Goal: Task Accomplishment & Management: Complete application form

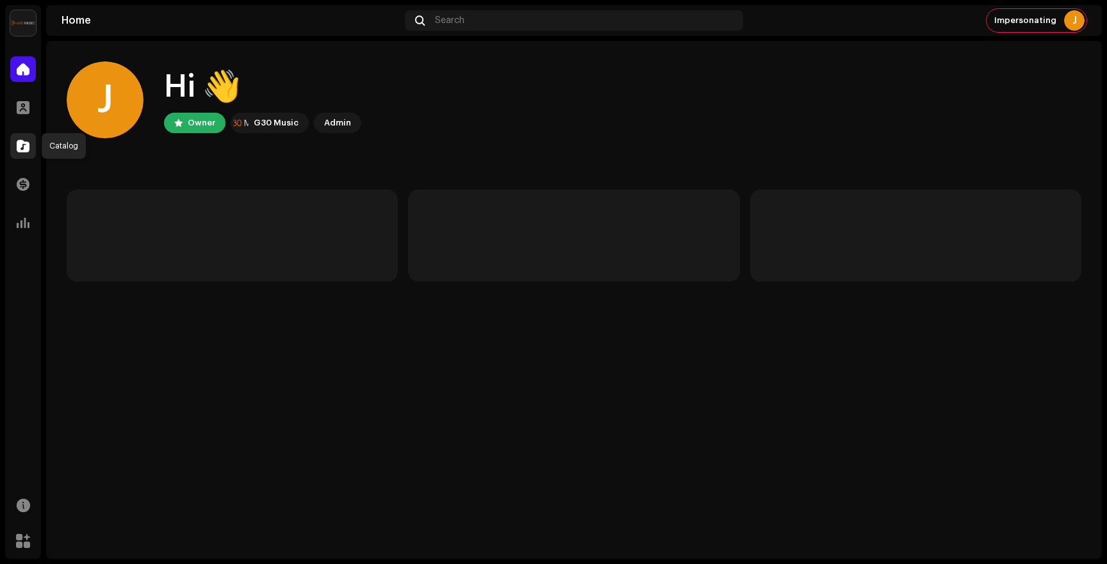
click at [22, 145] on span at bounding box center [23, 146] width 13 height 10
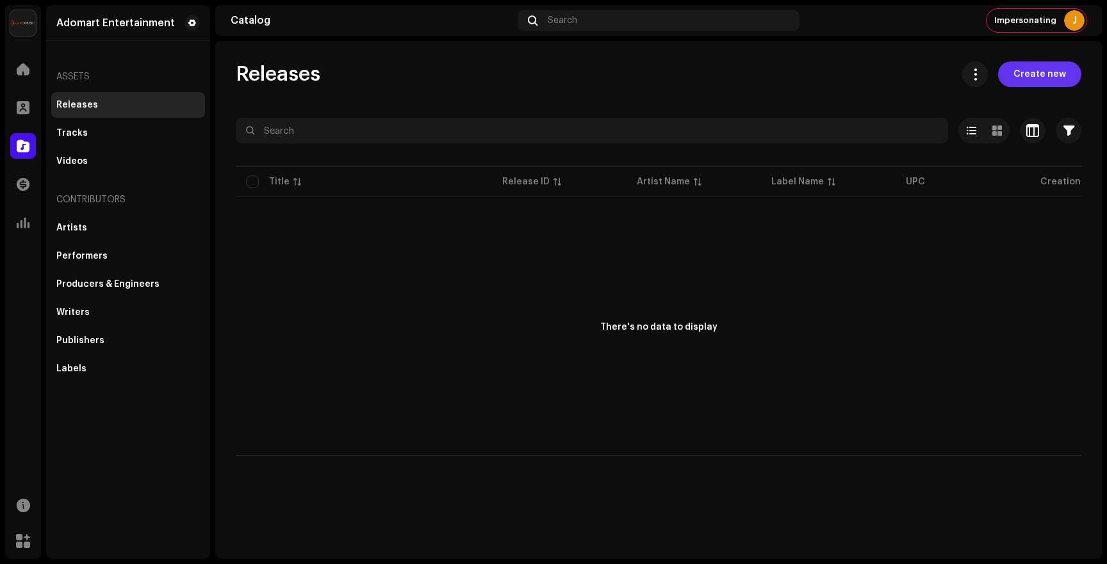
click at [1028, 81] on span "Create new" at bounding box center [1039, 75] width 53 height 26
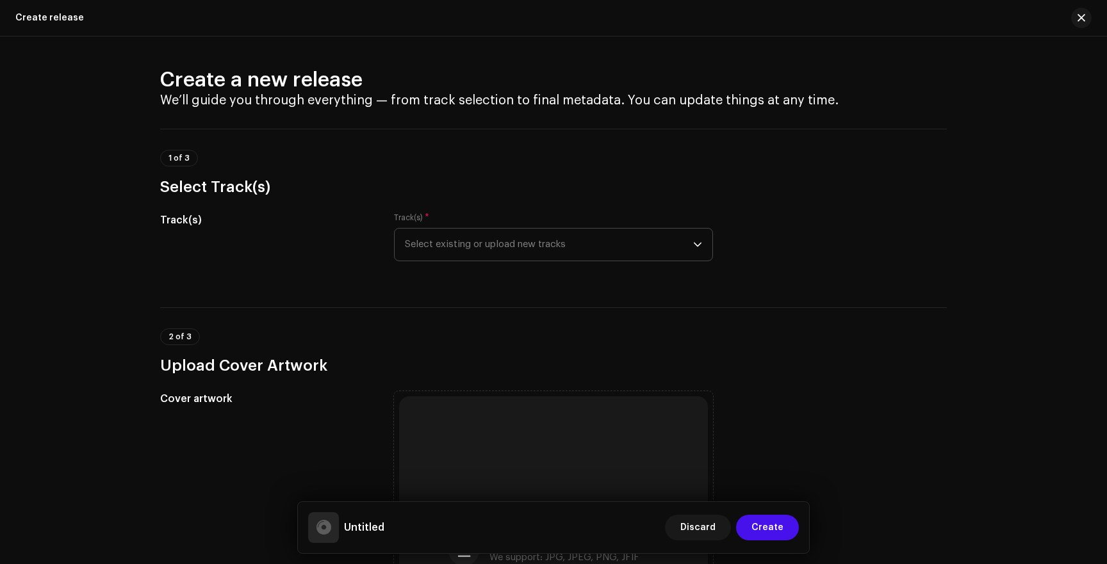
click at [689, 242] on span "Select existing or upload new tracks" at bounding box center [549, 245] width 288 height 32
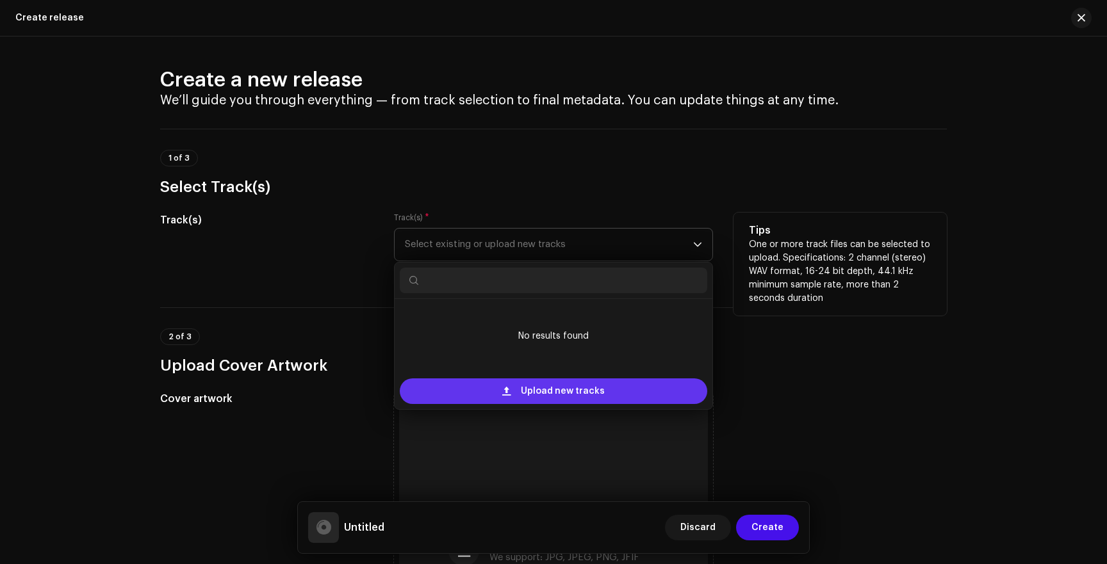
click at [551, 402] on span "Upload new tracks" at bounding box center [563, 392] width 84 height 26
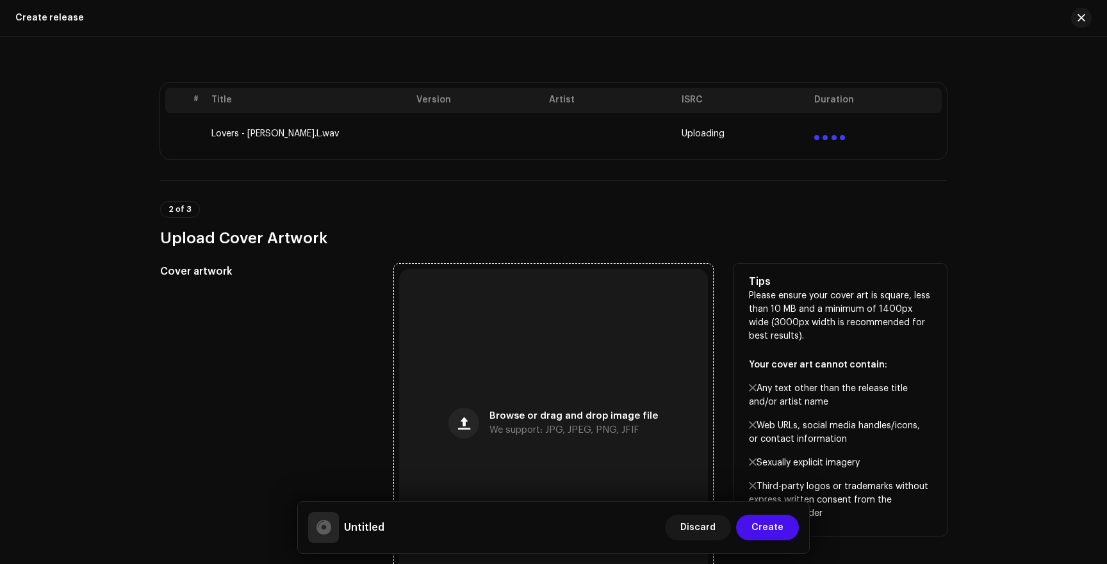
scroll to position [240, 0]
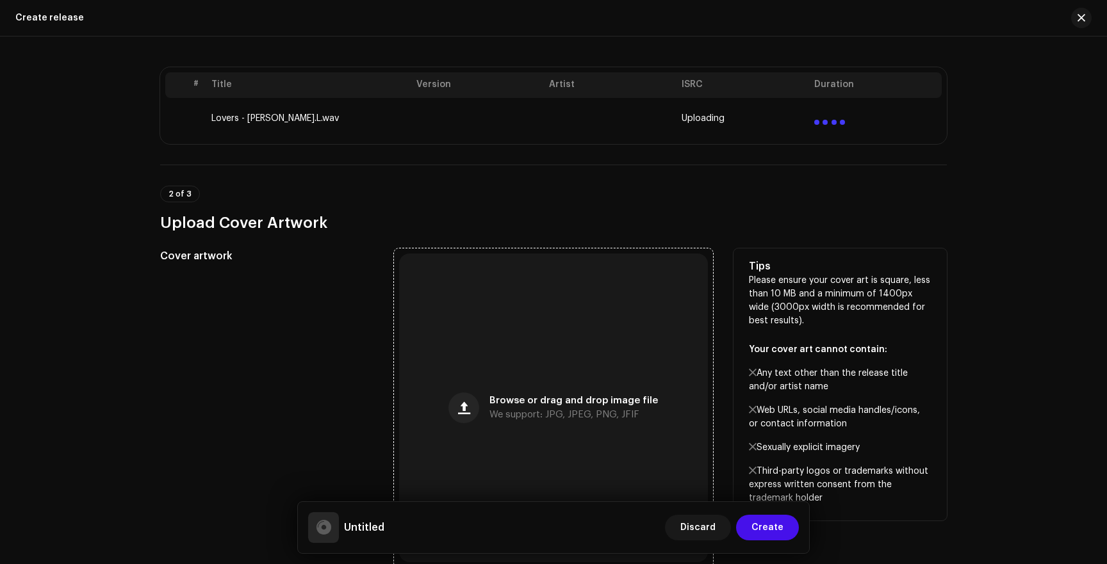
click at [455, 382] on div "Browse or drag and drop image file We support: JPG, JPEG, PNG, JFIF" at bounding box center [553, 408] width 309 height 309
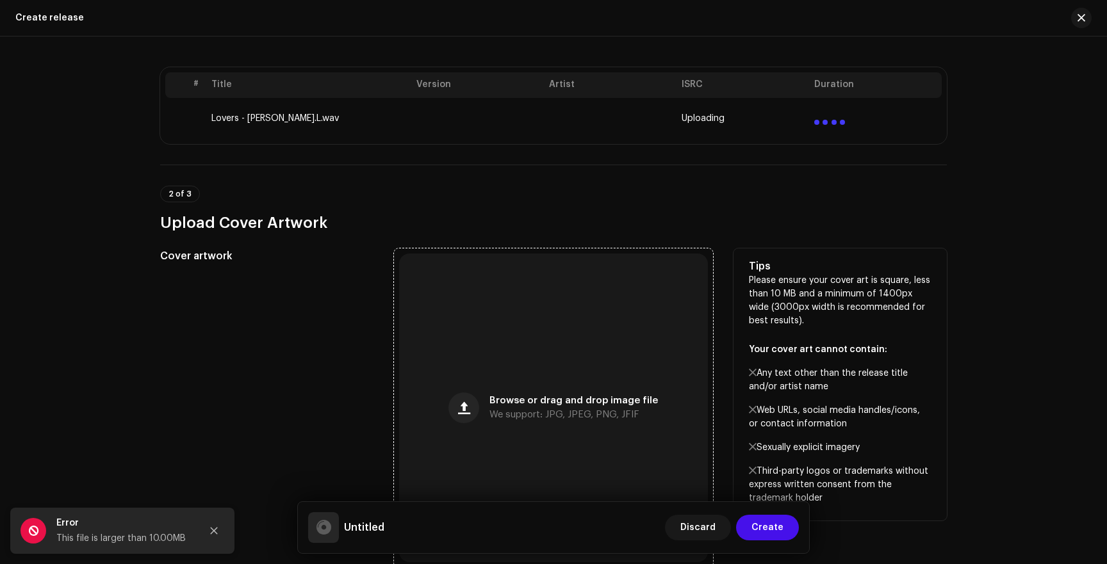
click at [498, 401] on span "Browse or drag and drop image file" at bounding box center [573, 401] width 168 height 9
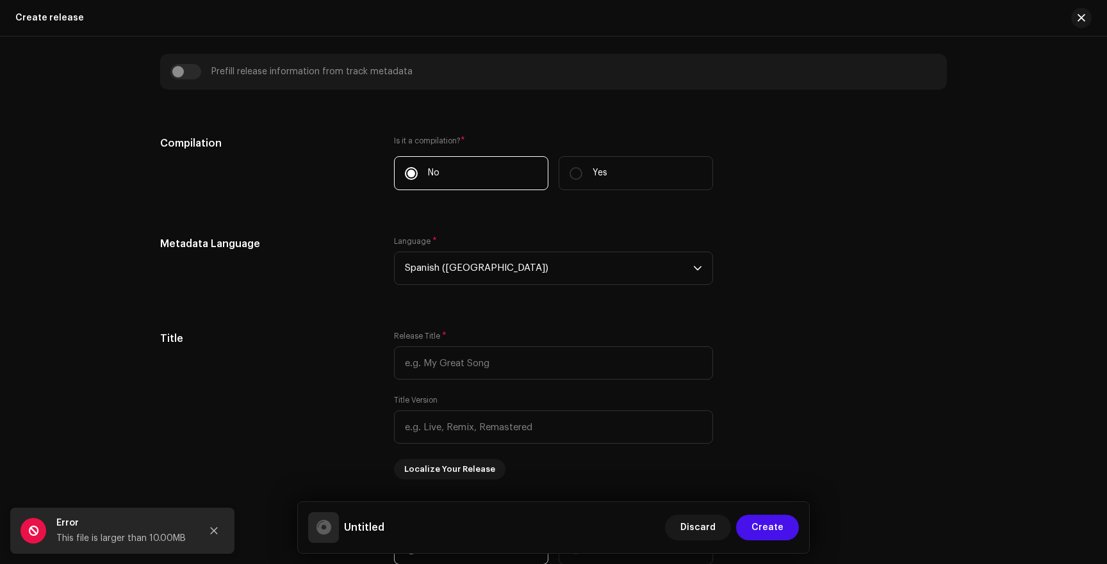
scroll to position [880, 0]
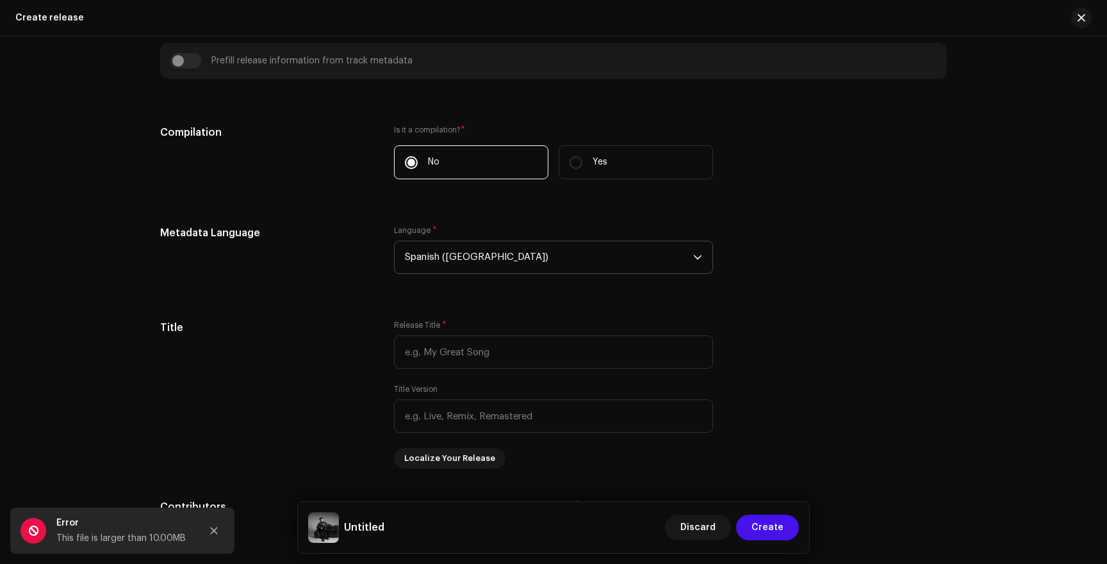
click at [462, 256] on span "Spanish ([GEOGRAPHIC_DATA])" at bounding box center [549, 258] width 288 height 32
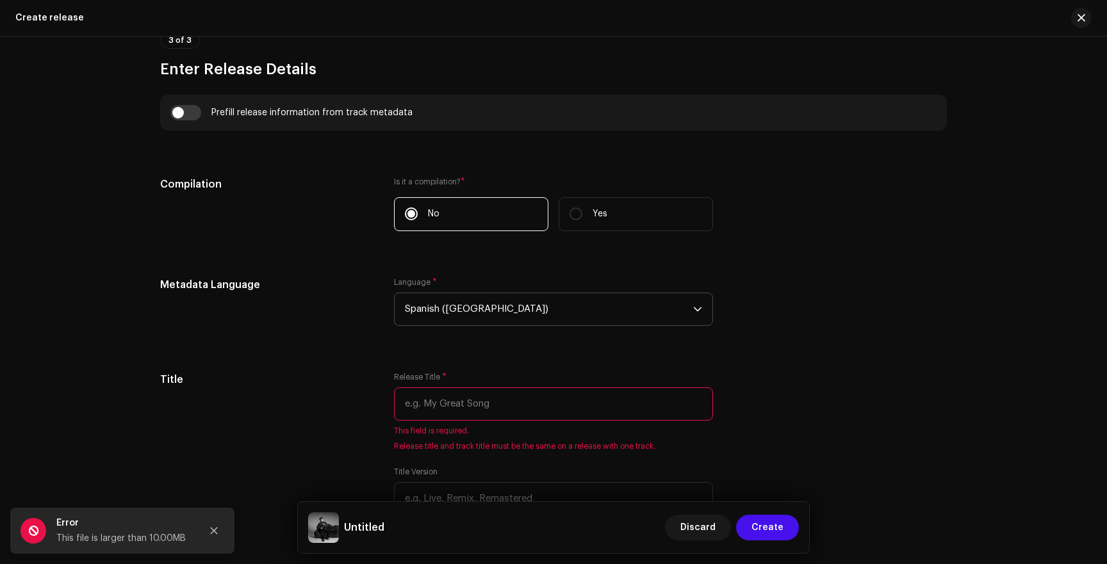
scroll to position [931, 0]
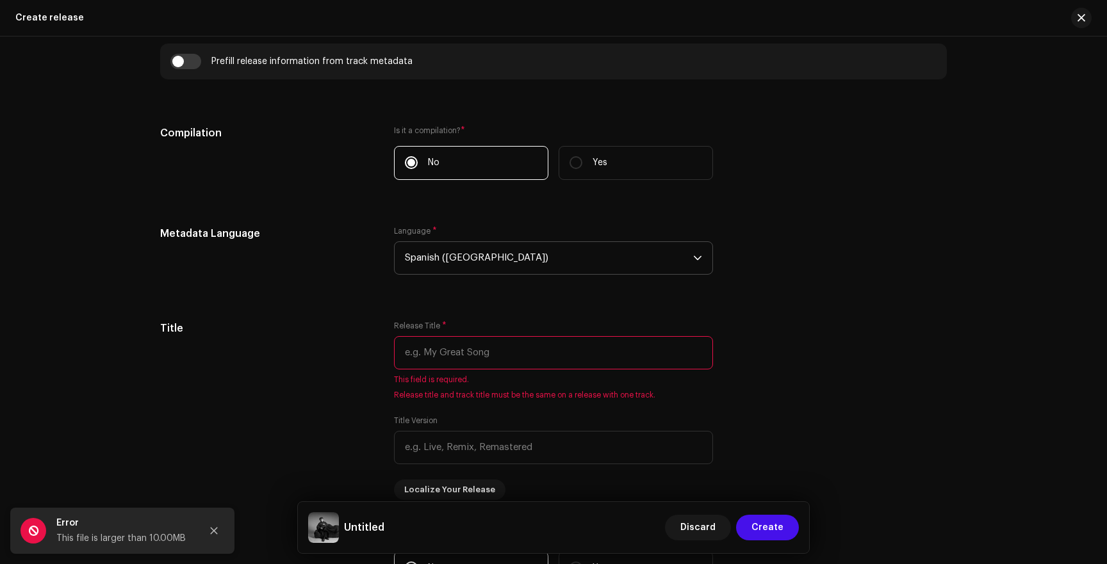
click at [462, 256] on span "Spanish ([GEOGRAPHIC_DATA])" at bounding box center [549, 258] width 288 height 32
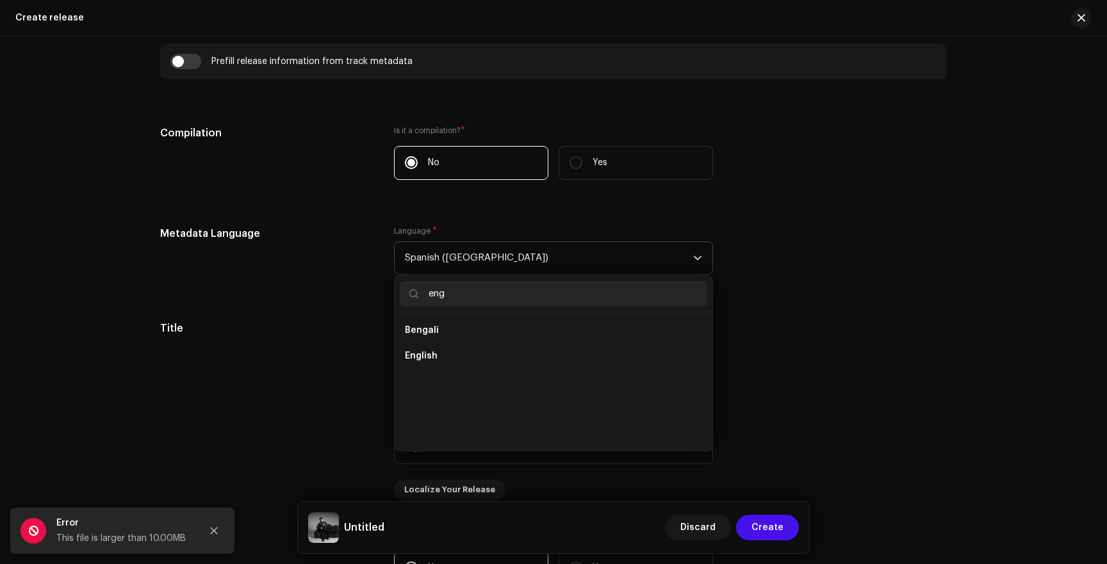
scroll to position [0, 0]
type input "eng"
click at [432, 365] on li "English" at bounding box center [554, 356] width 308 height 26
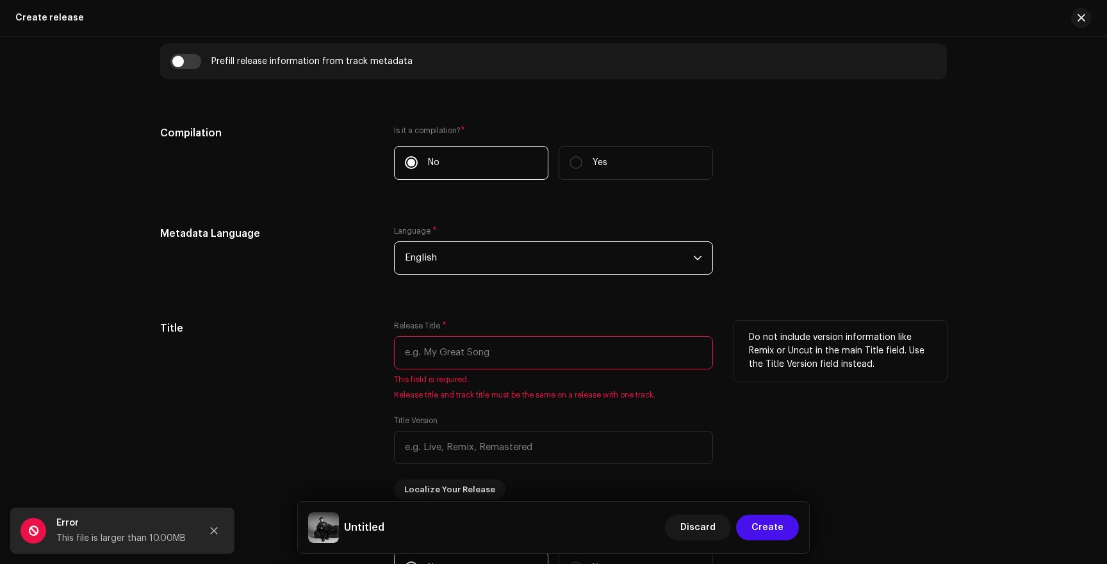
click at [447, 345] on input "text" at bounding box center [553, 352] width 319 height 33
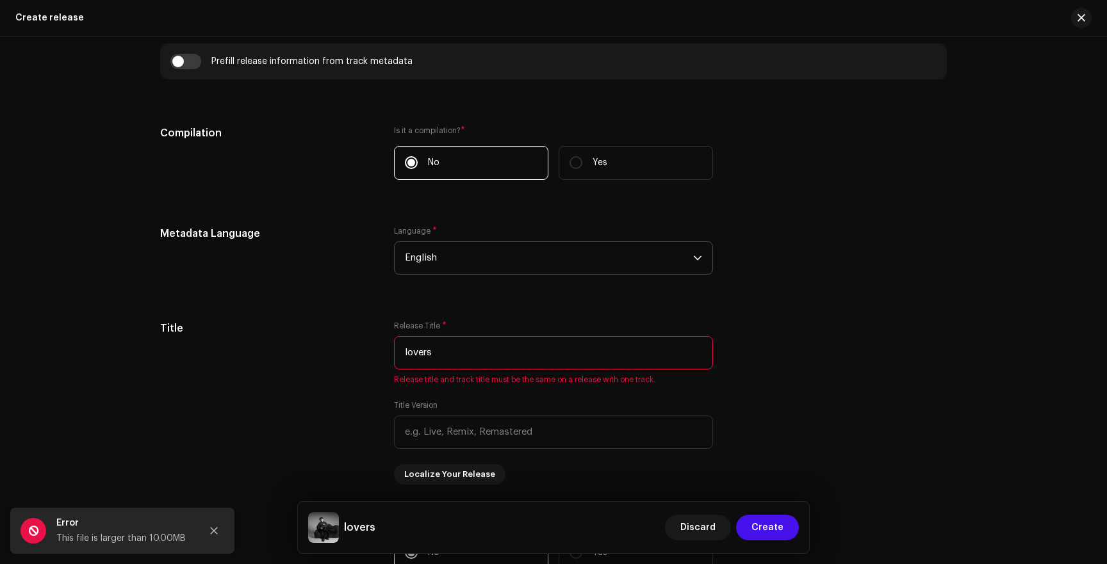
type input "lovers"
click at [921, 247] on div "Metadata Language Language * English" at bounding box center [553, 258] width 787 height 64
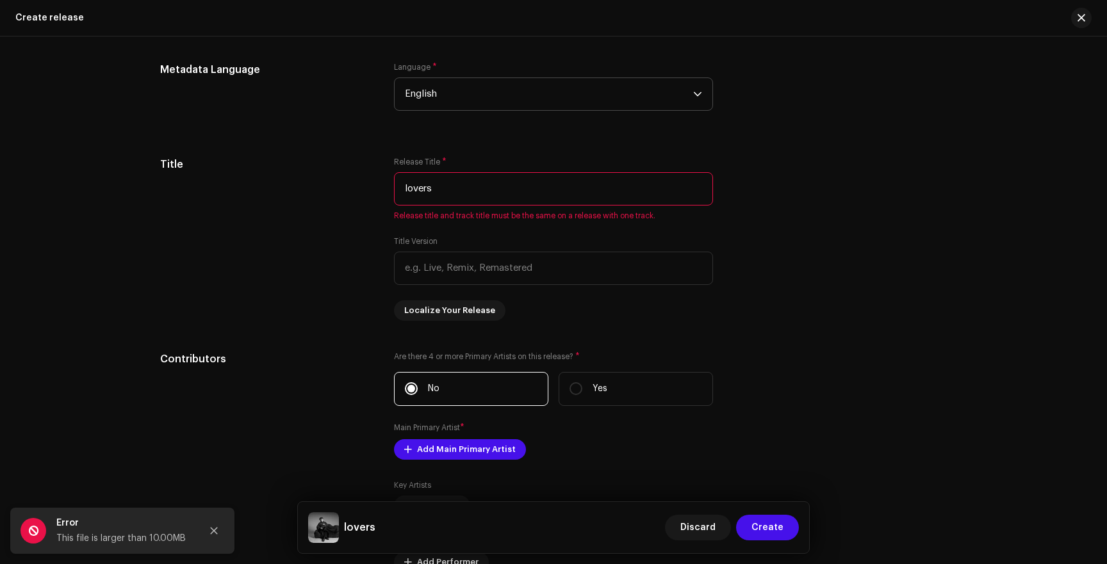
scroll to position [1184, 0]
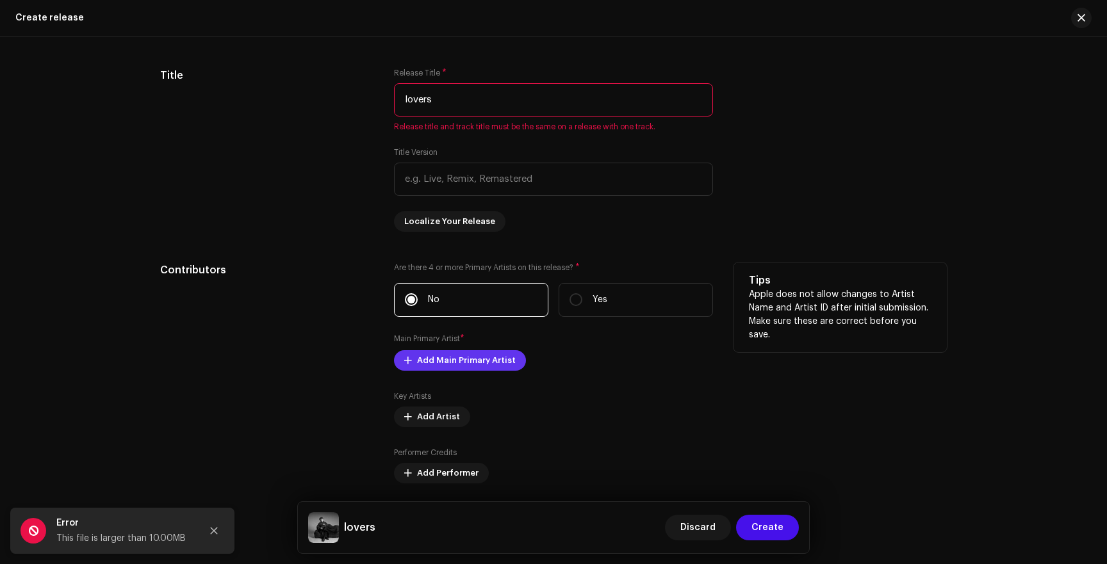
click at [430, 361] on span "Add Main Primary Artist" at bounding box center [466, 361] width 99 height 26
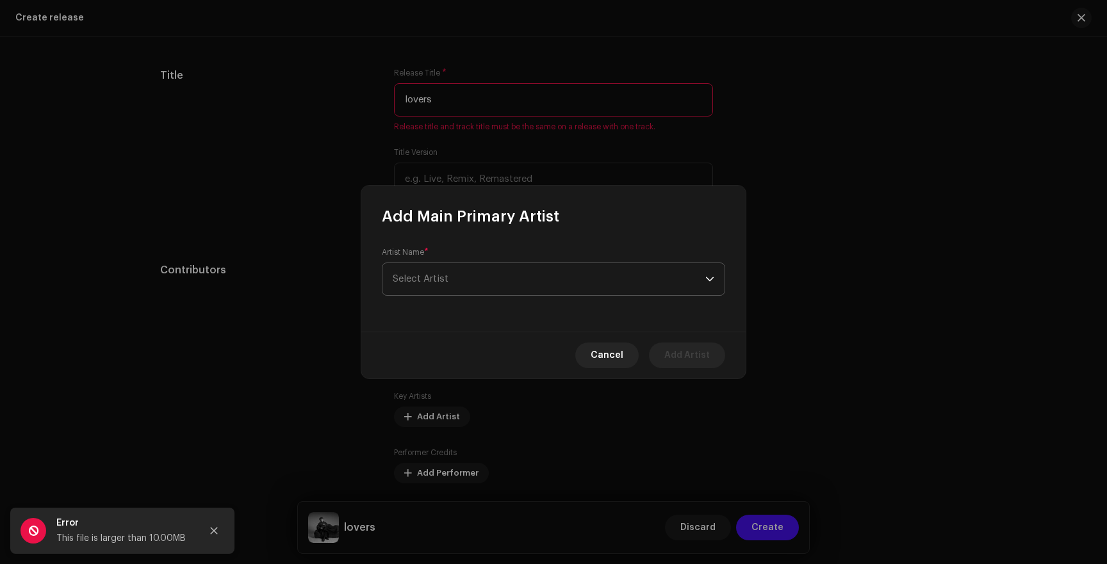
click at [447, 286] on span "Select Artist" at bounding box center [549, 279] width 313 height 32
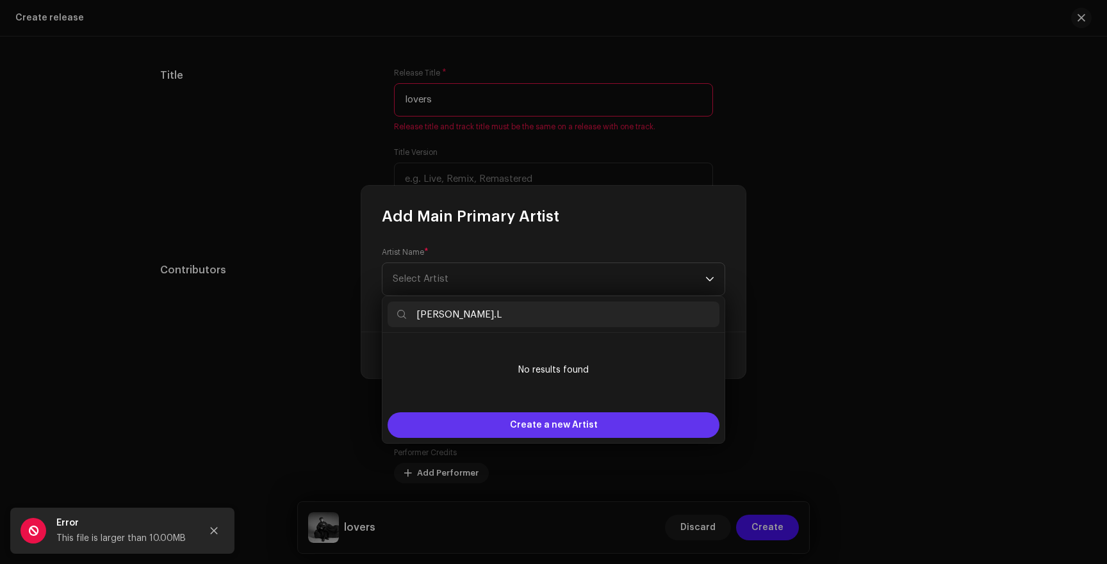
type input "[PERSON_NAME].L"
click at [489, 421] on div "Create a new Artist" at bounding box center [554, 426] width 332 height 26
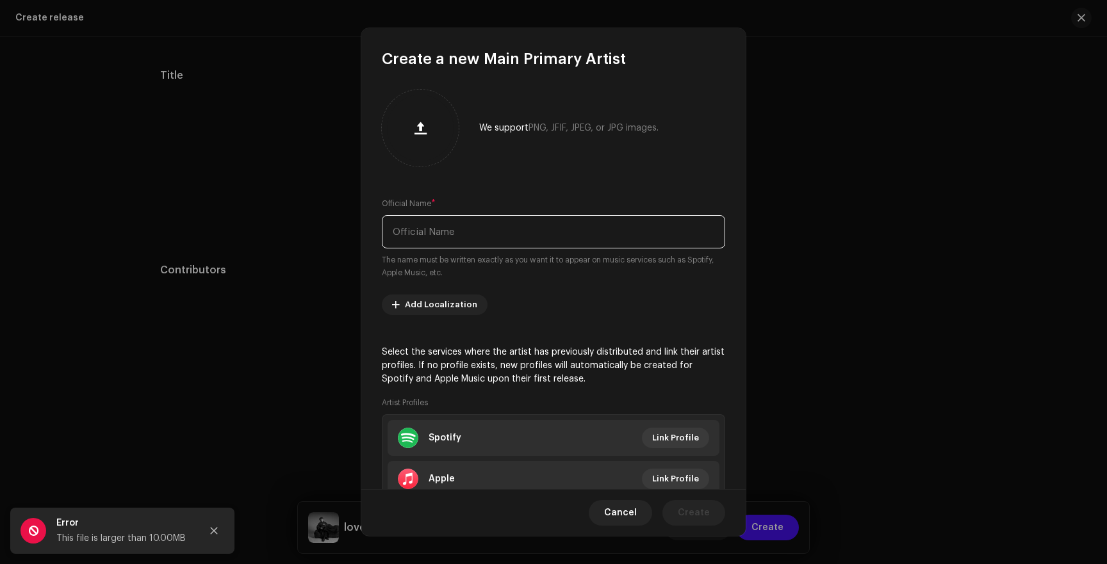
click at [455, 227] on input "text" at bounding box center [553, 231] width 343 height 33
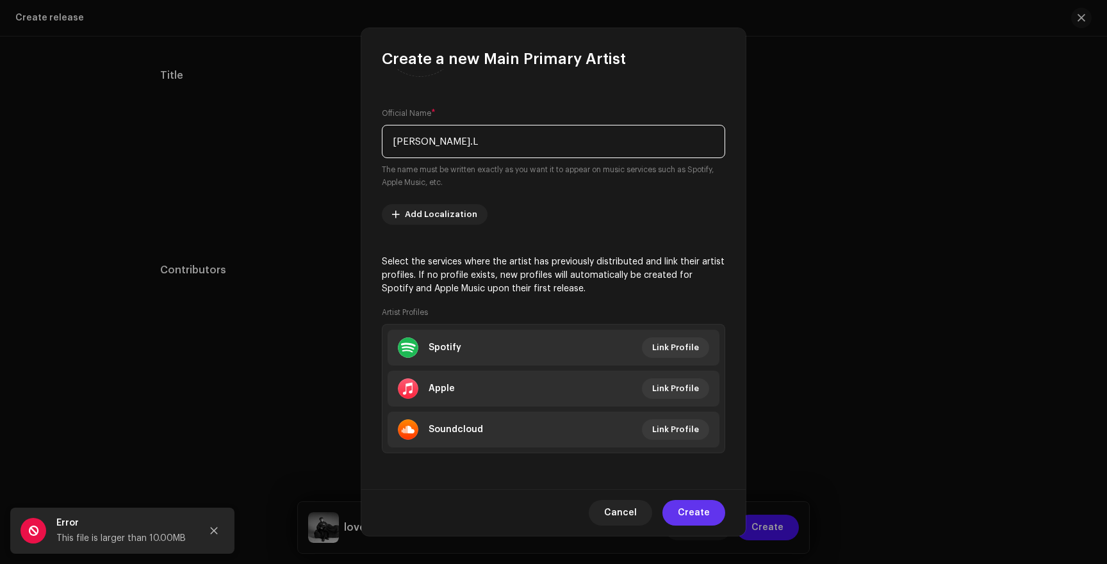
type input "[PERSON_NAME].L"
click at [687, 507] on span "Create" at bounding box center [694, 513] width 32 height 26
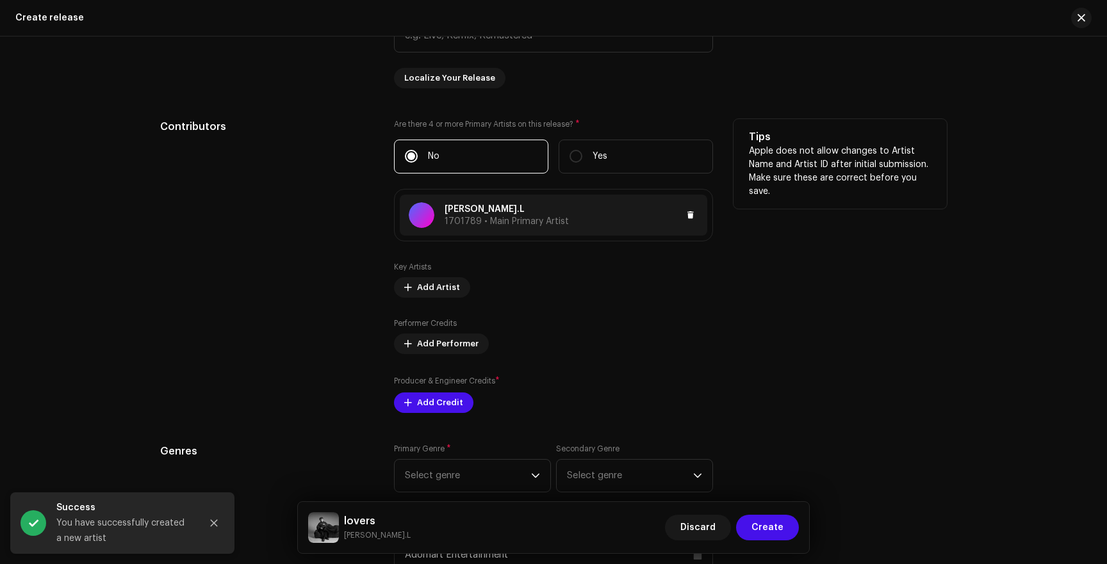
scroll to position [1333, 0]
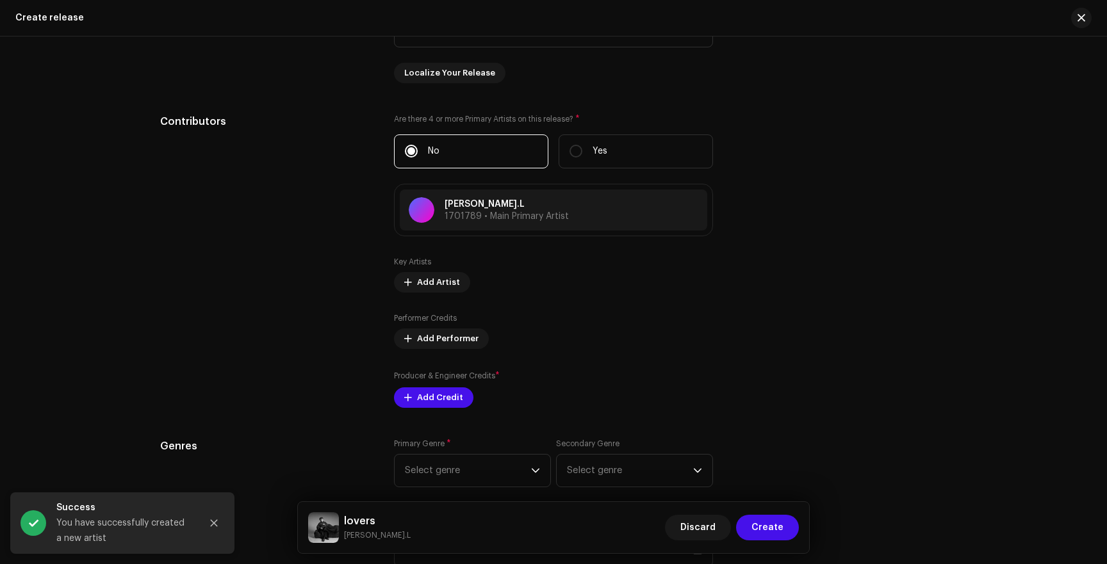
click at [422, 409] on div "Prefill release information from track metadata Compilation Is it a compilation…" at bounding box center [553, 334] width 787 height 1384
click at [512, 475] on span "Select genre" at bounding box center [468, 471] width 126 height 32
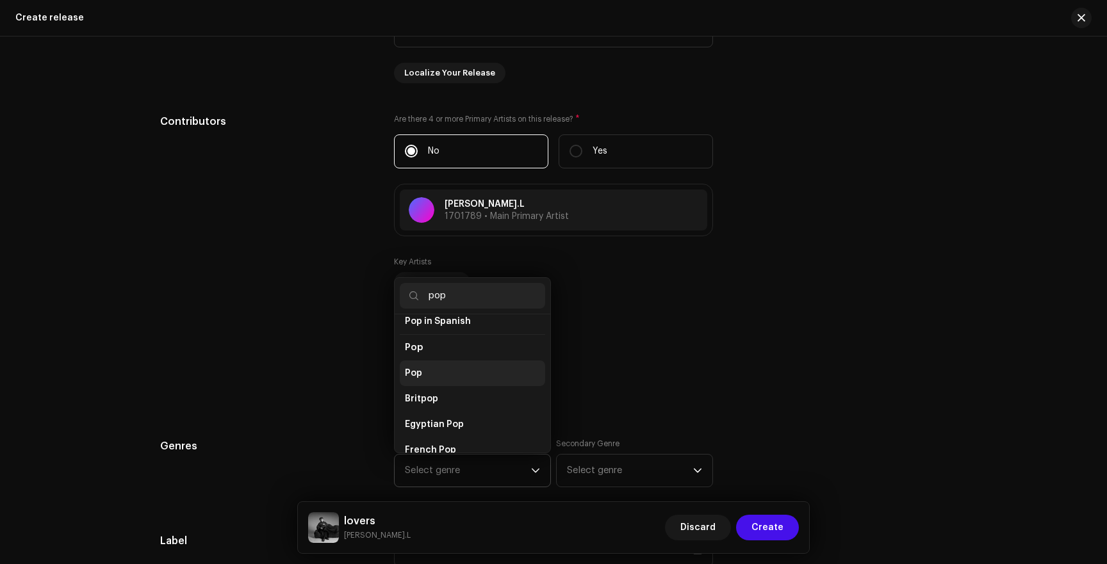
scroll to position [439, 0]
type input "pop"
click at [431, 383] on li "Pop" at bounding box center [472, 396] width 145 height 26
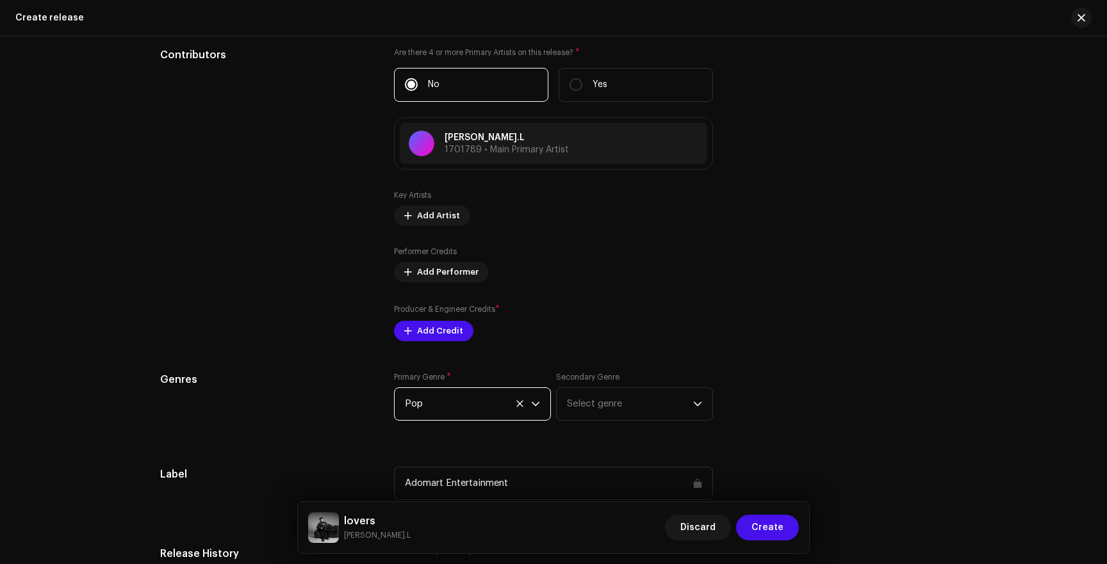
scroll to position [1404, 0]
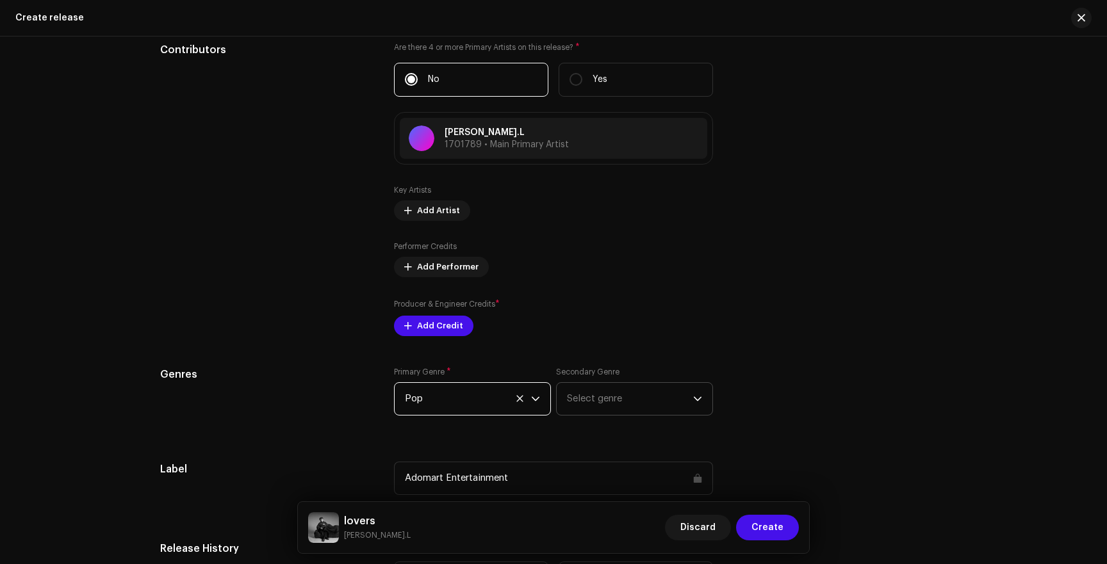
click at [594, 398] on span "Select genre" at bounding box center [630, 399] width 126 height 32
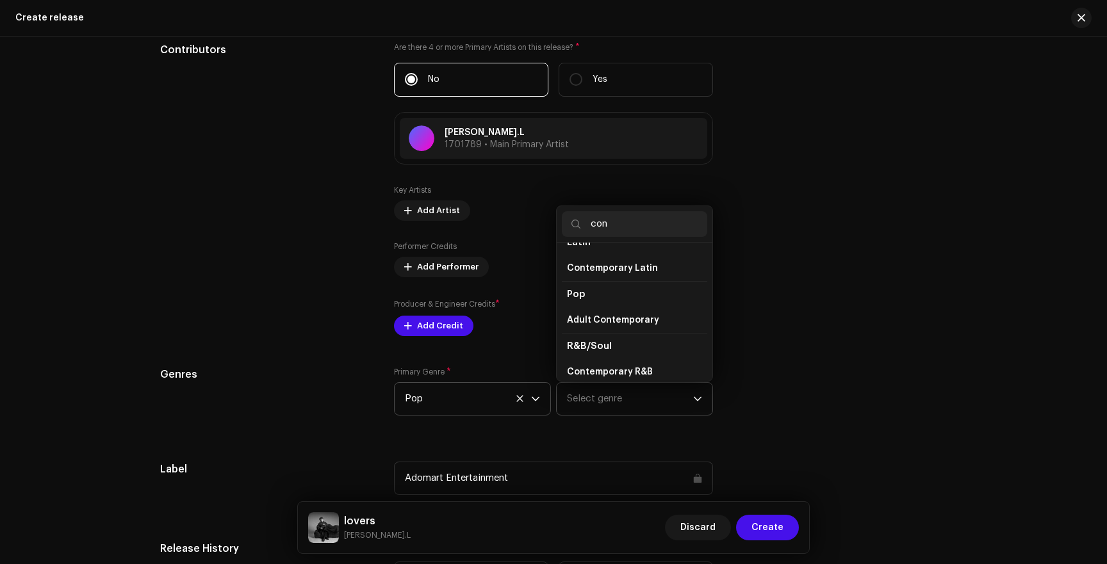
scroll to position [332, 0]
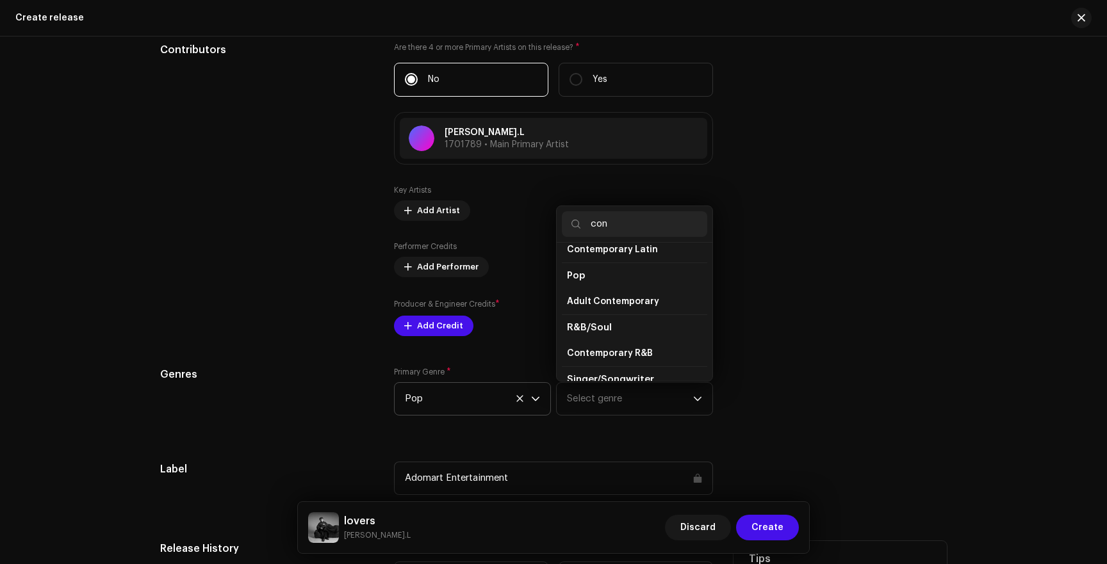
type input "con"
click at [593, 323] on span "R&B/Soul" at bounding box center [589, 328] width 45 height 10
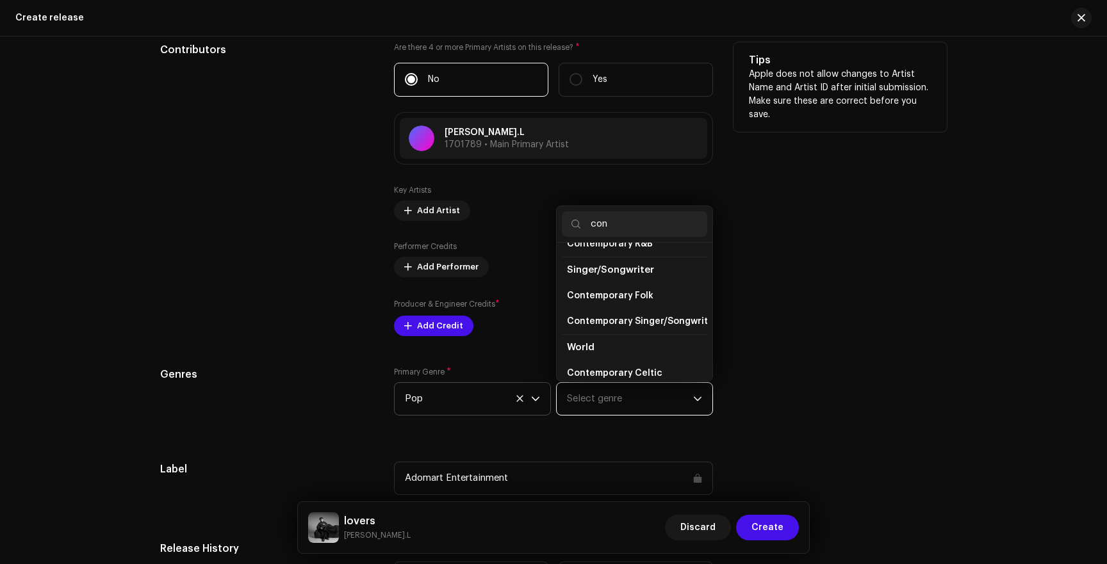
scroll to position [420, 0]
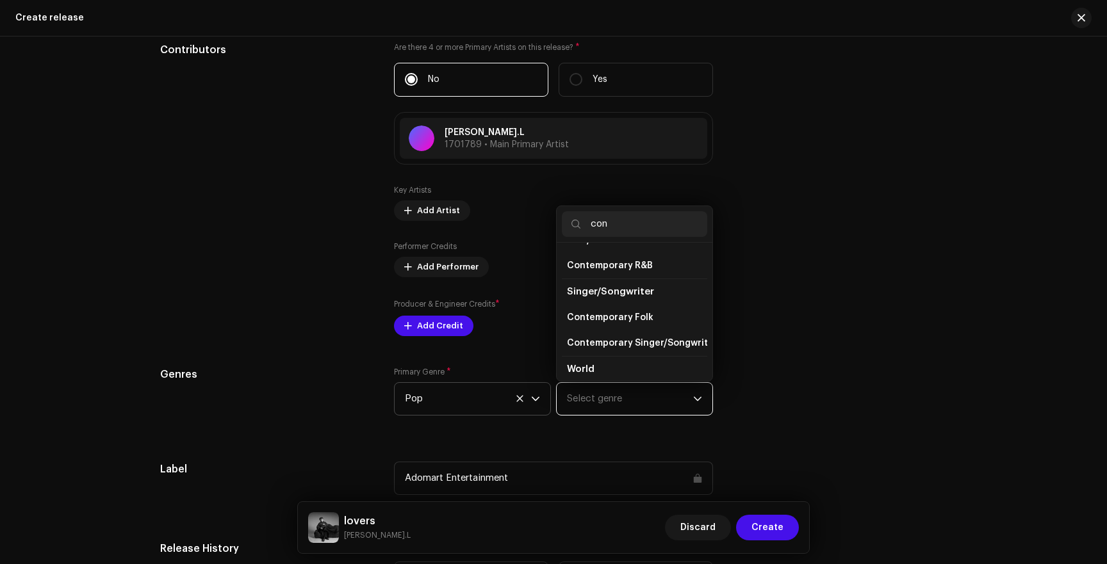
click at [605, 231] on input "con" at bounding box center [634, 224] width 145 height 26
type input "pop"
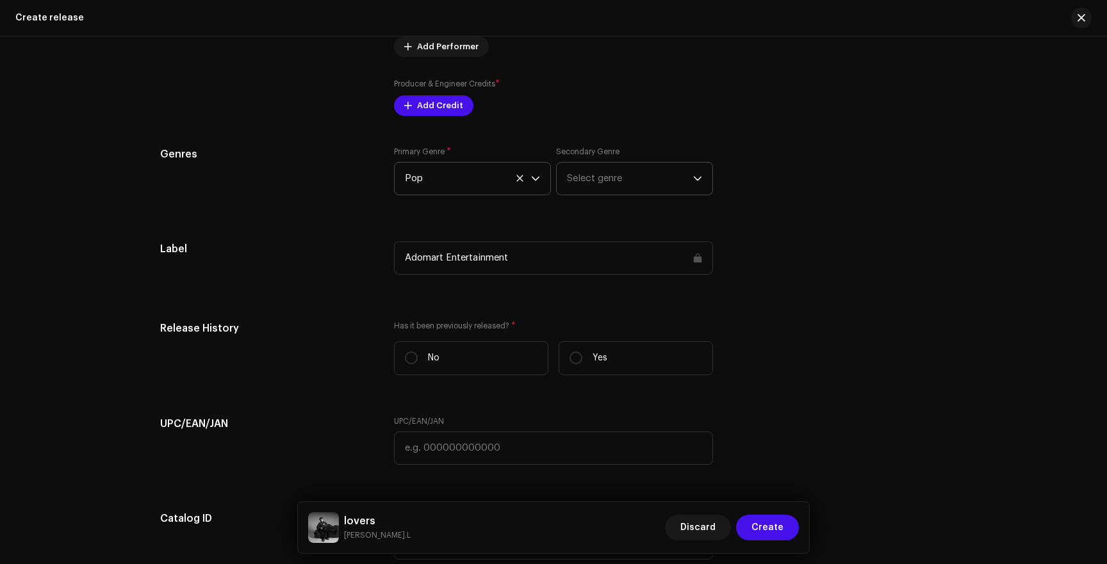
scroll to position [1647, 0]
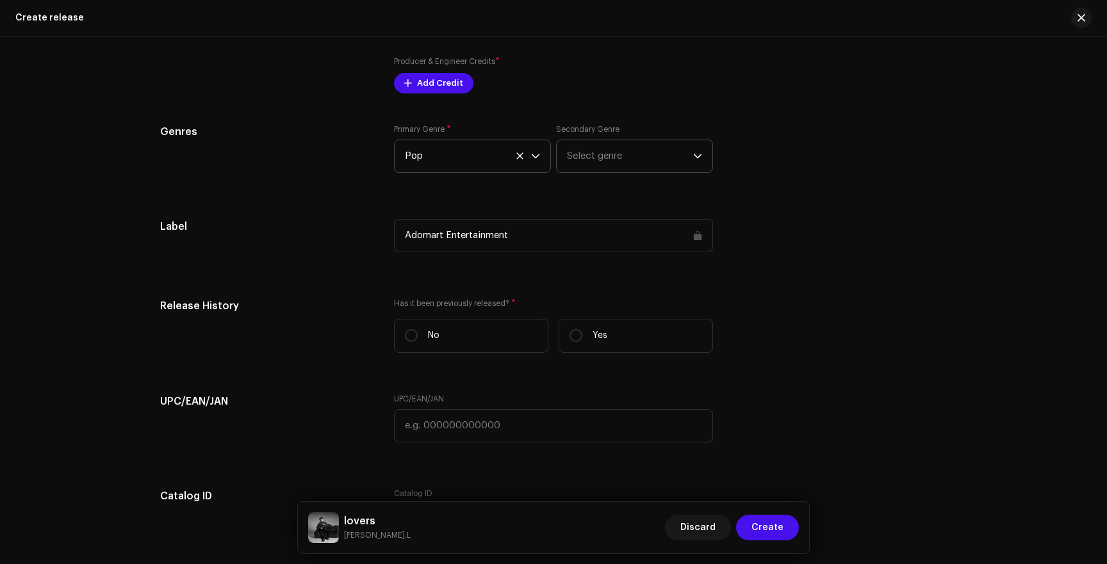
click at [589, 152] on span "Select genre" at bounding box center [630, 156] width 126 height 32
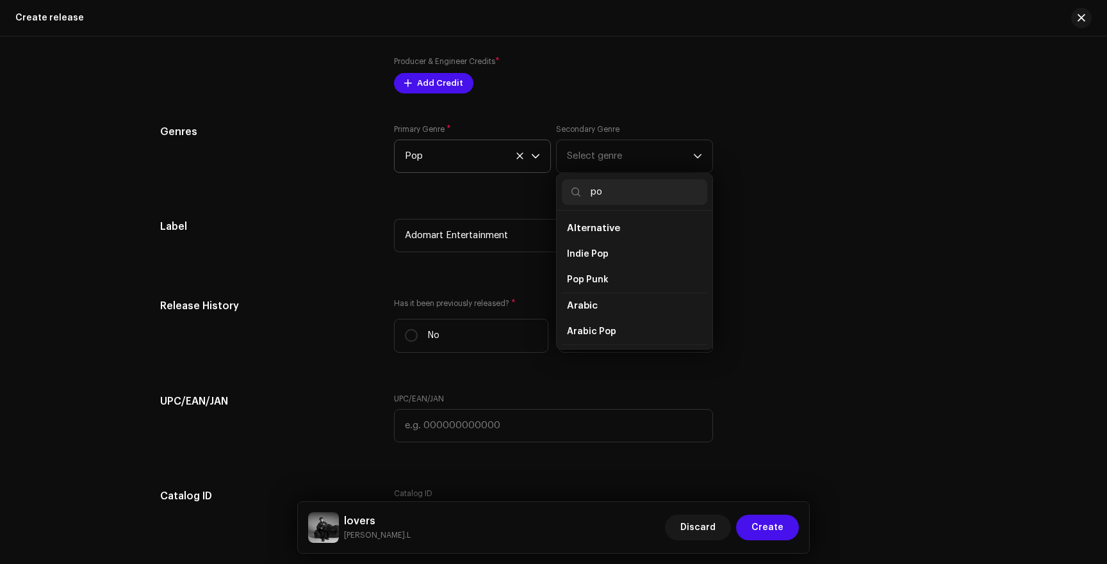
type input "pop"
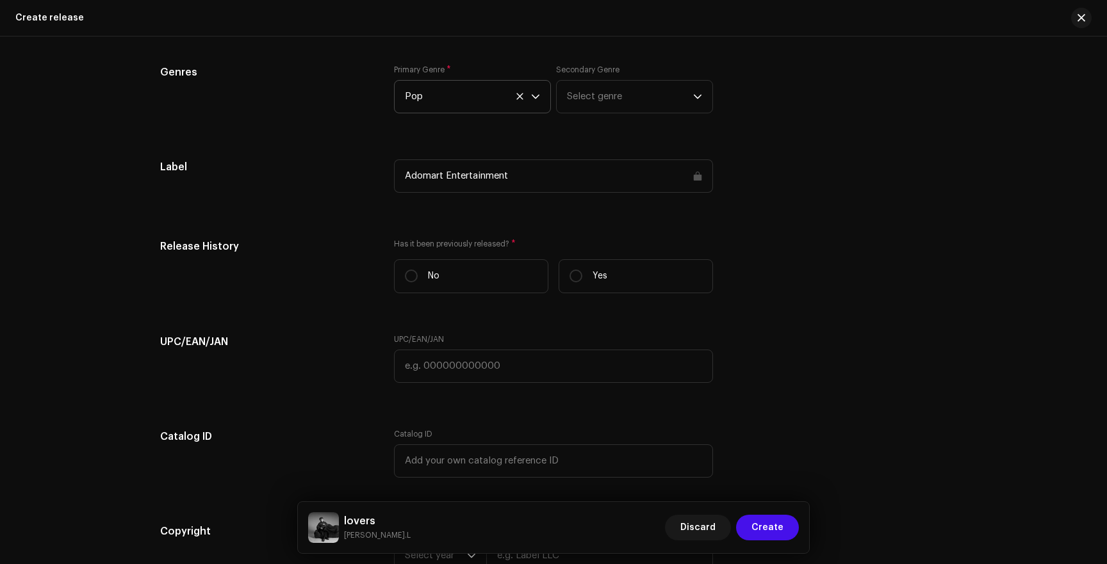
scroll to position [1707, 0]
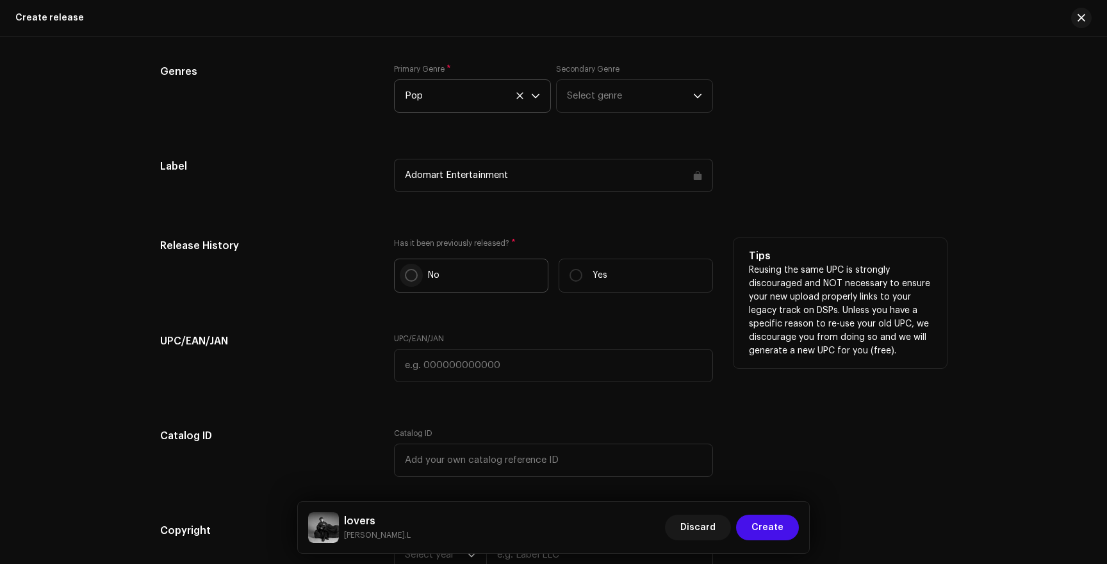
click at [412, 280] on input "No" at bounding box center [411, 275] width 13 height 13
radio input "true"
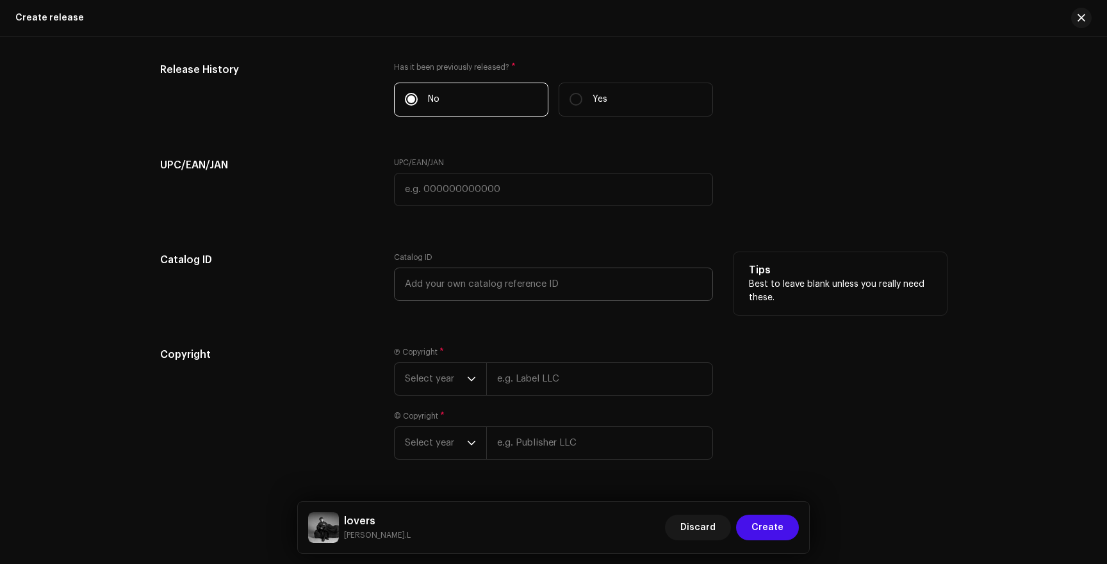
scroll to position [1921, 0]
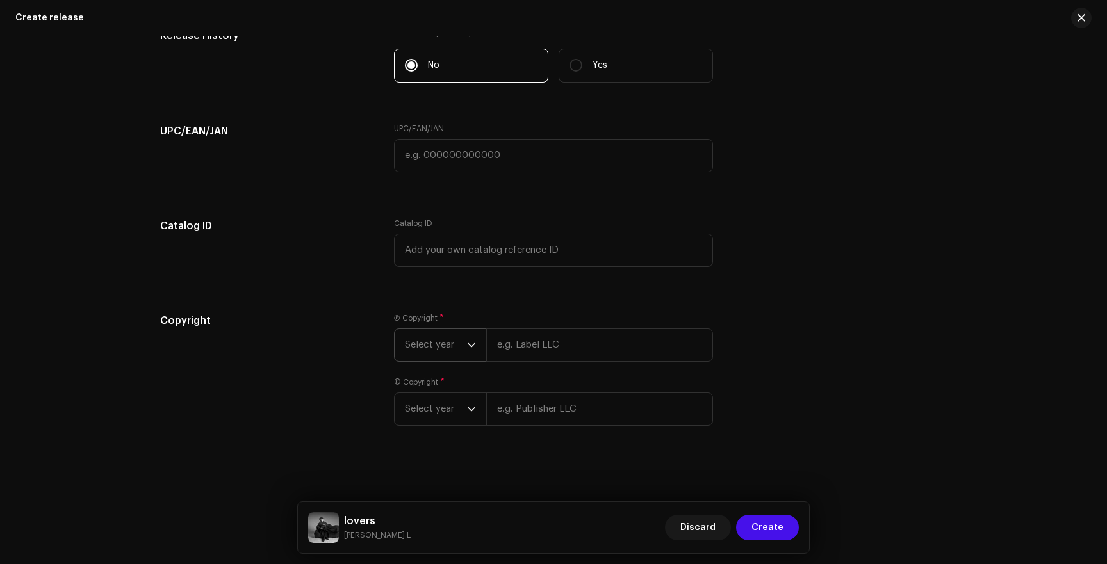
click at [451, 346] on span "Select year" at bounding box center [436, 345] width 62 height 32
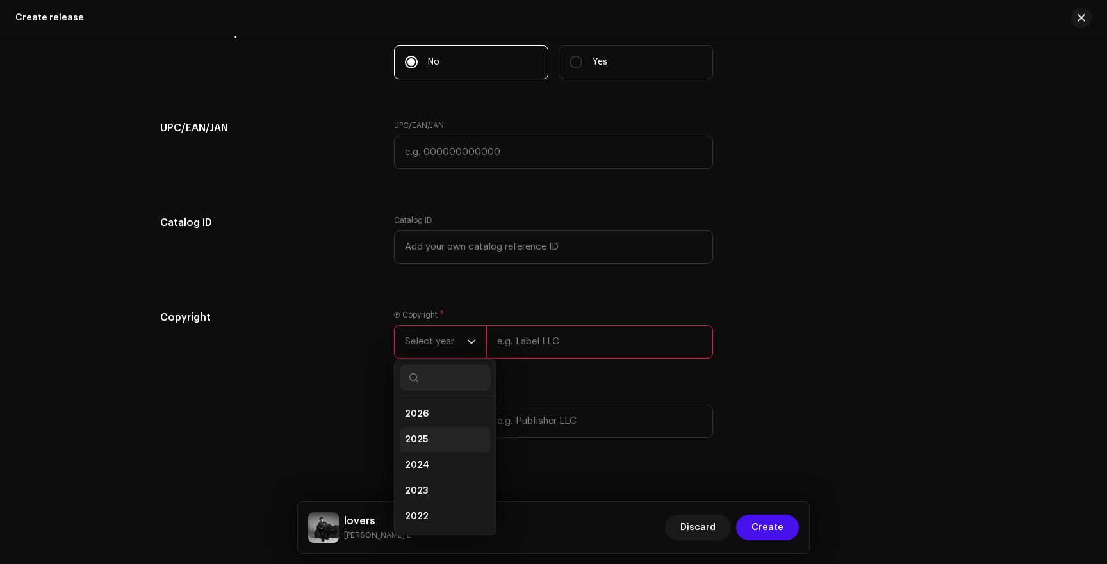
click at [418, 435] on li "2025" at bounding box center [445, 440] width 91 height 26
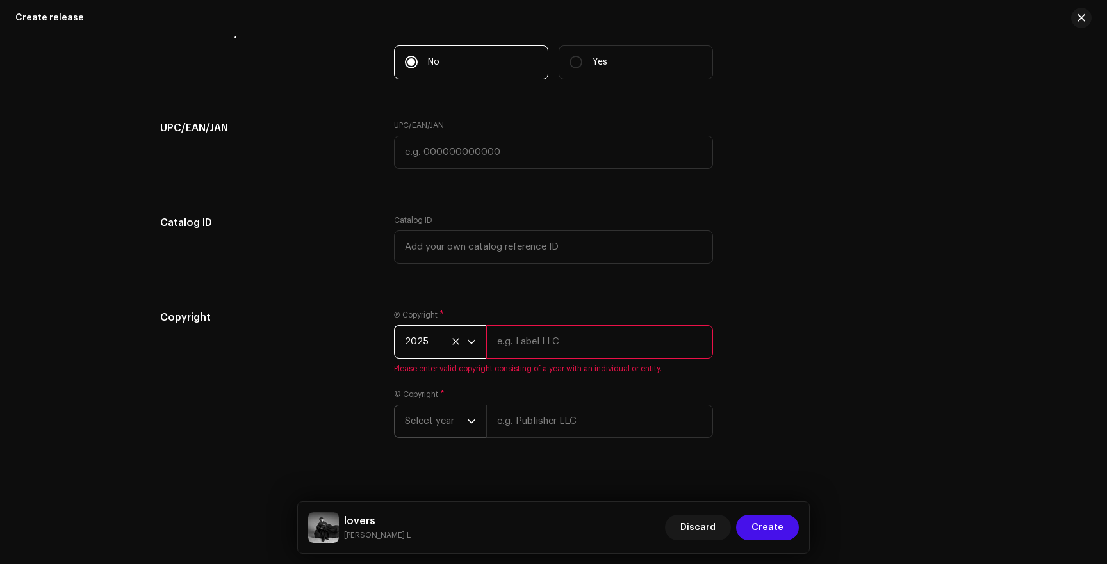
click at [435, 417] on span "Select year" at bounding box center [436, 422] width 62 height 32
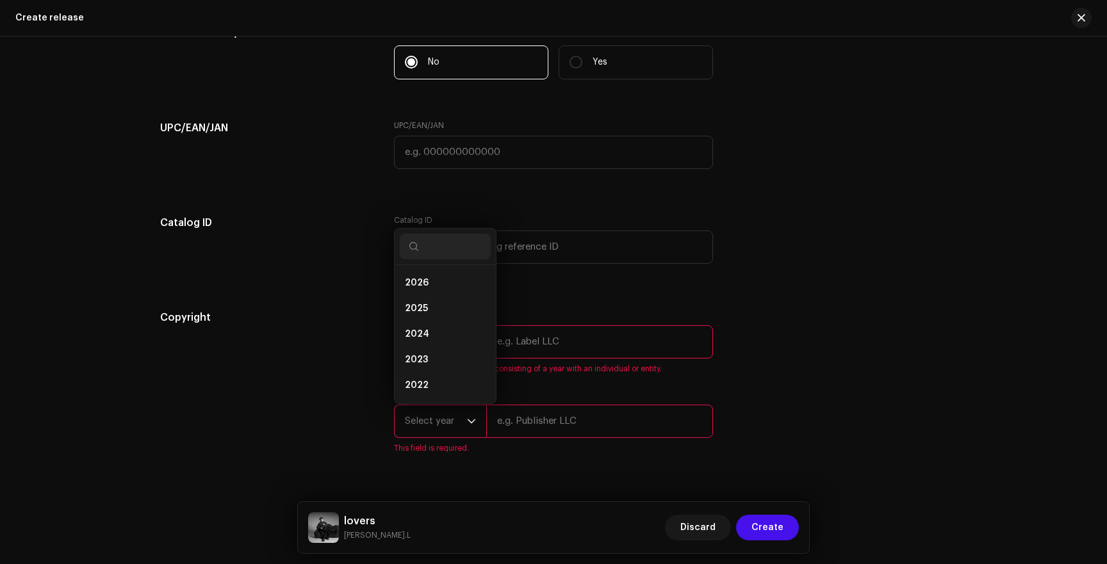
scroll to position [21, 0]
click at [425, 291] on li "2025" at bounding box center [445, 288] width 91 height 26
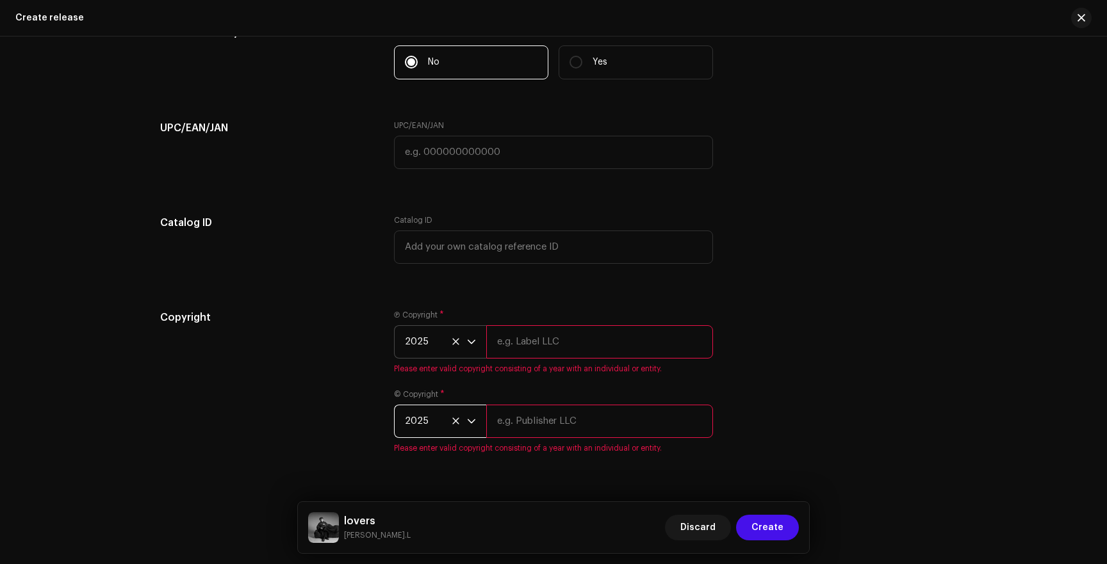
click at [564, 340] on input "text" at bounding box center [599, 341] width 227 height 33
click at [584, 344] on input "Adomart Entertainment | Distributed by G30 Music" at bounding box center [599, 341] width 227 height 33
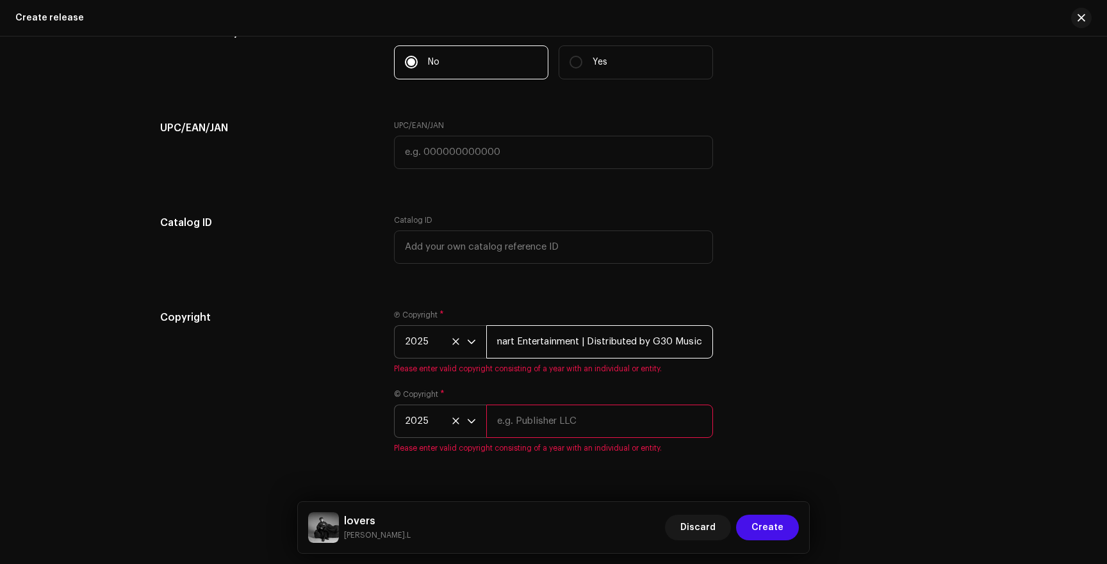
type input "Adomart Entertainment | Distributed by G30 Music"
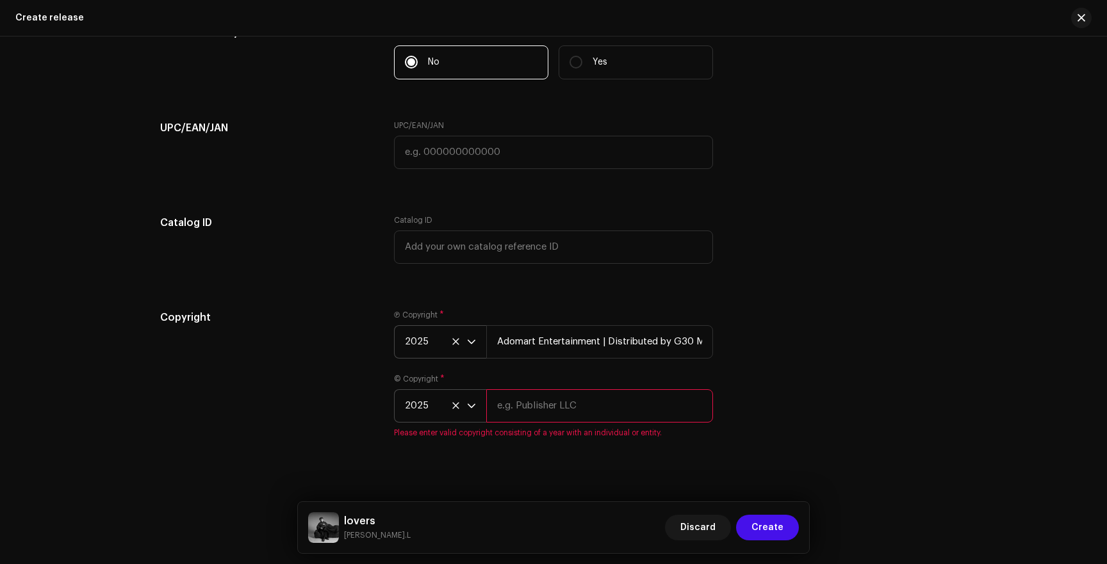
click at [557, 414] on input "text" at bounding box center [599, 406] width 227 height 33
paste input "Adomart Entertainment | Distributed by G30 Music"
type input "Adomart Entertainment | Distributed by G30 Music"
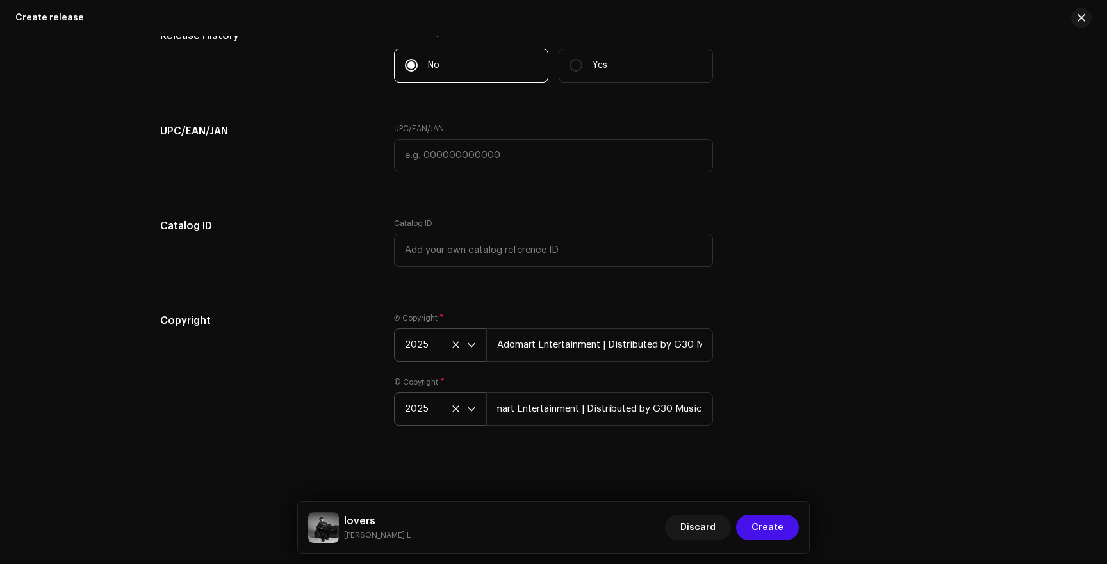
scroll to position [0, 0]
click at [763, 364] on div "Copyright Ⓟ Copyright * 2025 Adomart Entertainment | Distributed by G30 Music ©…" at bounding box center [553, 377] width 787 height 128
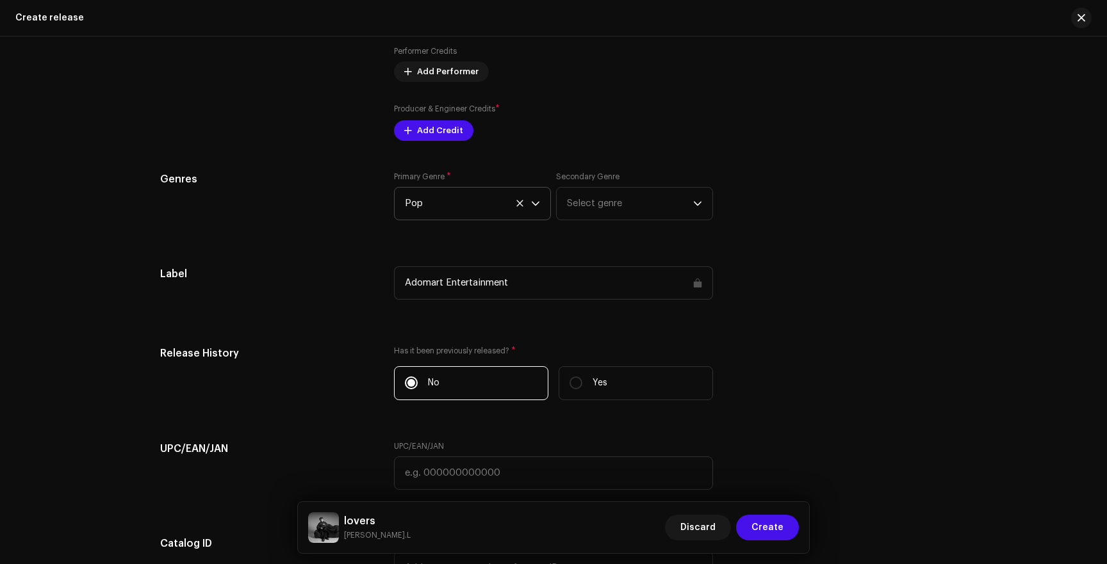
scroll to position [1628, 0]
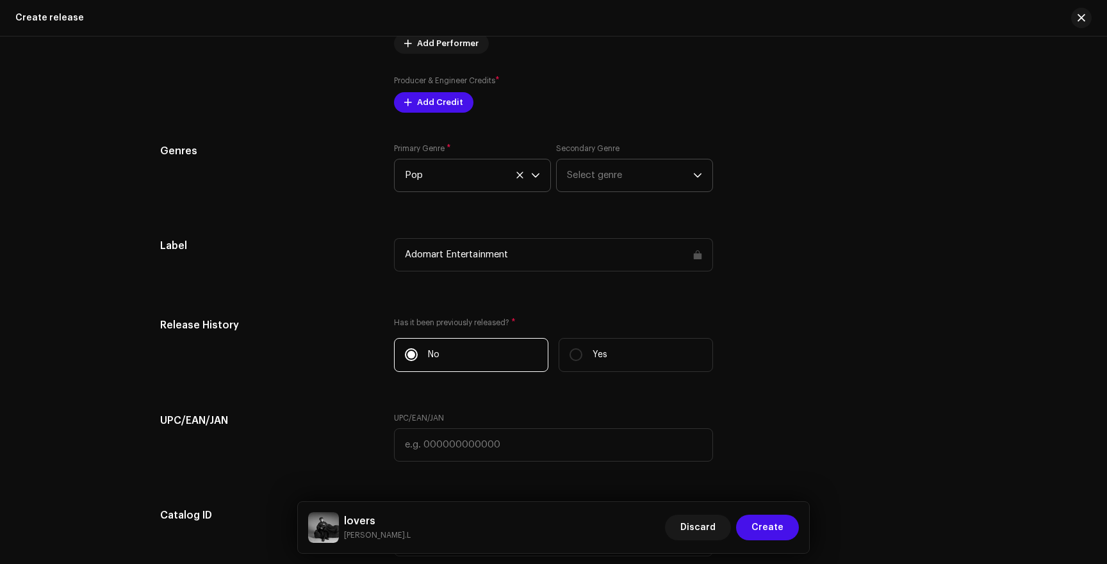
click at [583, 163] on span "Select genre" at bounding box center [630, 176] width 126 height 32
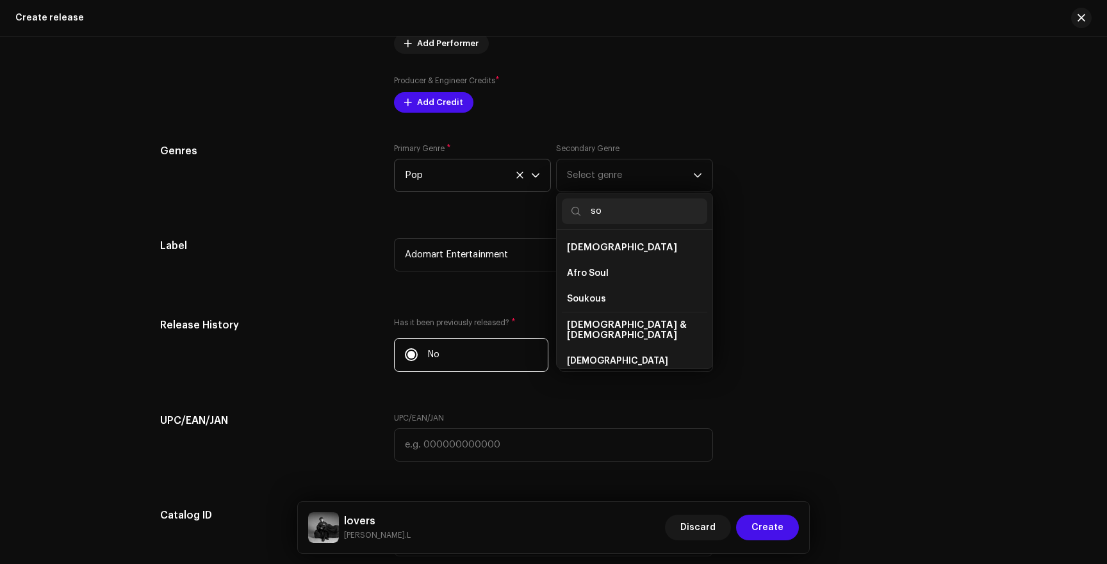
type input "s"
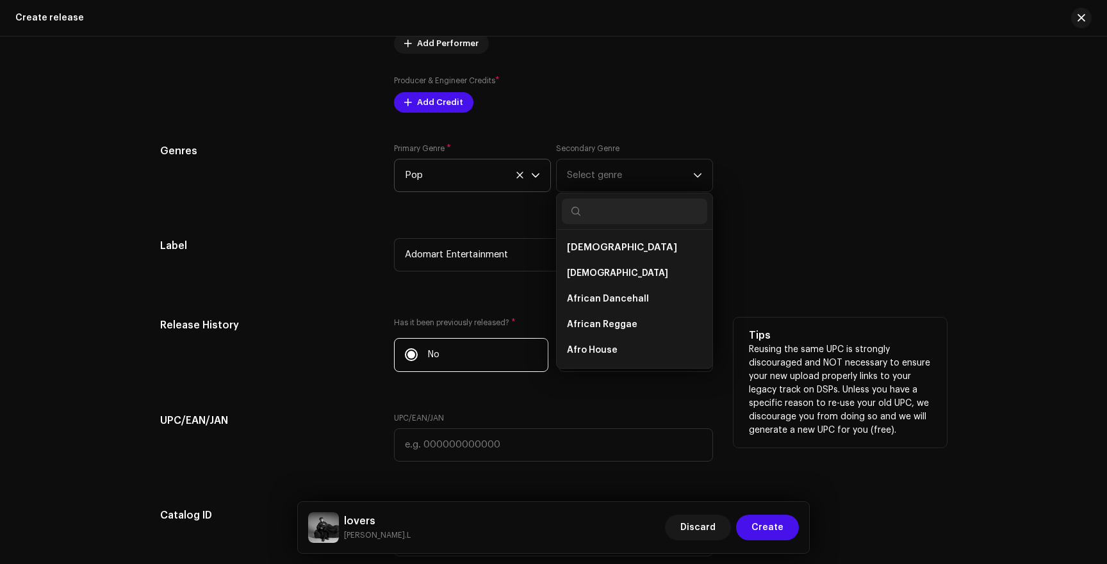
click at [845, 356] on p "Reusing the same UPC is strongly discouraged and NOT necessary to ensure your n…" at bounding box center [840, 390] width 183 height 94
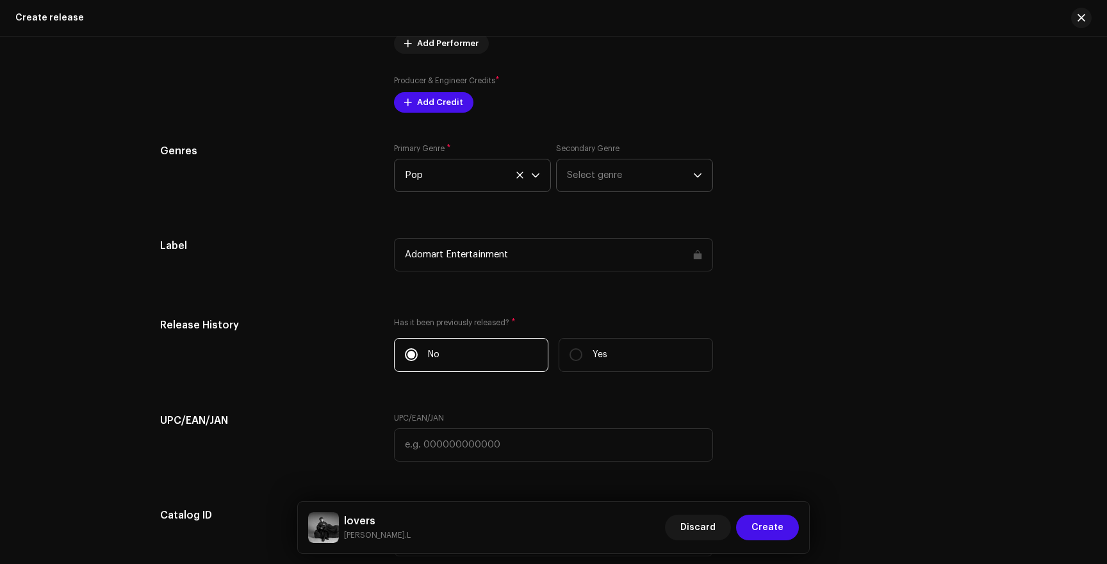
click at [609, 172] on span "Select genre" at bounding box center [630, 176] width 126 height 32
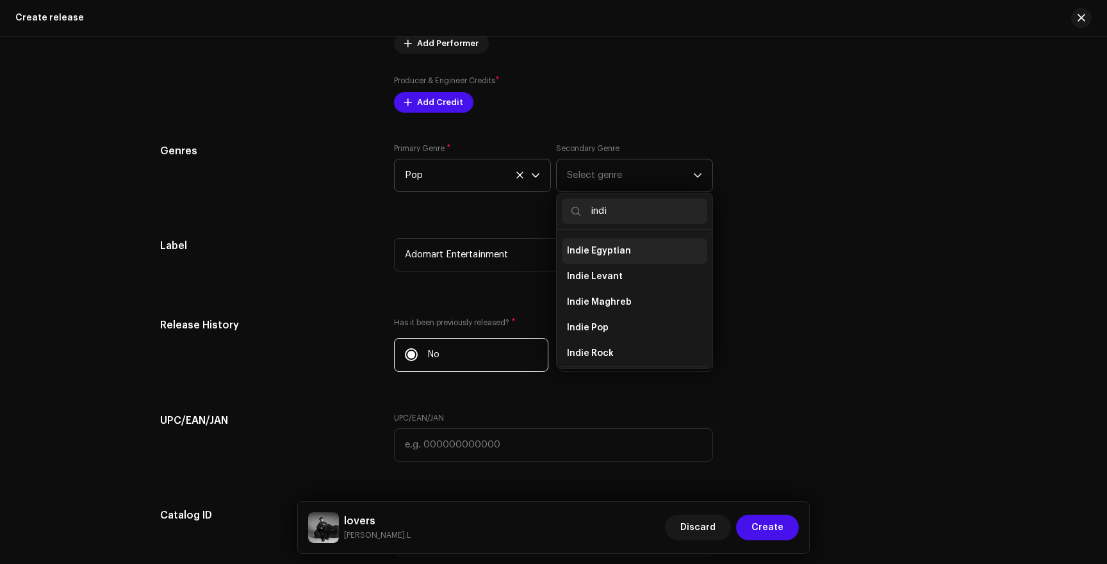
scroll to position [28, 0]
type input "indi"
click at [580, 318] on span "Indie Pop" at bounding box center [588, 322] width 42 height 13
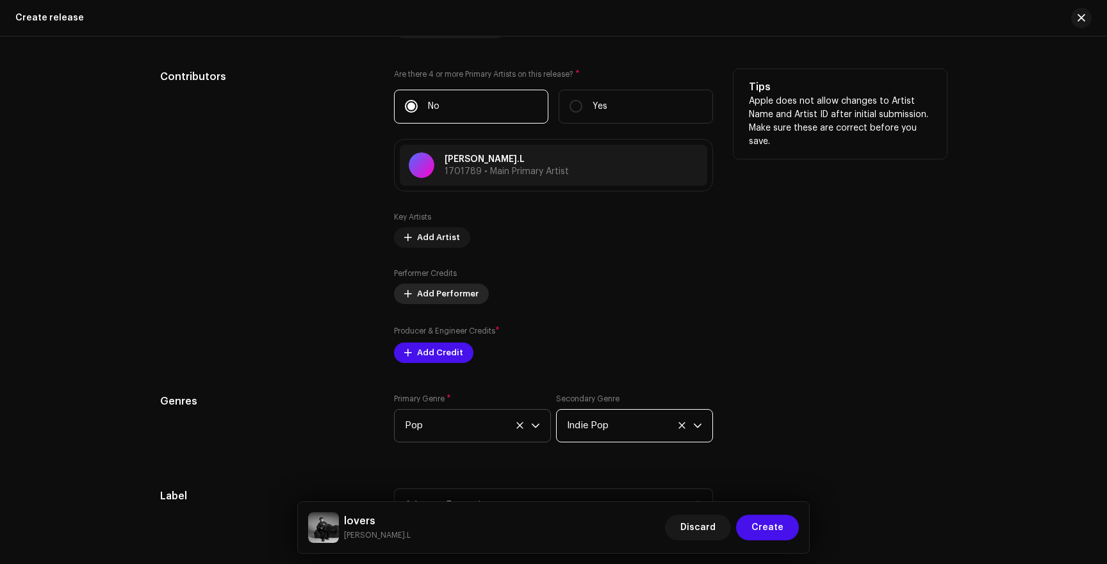
scroll to position [1382, 0]
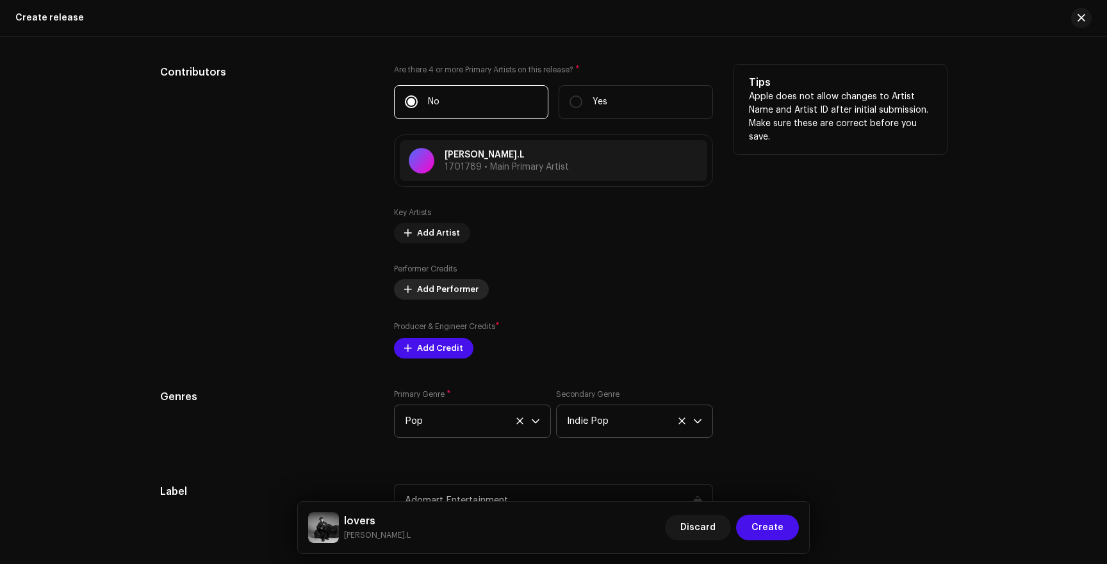
click at [438, 289] on span "Add Performer" at bounding box center [448, 290] width 62 height 26
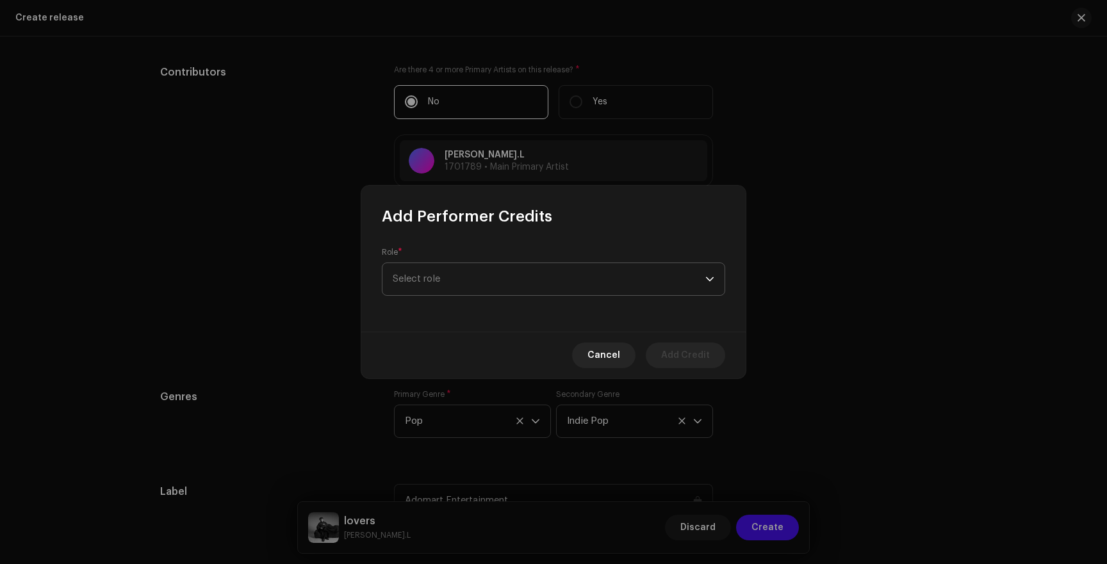
click at [441, 293] on span "Select role" at bounding box center [549, 279] width 313 height 32
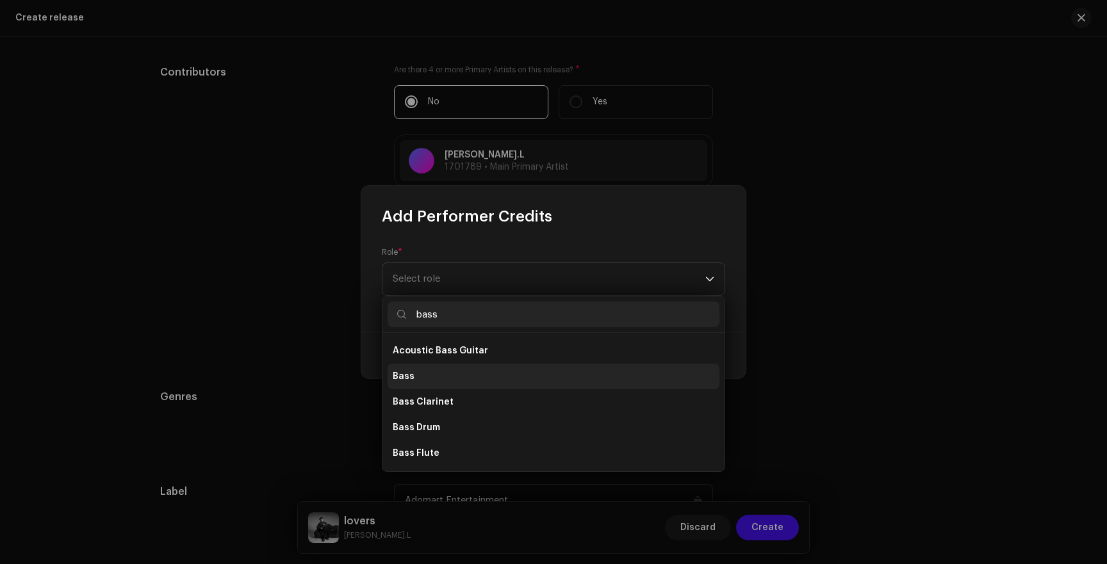
type input "bass"
click at [434, 375] on li "Bass" at bounding box center [554, 377] width 332 height 26
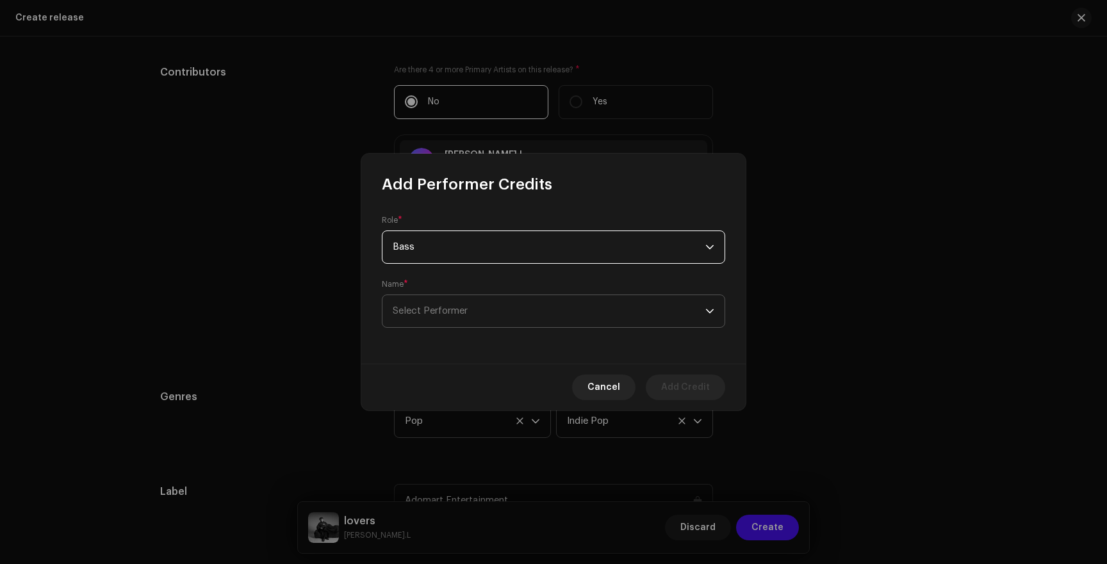
click at [448, 301] on span "Select Performer" at bounding box center [549, 311] width 313 height 32
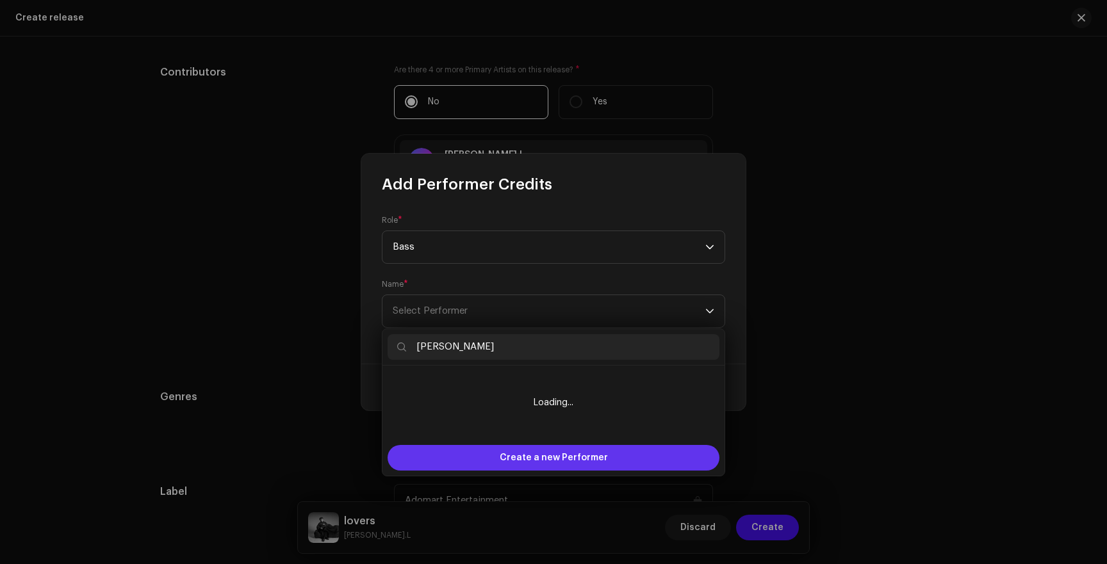
type input "[PERSON_NAME]"
click at [484, 468] on div "Create a new Performer" at bounding box center [554, 458] width 332 height 26
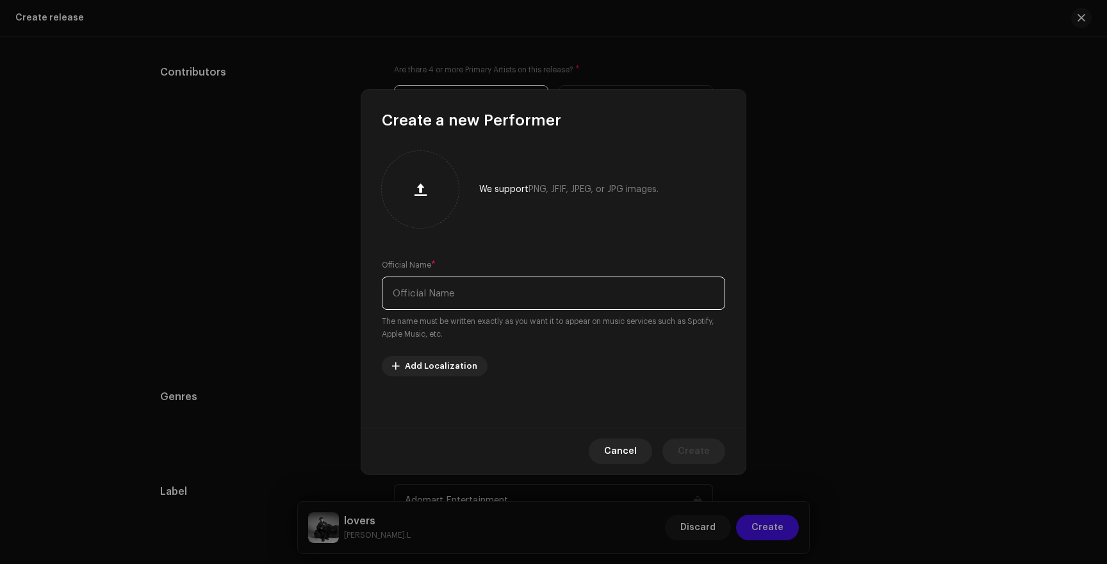
click at [421, 284] on input "text" at bounding box center [553, 293] width 343 height 33
type input "[PERSON_NAME]"
click at [692, 447] on span "Create" at bounding box center [694, 452] width 32 height 26
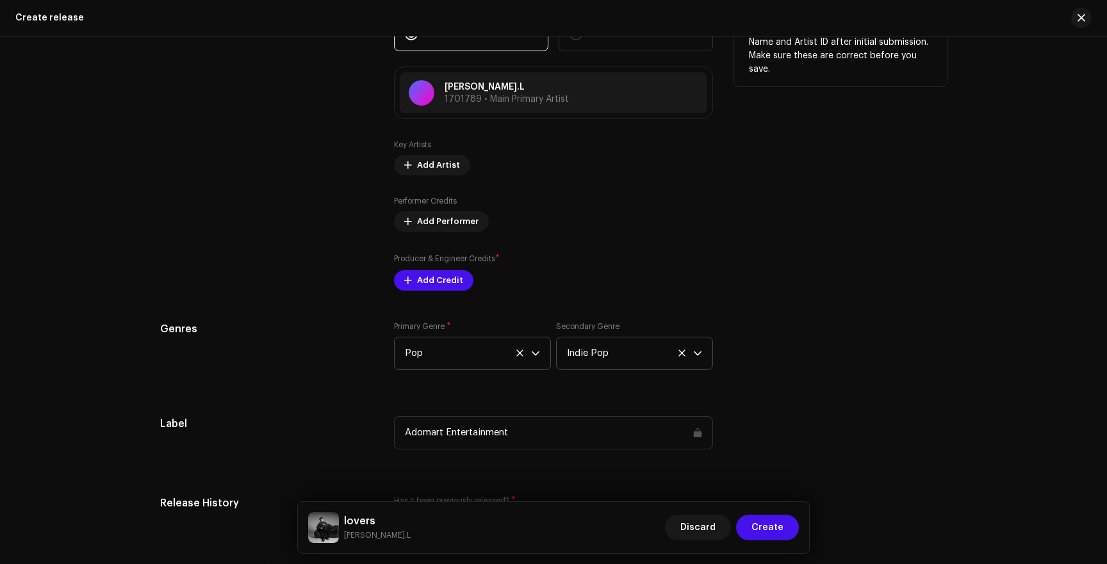
scroll to position [1451, 0]
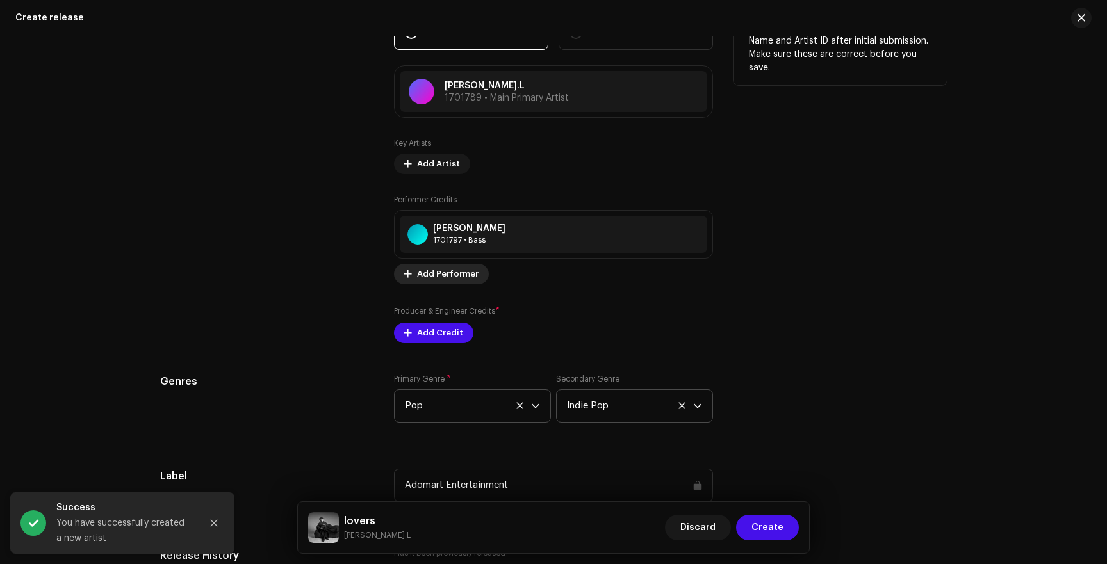
click at [436, 277] on span "Add Performer" at bounding box center [448, 274] width 62 height 26
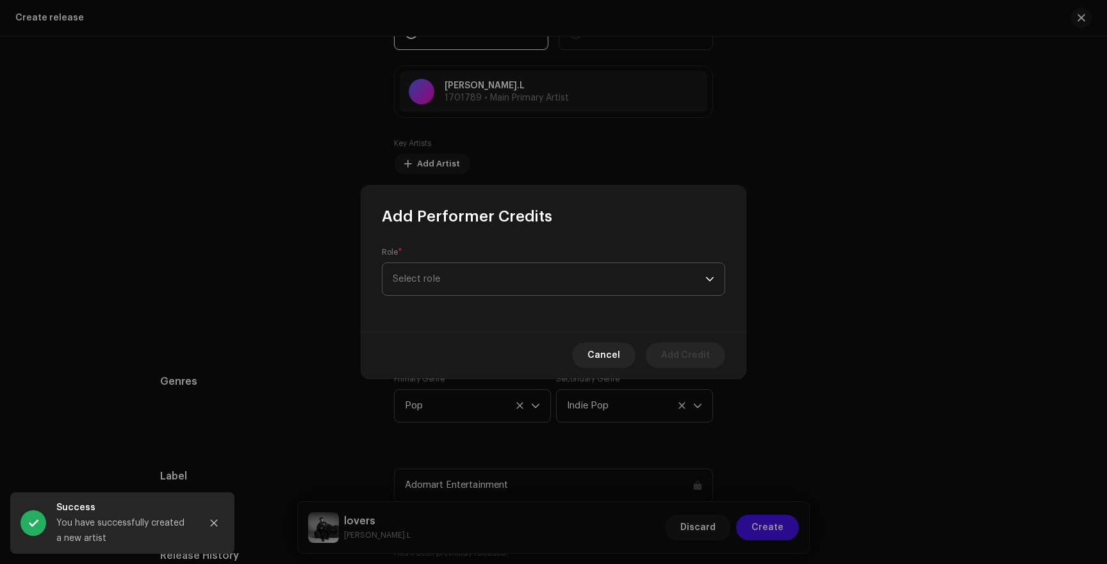
click at [468, 279] on span "Select role" at bounding box center [549, 279] width 313 height 32
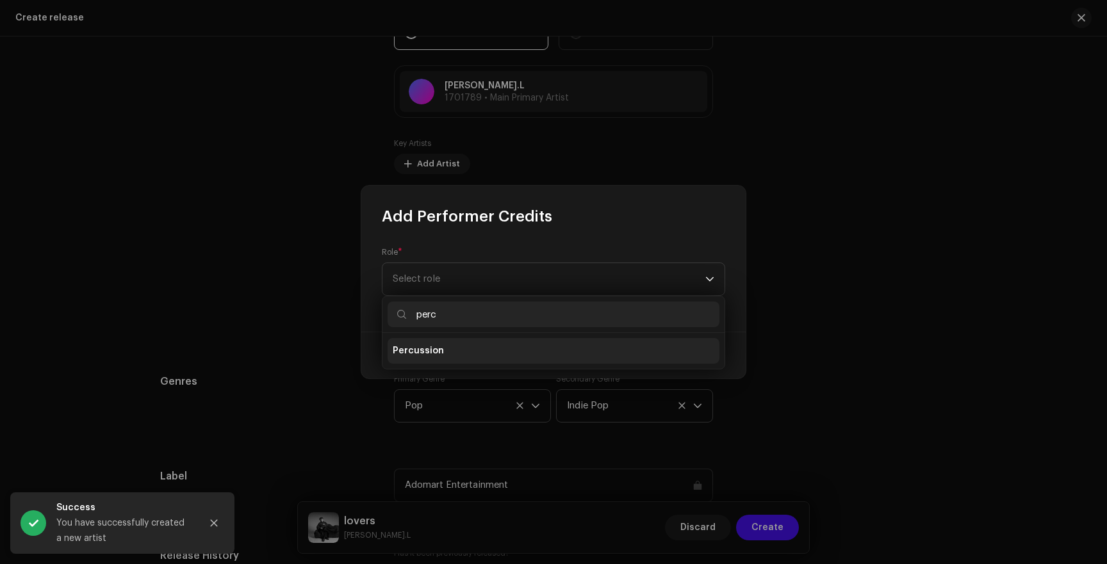
type input "perc"
click at [450, 343] on li "Percussion" at bounding box center [554, 351] width 332 height 26
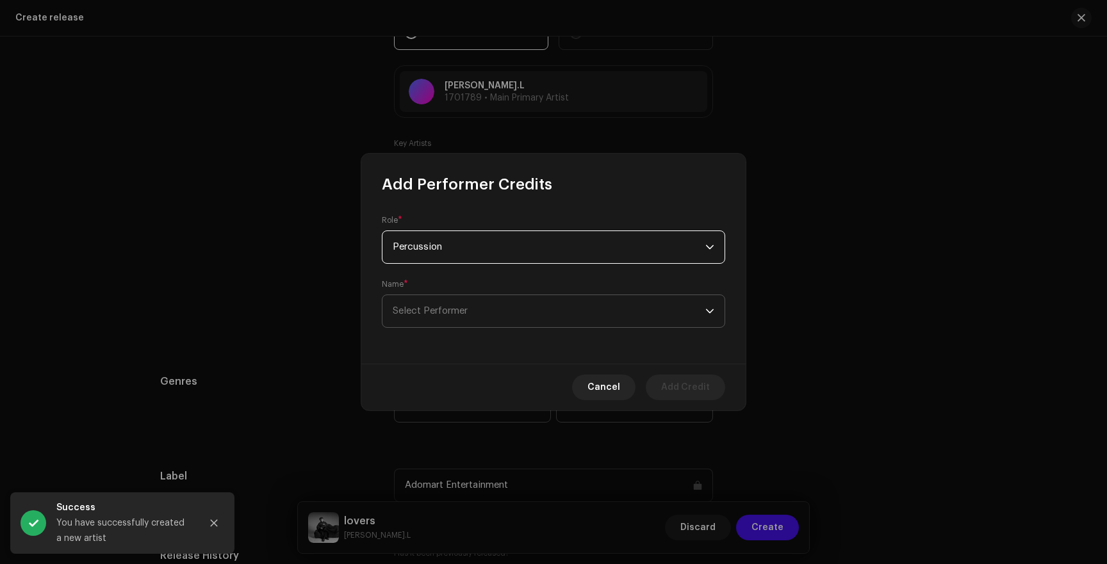
click at [459, 313] on span "Select Performer" at bounding box center [430, 311] width 75 height 10
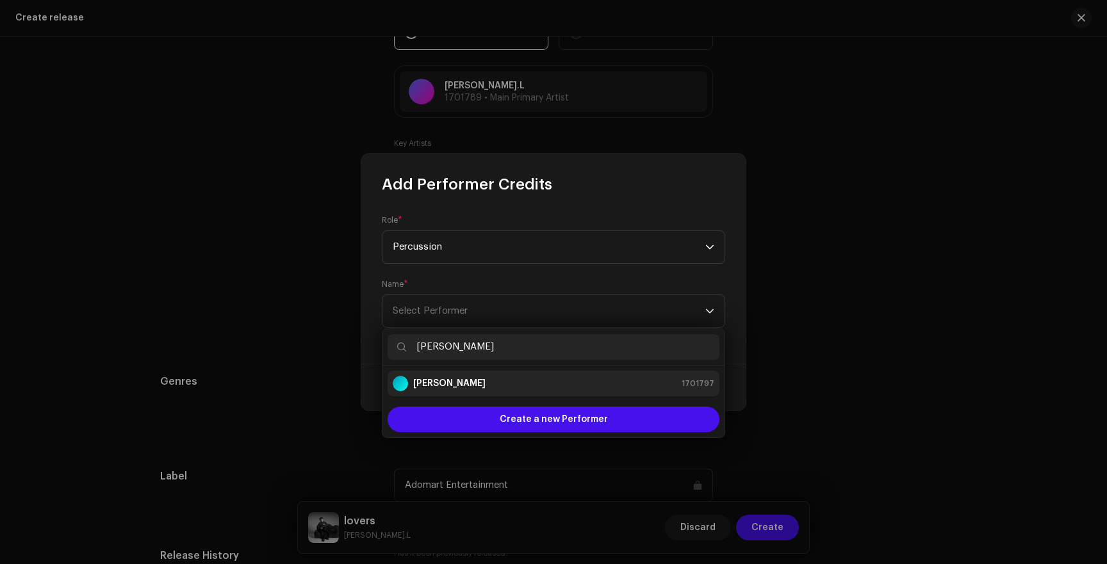
type input "[PERSON_NAME]"
click at [463, 384] on strong "[PERSON_NAME]" at bounding box center [449, 383] width 72 height 13
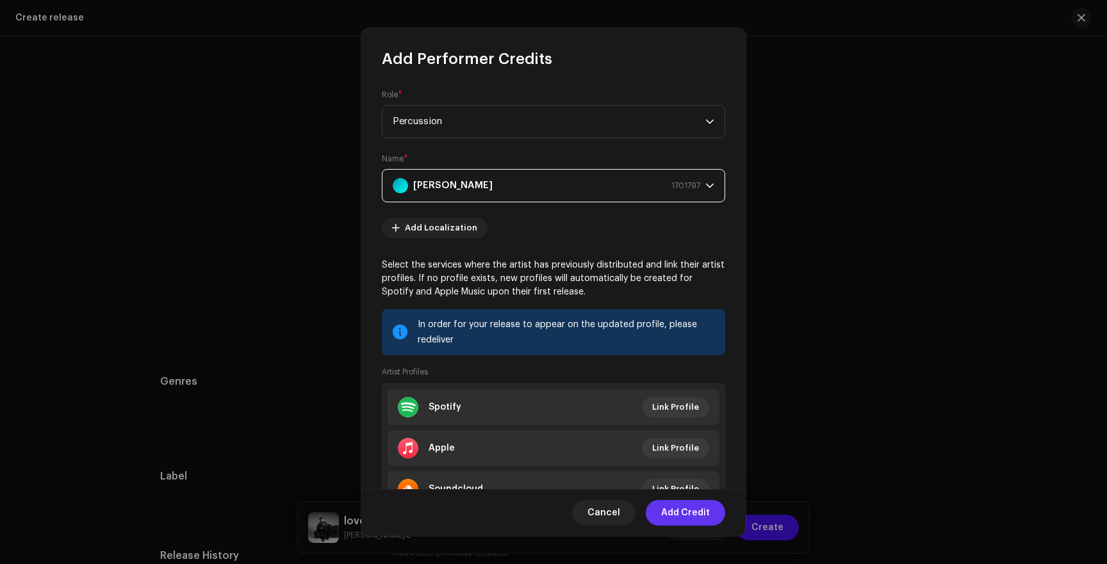
click at [680, 507] on span "Add Credit" at bounding box center [685, 513] width 49 height 26
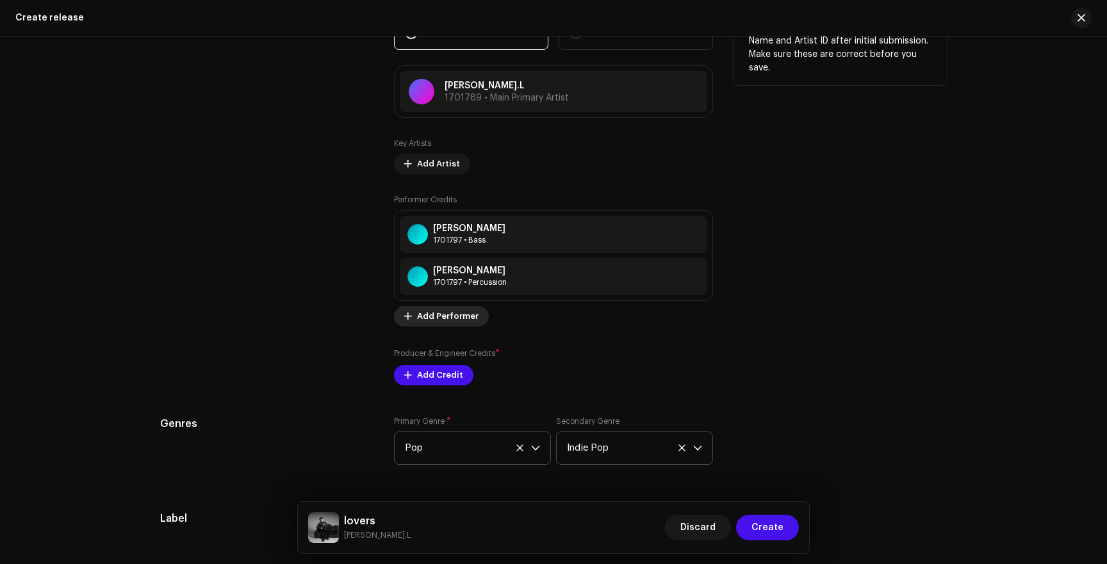
click at [430, 326] on span "Add Performer" at bounding box center [448, 317] width 62 height 26
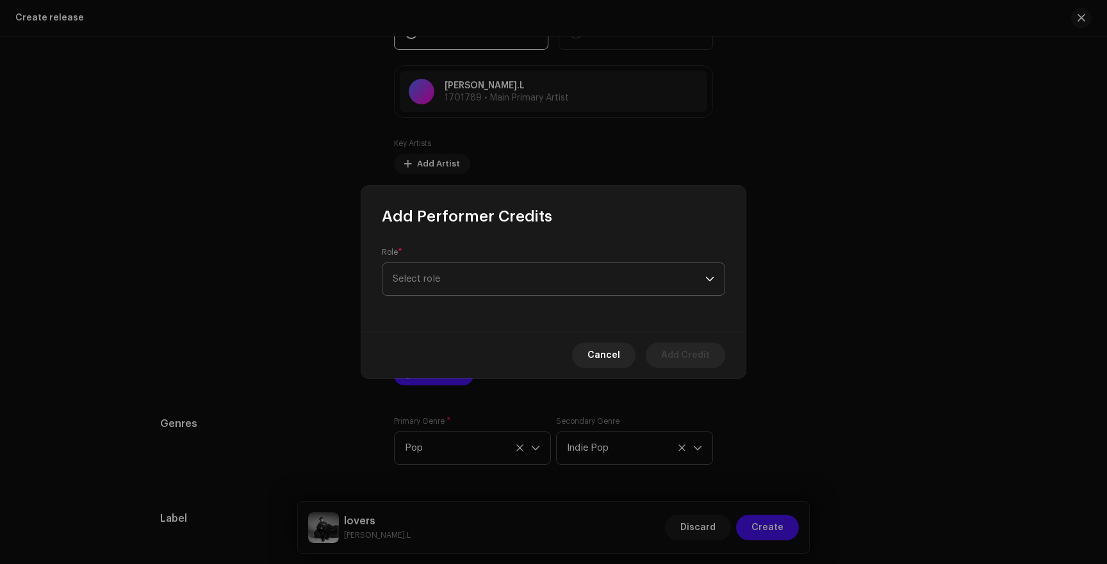
click at [457, 290] on span "Select role" at bounding box center [549, 279] width 313 height 32
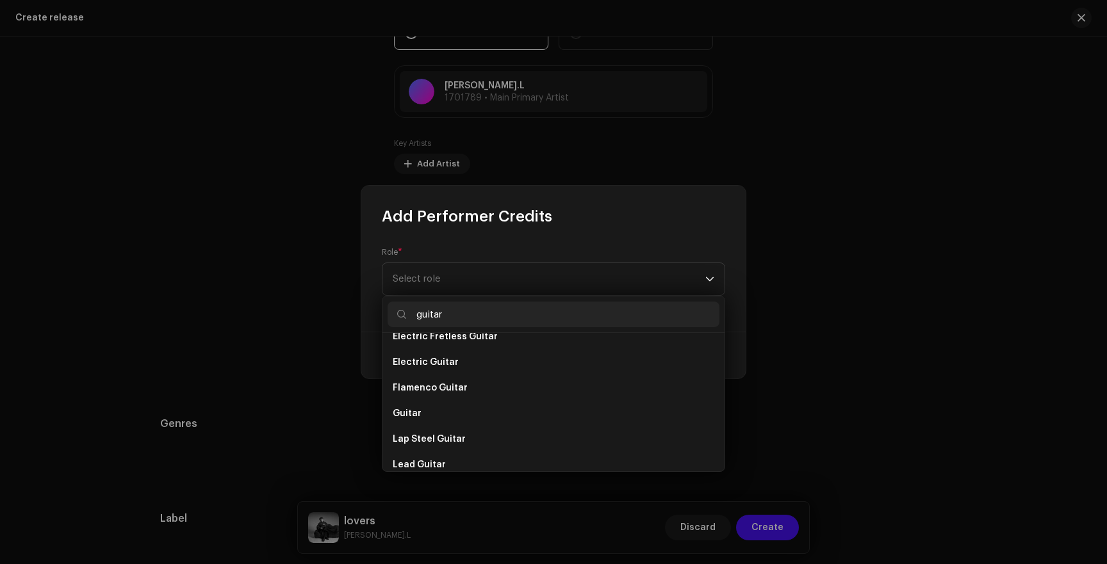
scroll to position [311, 0]
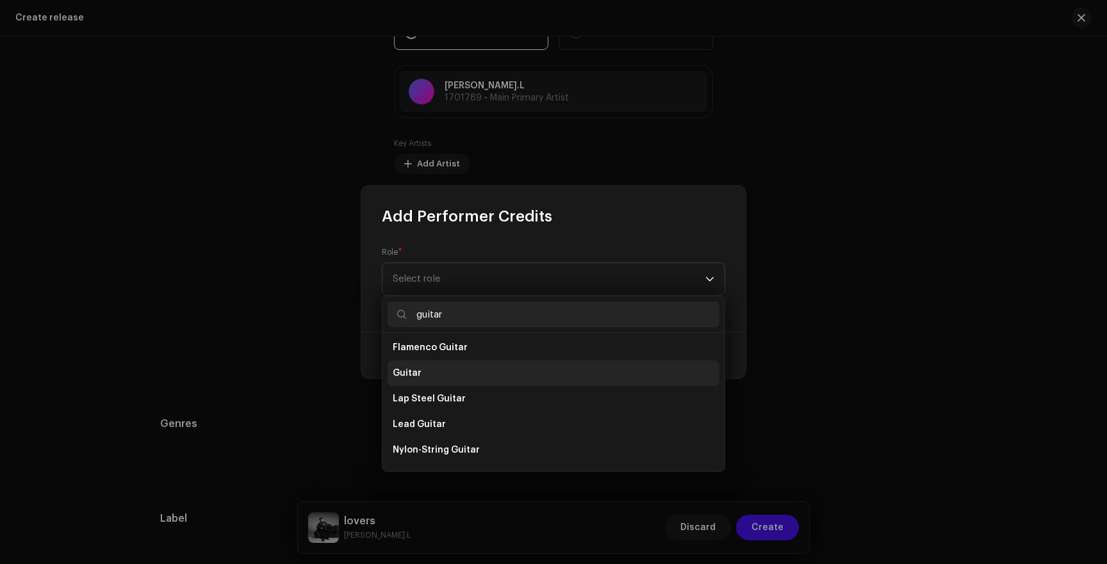
type input "guitar"
click at [427, 366] on li "Guitar" at bounding box center [554, 374] width 332 height 26
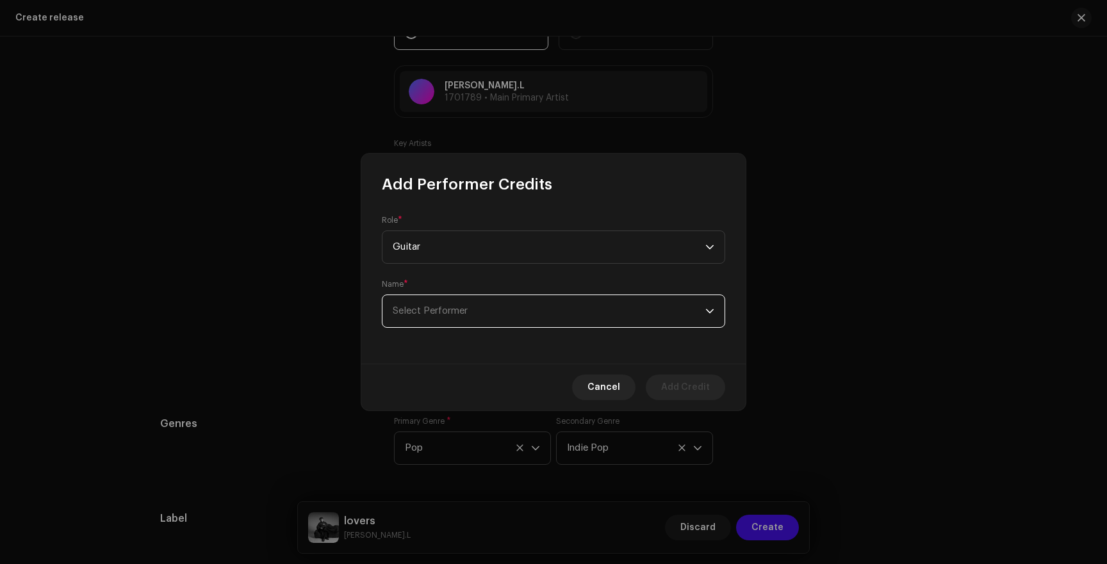
click at [453, 310] on span "Select Performer" at bounding box center [430, 311] width 75 height 10
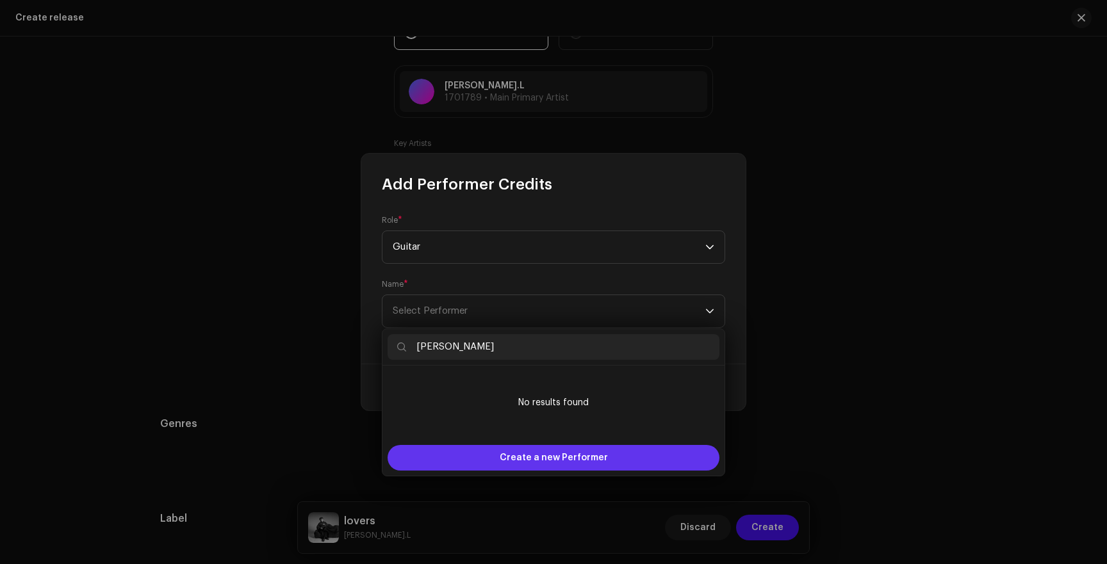
type input "[PERSON_NAME]"
click at [480, 454] on div "Create a new Performer" at bounding box center [554, 458] width 332 height 26
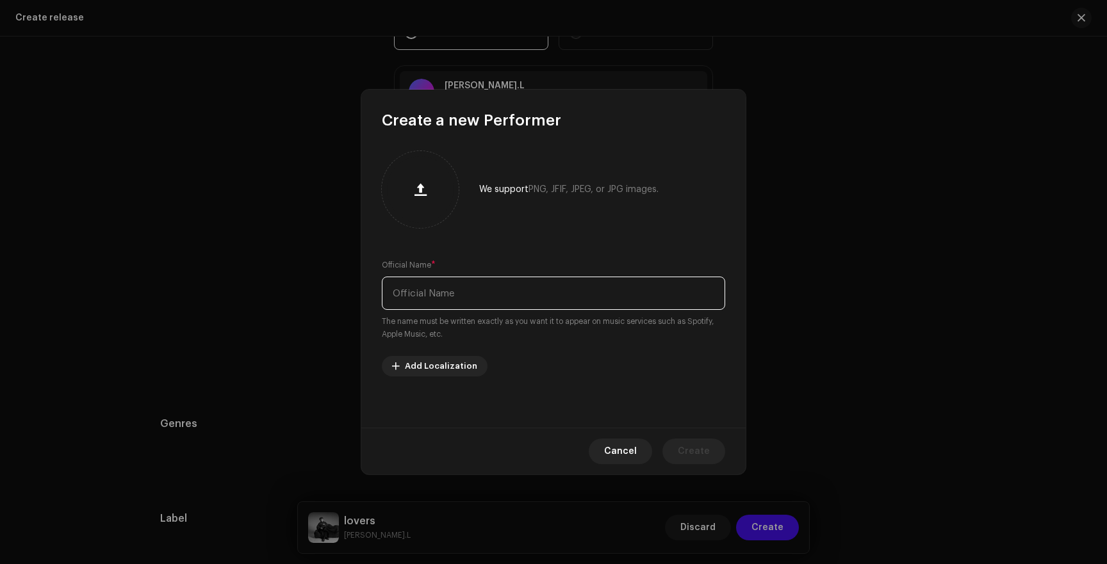
click at [479, 284] on input "text" at bounding box center [553, 293] width 343 height 33
type input "[PERSON_NAME]"
click at [689, 449] on span "Create" at bounding box center [694, 452] width 32 height 26
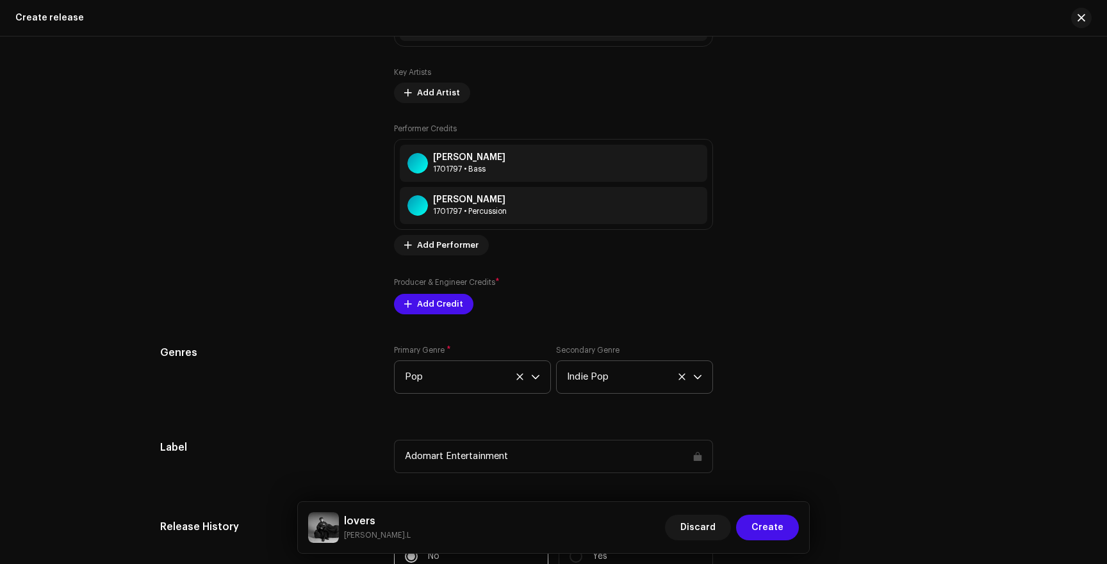
scroll to position [1523, 0]
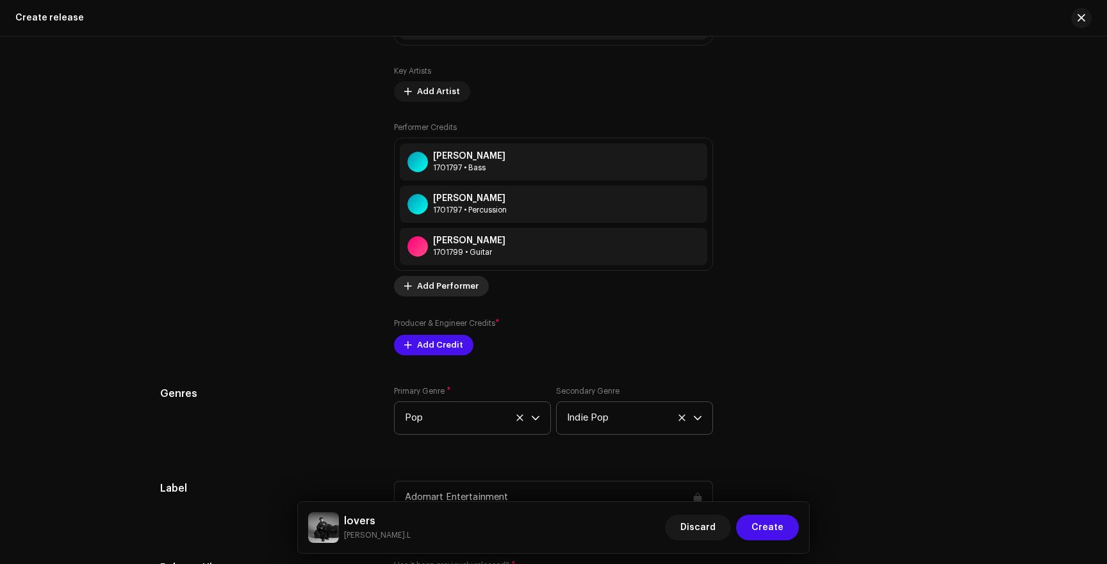
click at [428, 289] on span "Add Performer" at bounding box center [448, 287] width 62 height 26
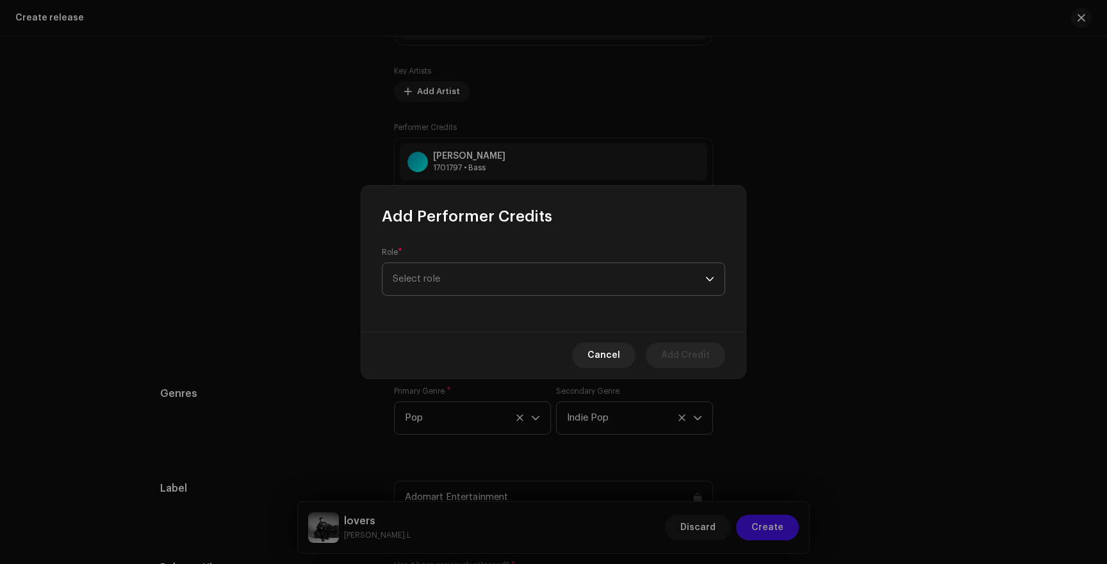
click at [446, 288] on span "Select role" at bounding box center [549, 279] width 313 height 32
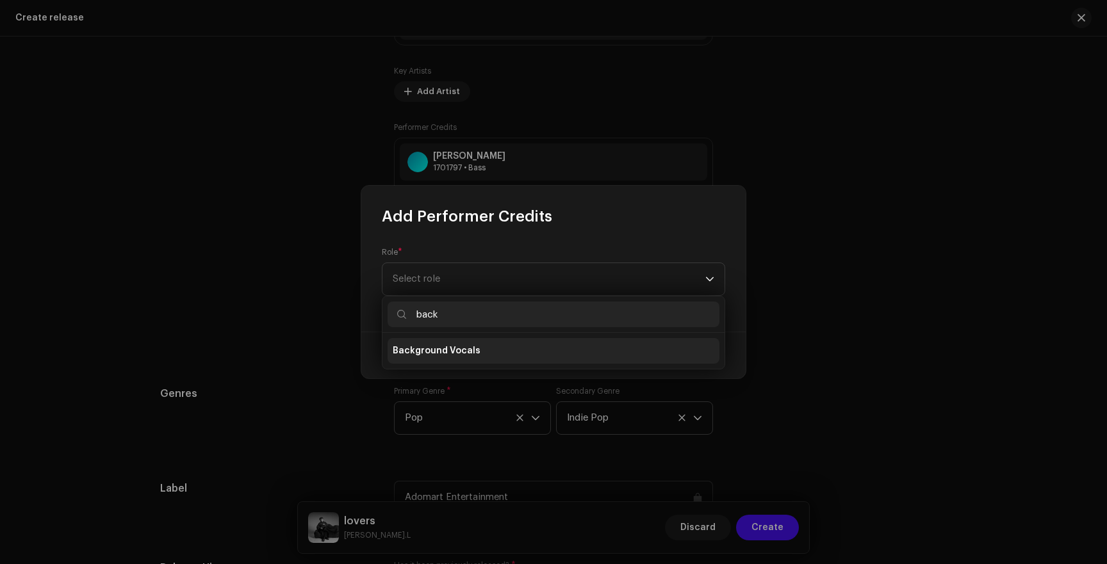
type input "back"
click at [439, 356] on span "Background Vocals" at bounding box center [437, 351] width 88 height 13
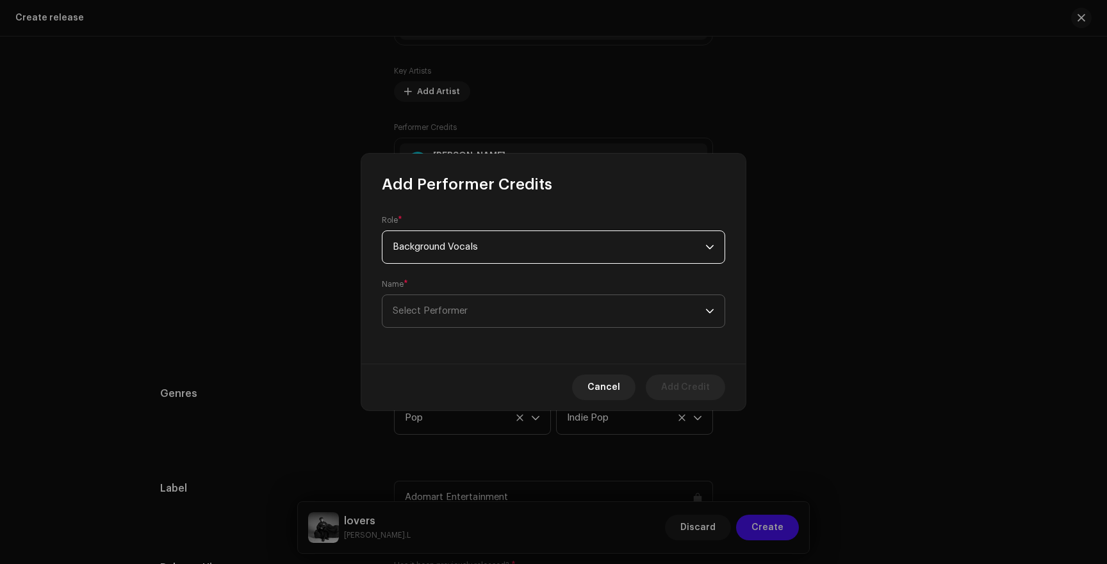
click at [447, 316] on span "Select Performer" at bounding box center [430, 311] width 75 height 10
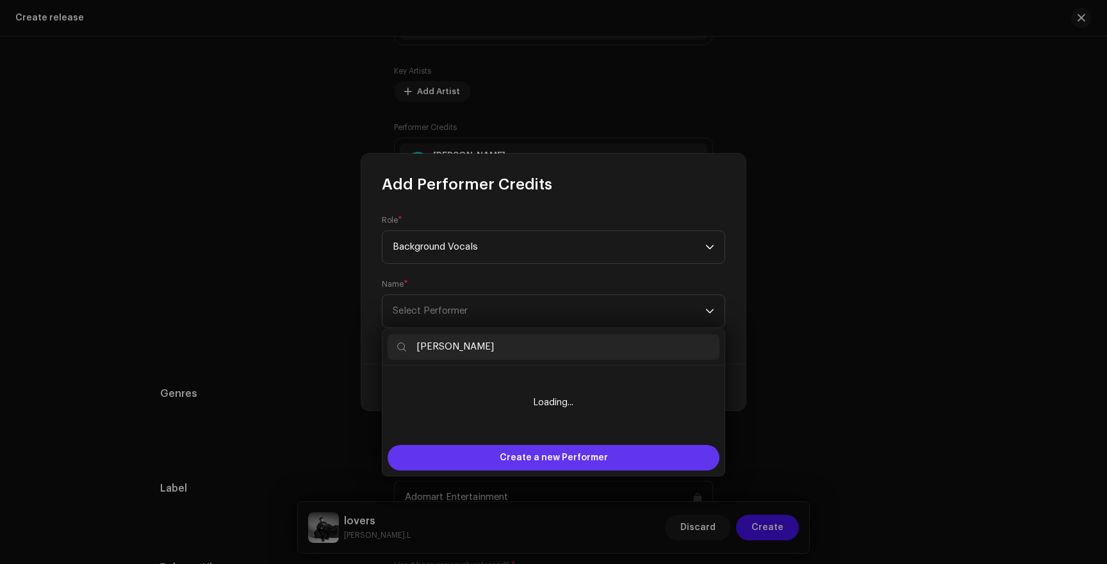
type input "[PERSON_NAME]"
click at [487, 465] on div "Create a new Performer" at bounding box center [554, 458] width 332 height 26
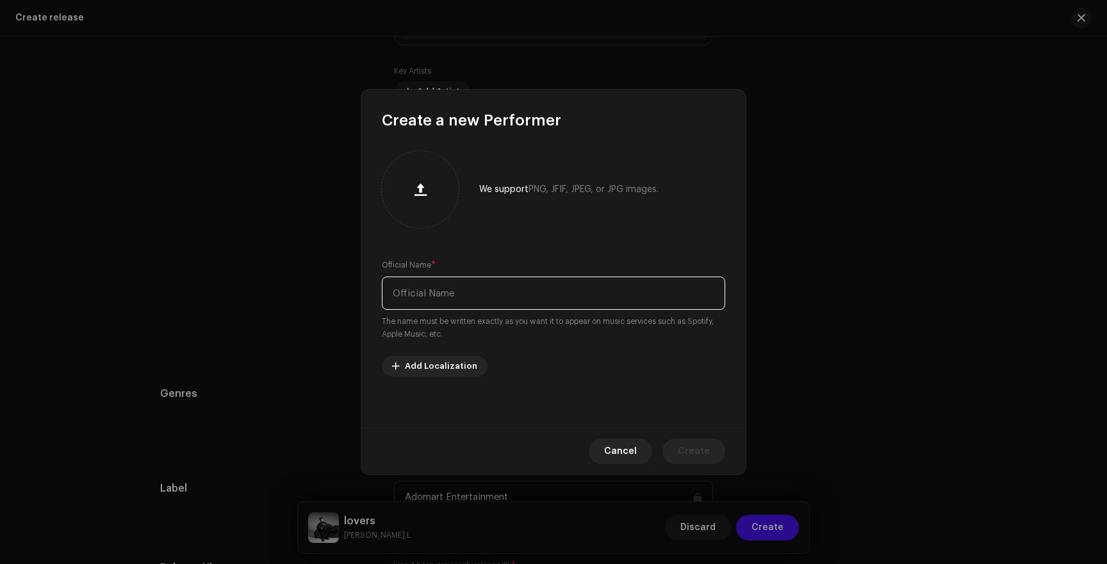
click at [467, 304] on input "text" at bounding box center [553, 293] width 343 height 33
type input "[PERSON_NAME]"
click at [715, 441] on button "Create" at bounding box center [693, 452] width 63 height 26
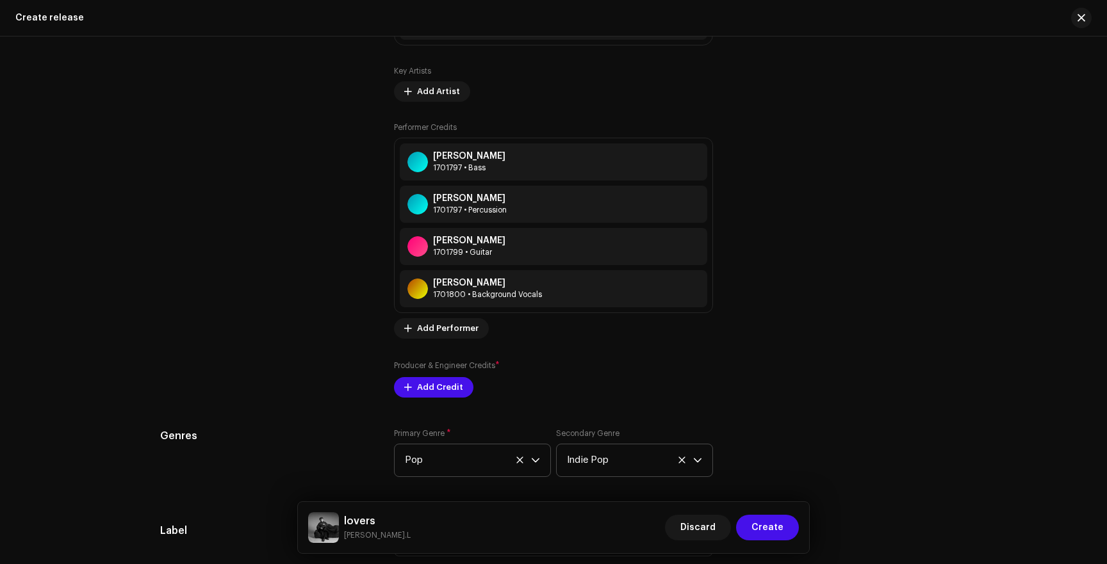
click at [429, 399] on div "Prefill release information from track metadata Compilation Is it a compilation…" at bounding box center [553, 233] width 787 height 1565
click at [429, 394] on span "Add Credit" at bounding box center [440, 388] width 46 height 26
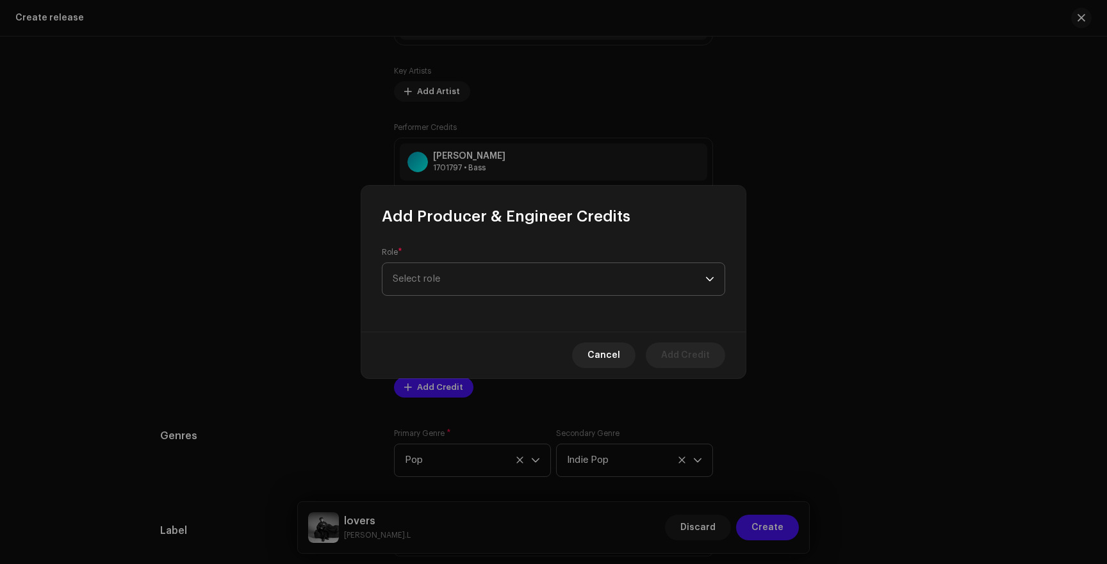
click at [453, 288] on span "Select role" at bounding box center [549, 279] width 313 height 32
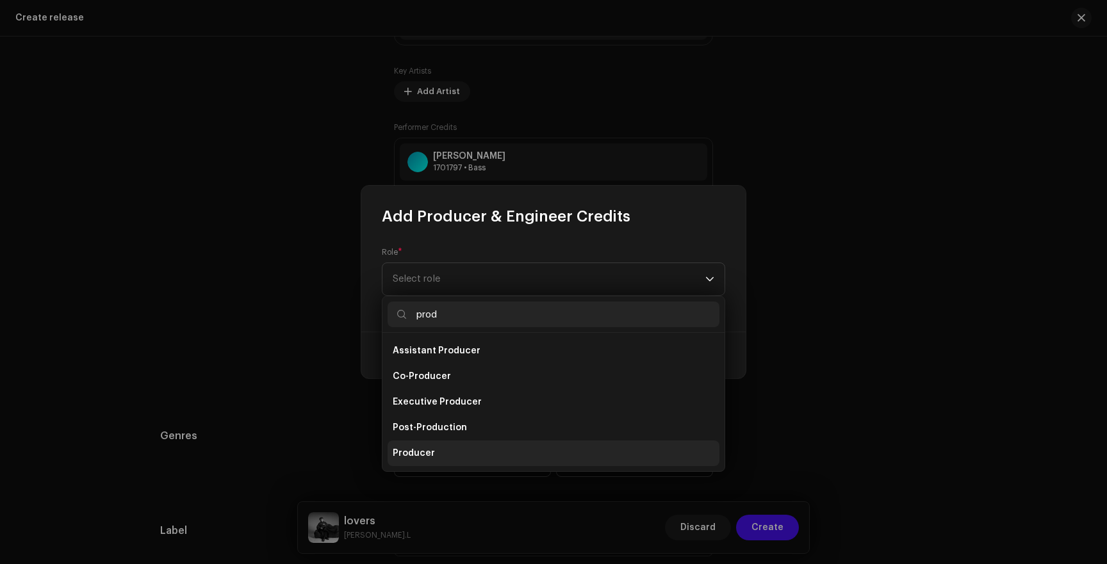
type input "prod"
click at [420, 457] on span "Producer" at bounding box center [414, 453] width 42 height 13
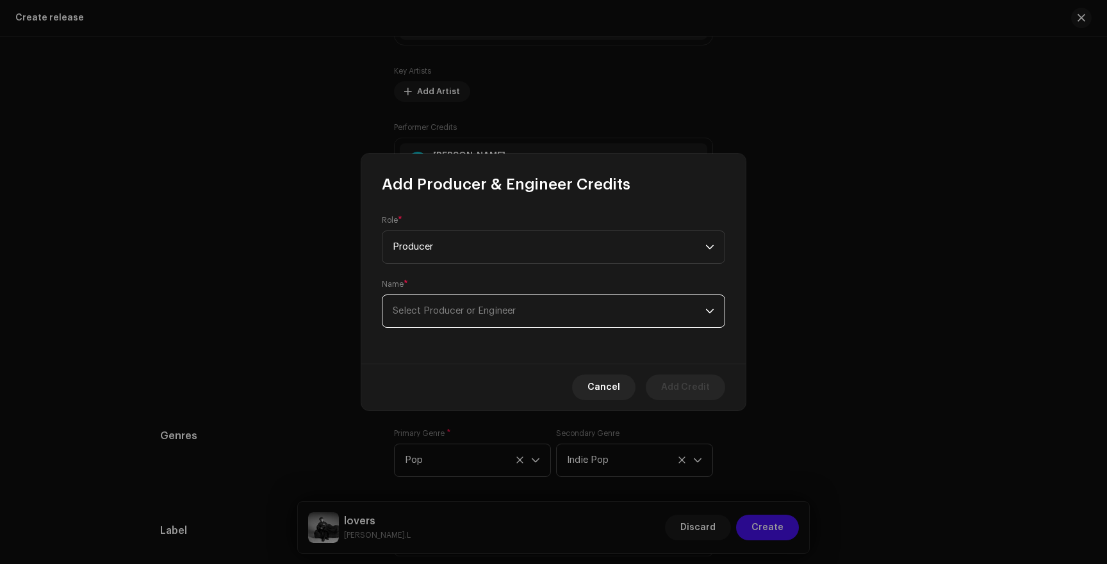
click at [444, 315] on span "Select Producer or Engineer" at bounding box center [454, 311] width 123 height 10
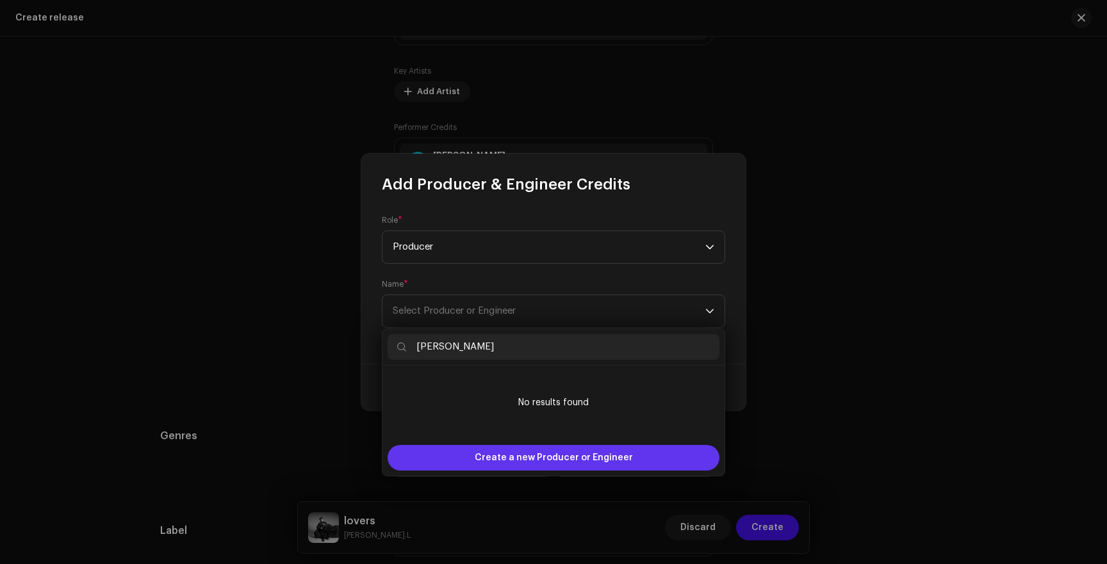
type input "[PERSON_NAME]"
click at [477, 453] on div "Create a new Producer or Engineer" at bounding box center [554, 458] width 332 height 26
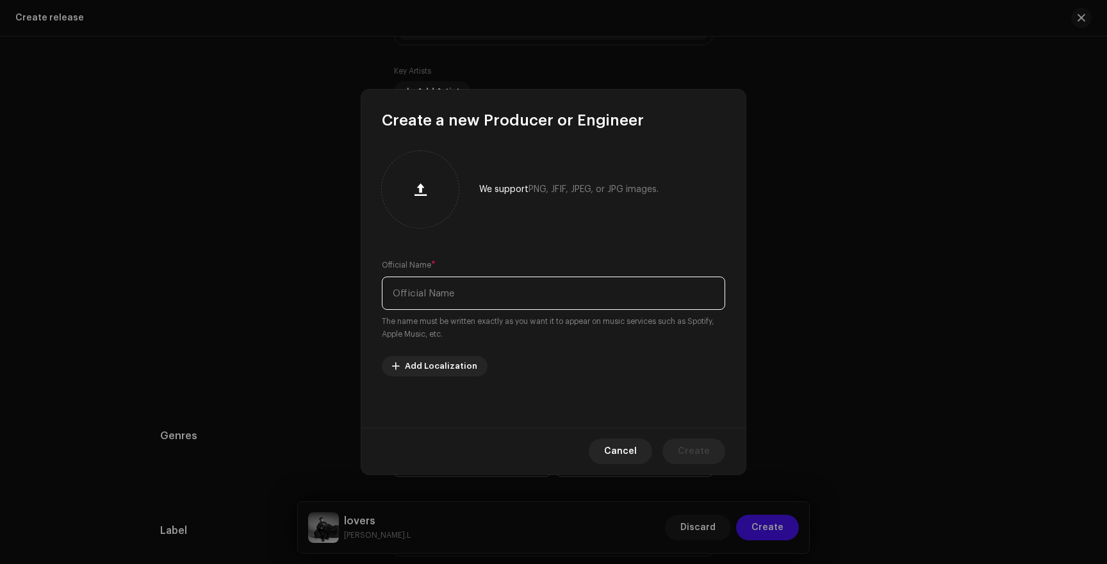
click at [458, 304] on input "text" at bounding box center [553, 293] width 343 height 33
type input "[PERSON_NAME]"
click at [682, 434] on div "Cancel Create" at bounding box center [553, 451] width 384 height 47
click at [688, 445] on span "Create" at bounding box center [694, 452] width 32 height 26
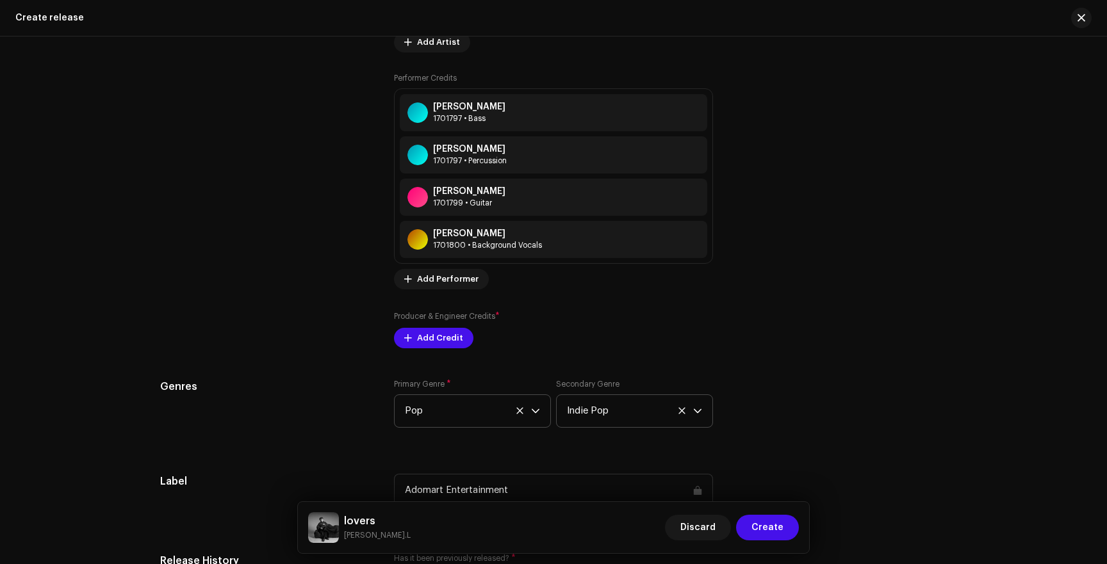
scroll to position [1578, 0]
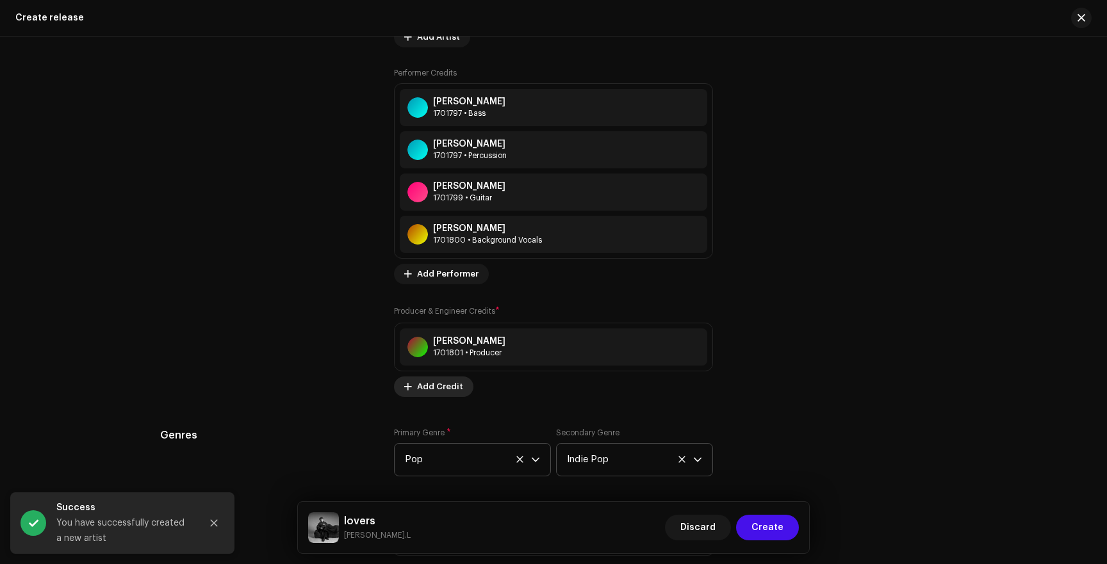
click at [413, 390] on button "Add Credit" at bounding box center [433, 387] width 79 height 21
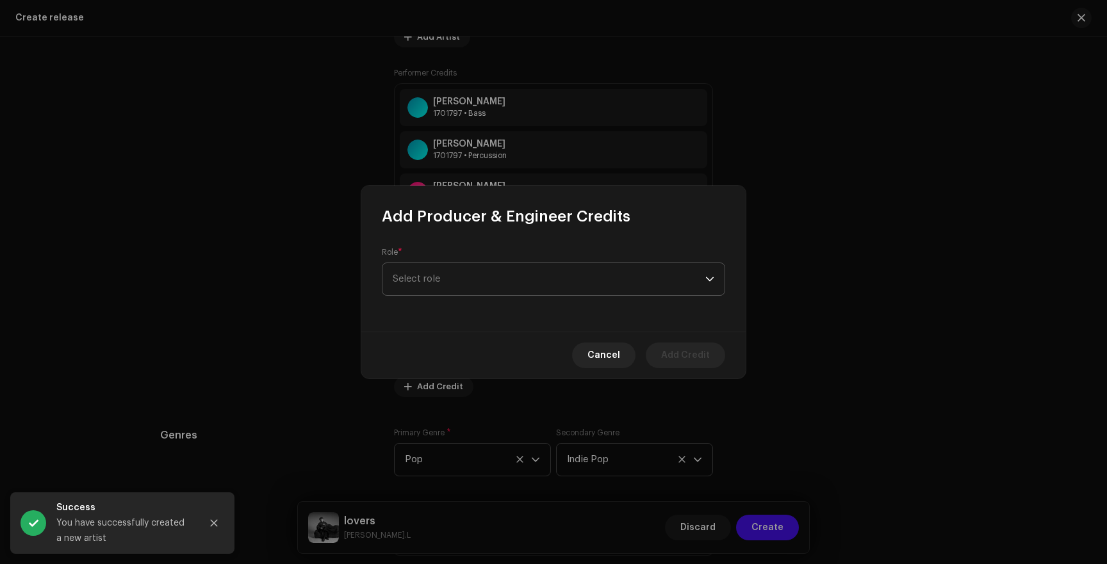
click at [443, 286] on span "Select role" at bounding box center [549, 279] width 313 height 32
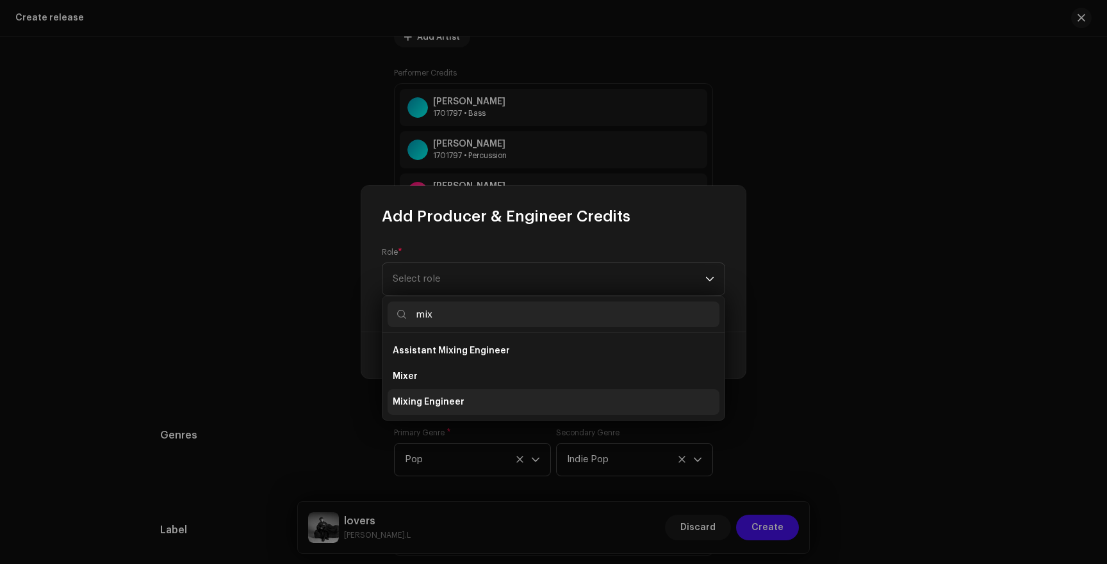
type input "mix"
click at [420, 401] on span "Mixing Engineer" at bounding box center [429, 402] width 72 height 13
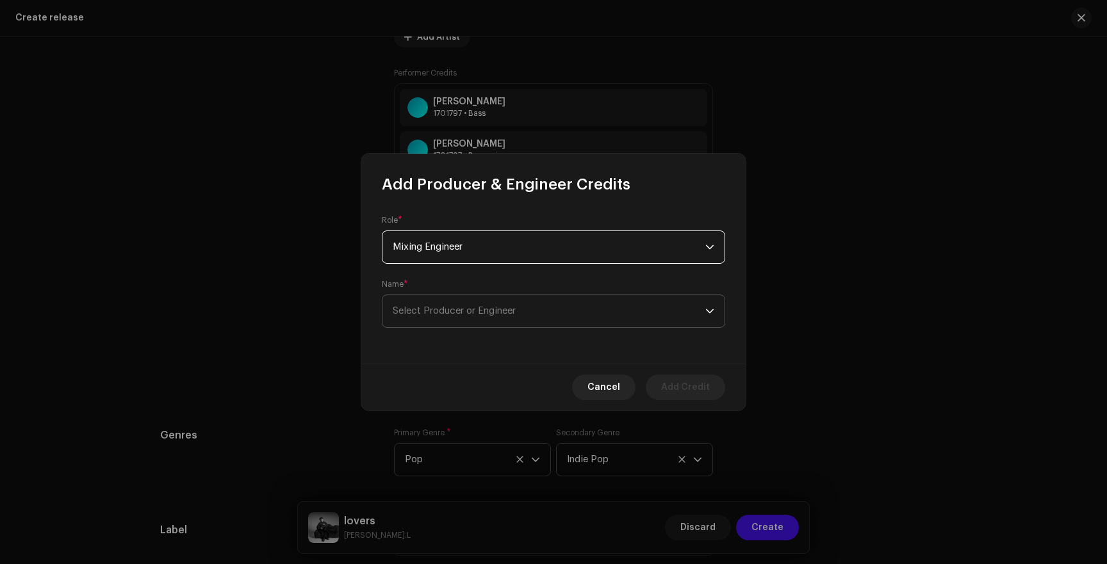
click at [440, 313] on span "Select Producer or Engineer" at bounding box center [454, 311] width 123 height 10
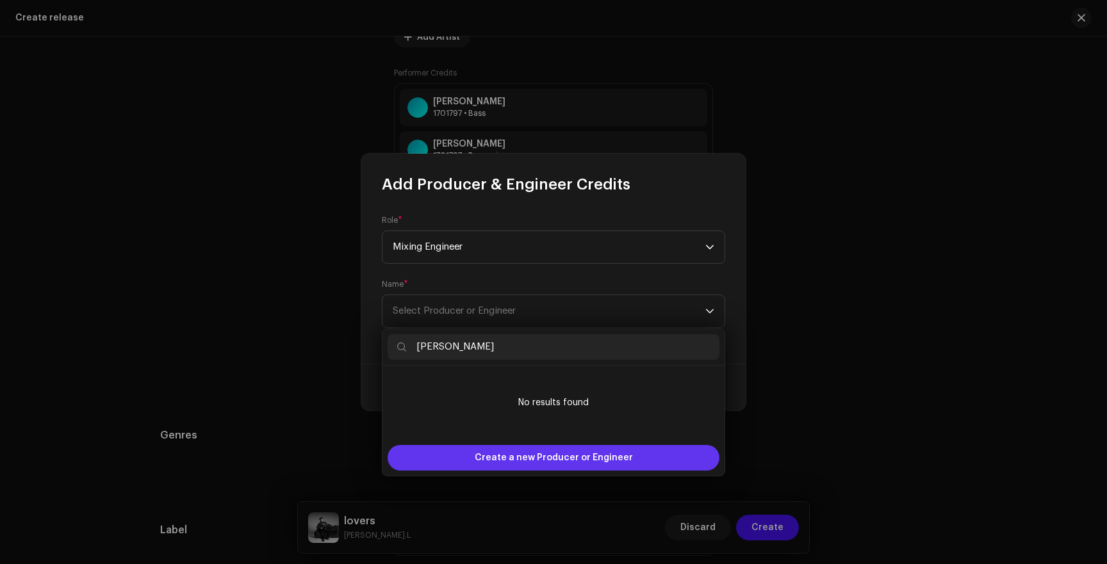
type input "[PERSON_NAME]"
click at [466, 457] on div "Create a new Producer or Engineer" at bounding box center [554, 458] width 332 height 26
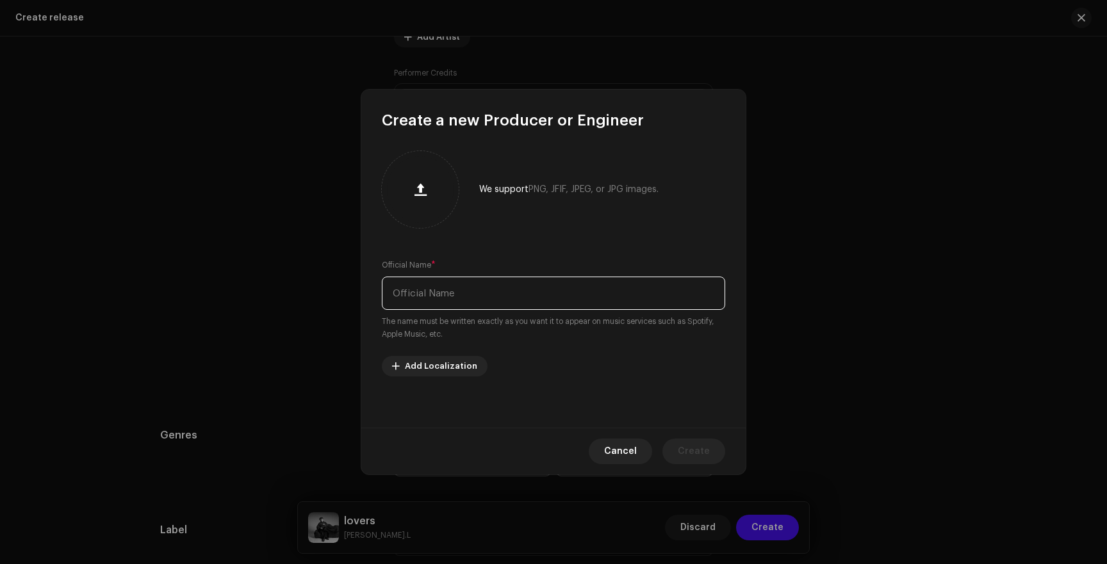
click at [450, 304] on input "text" at bounding box center [553, 293] width 343 height 33
type input "[PERSON_NAME]"
click at [696, 457] on span "Create" at bounding box center [694, 452] width 32 height 26
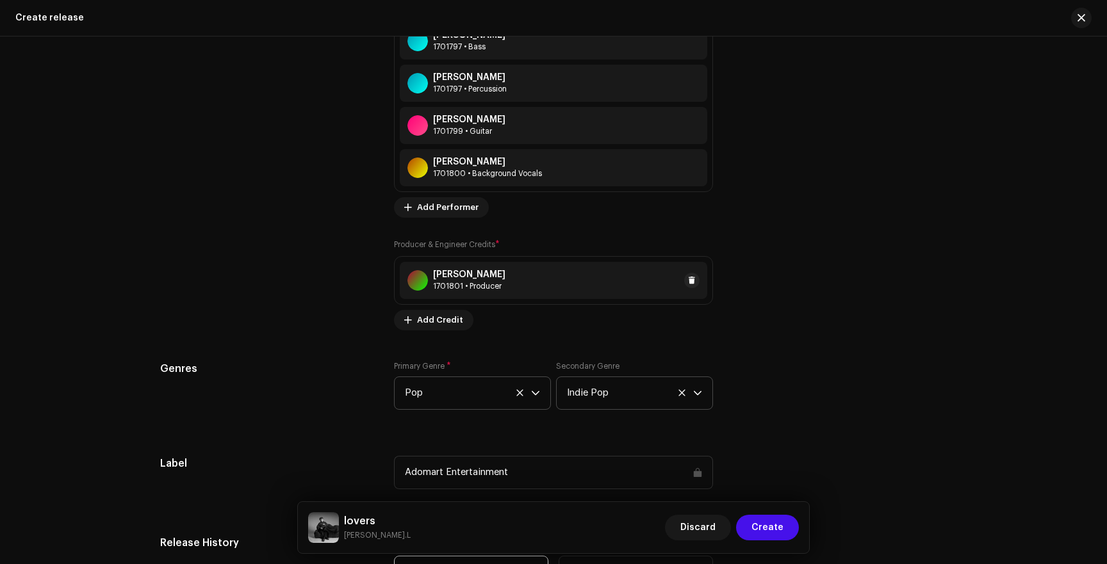
scroll to position [1651, 0]
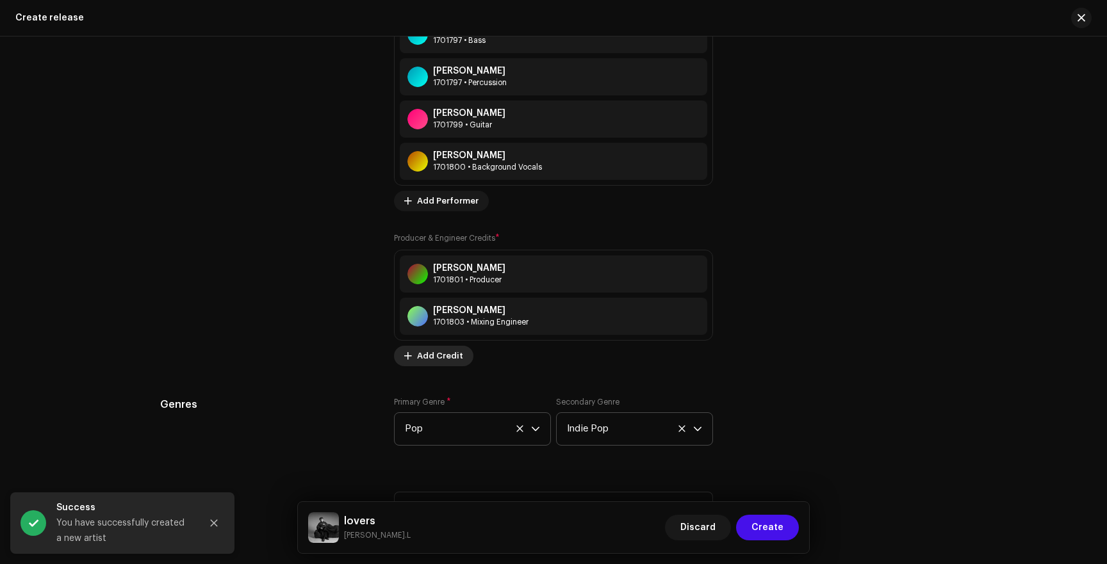
click at [424, 361] on span "Add Credit" at bounding box center [440, 356] width 46 height 26
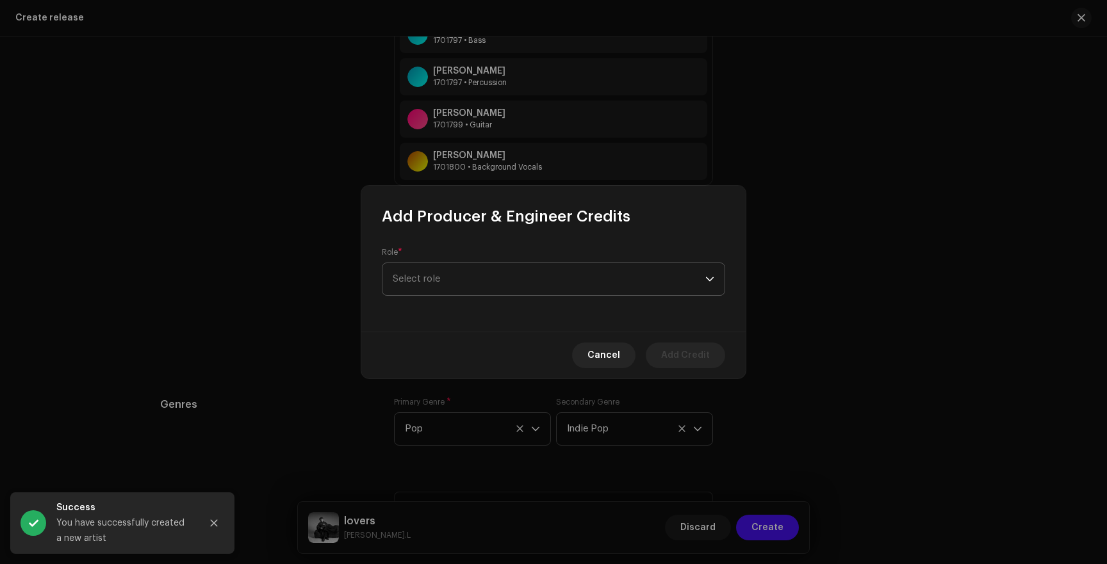
click at [439, 295] on span "Select role" at bounding box center [549, 279] width 313 height 32
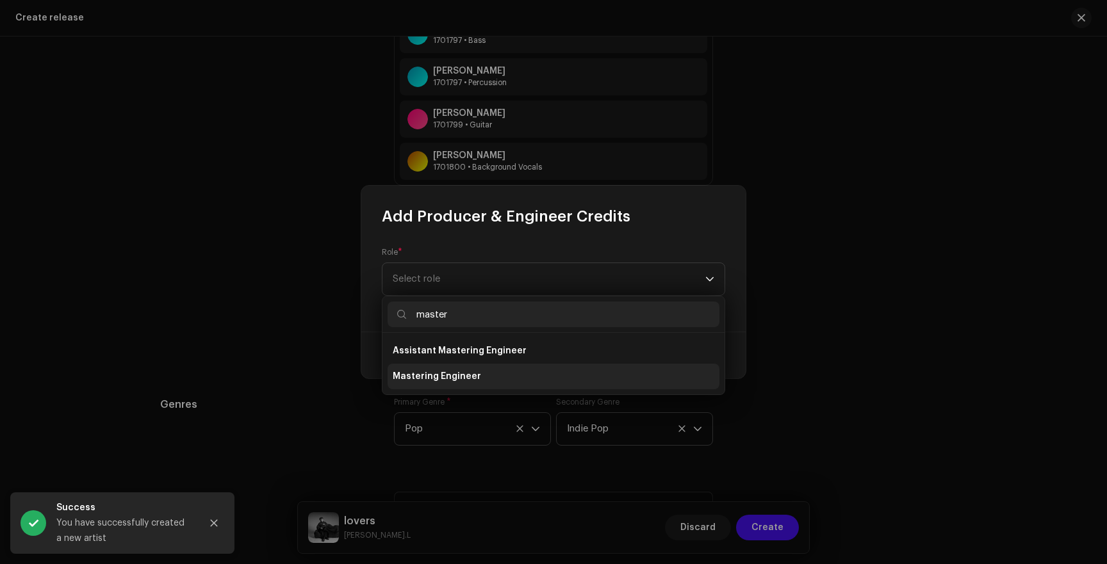
type input "master"
click at [432, 373] on span "Mastering Engineer" at bounding box center [437, 376] width 88 height 13
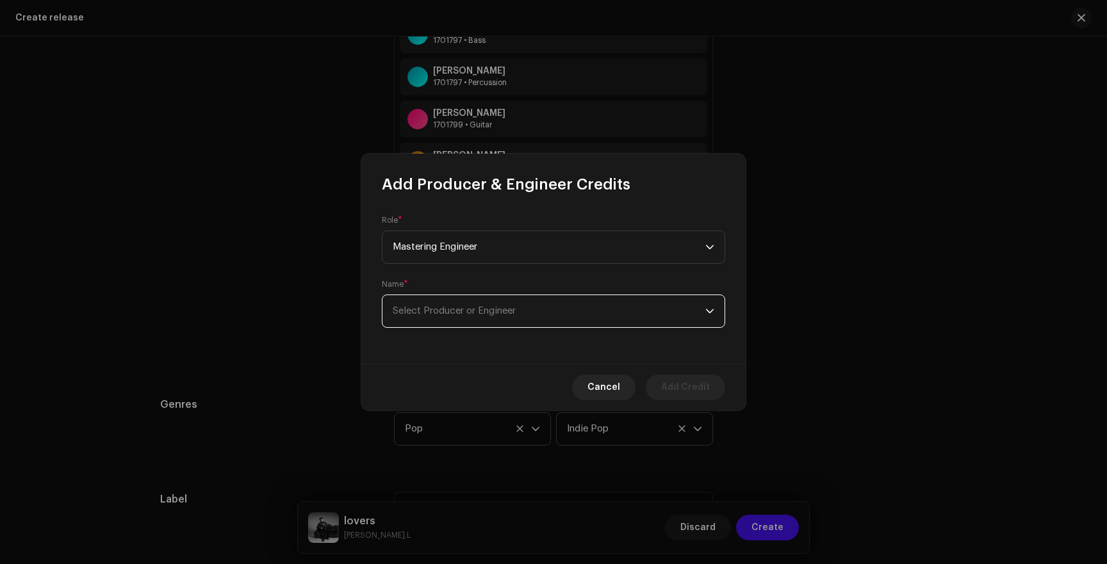
click at [500, 300] on span "Select Producer or Engineer" at bounding box center [549, 311] width 313 height 32
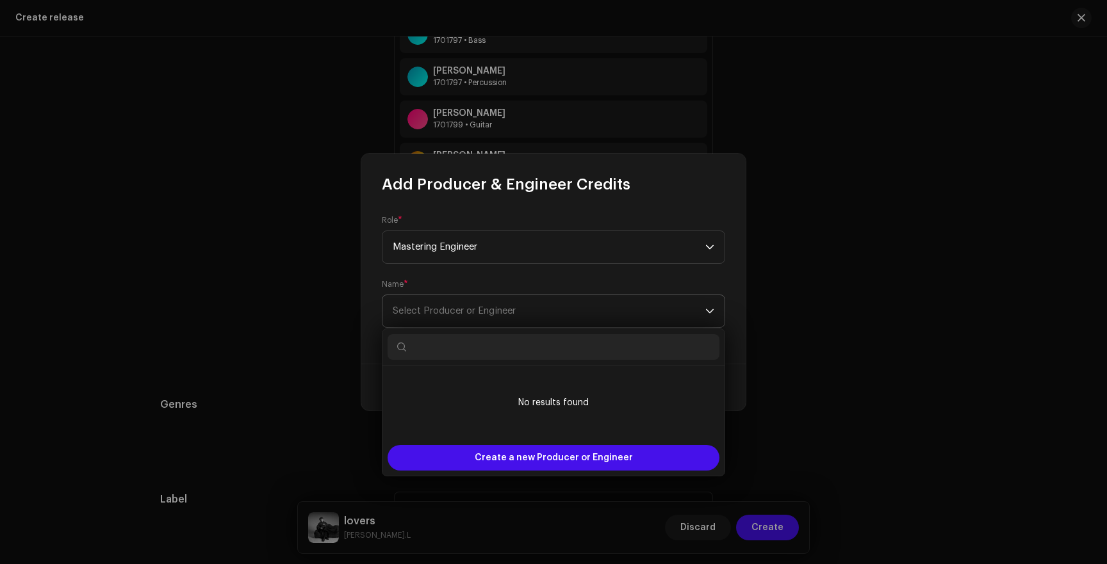
type input "P"
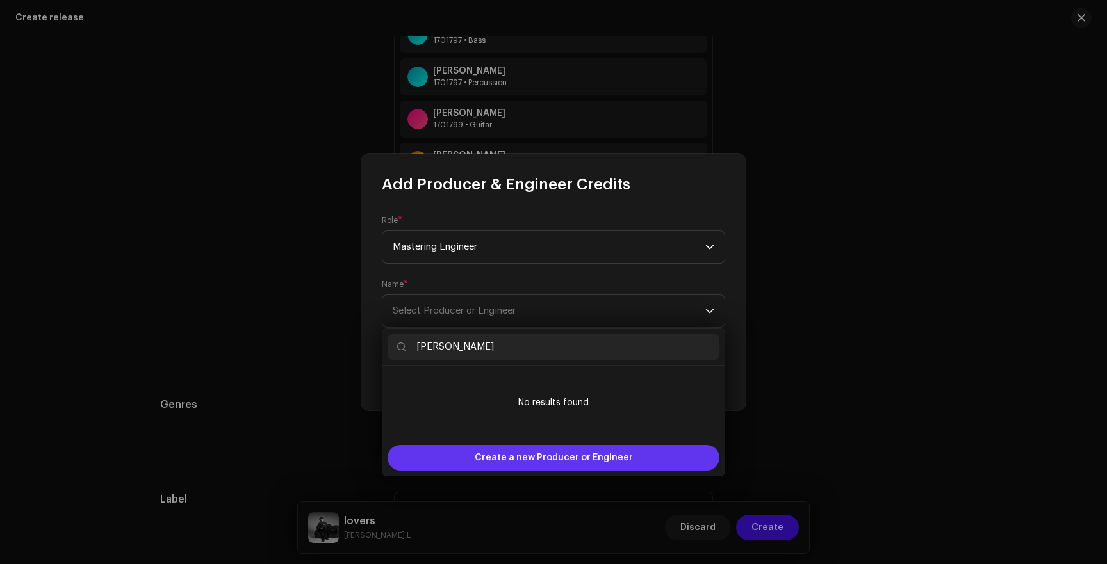
type input "[PERSON_NAME]"
click at [516, 461] on span "Create a new Producer or Engineer" at bounding box center [554, 458] width 158 height 26
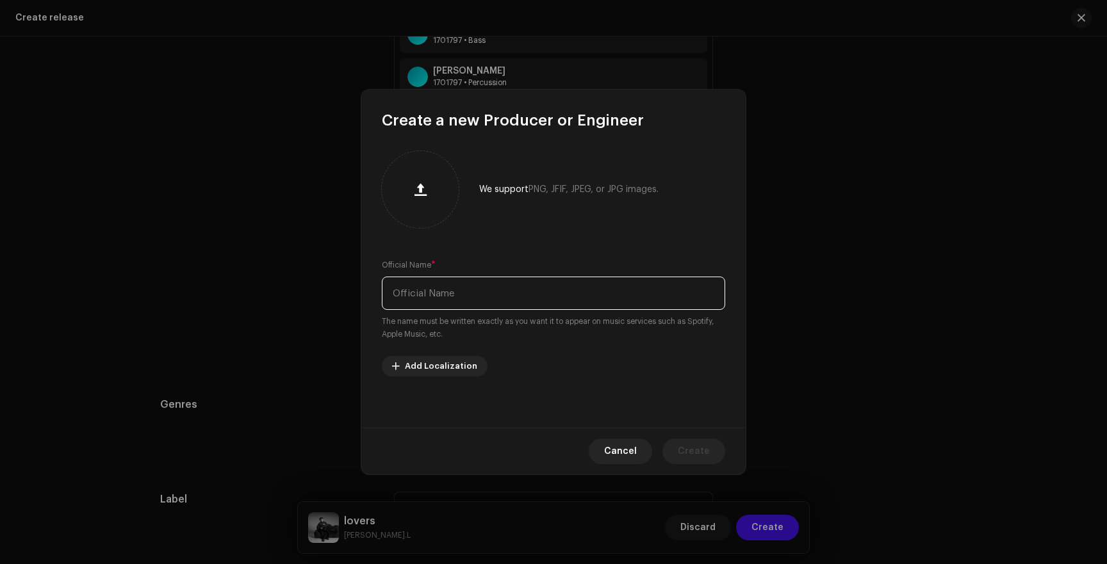
click at [484, 295] on input "text" at bounding box center [553, 293] width 343 height 33
type input "[PERSON_NAME]"
click at [699, 450] on span "Create" at bounding box center [694, 452] width 32 height 26
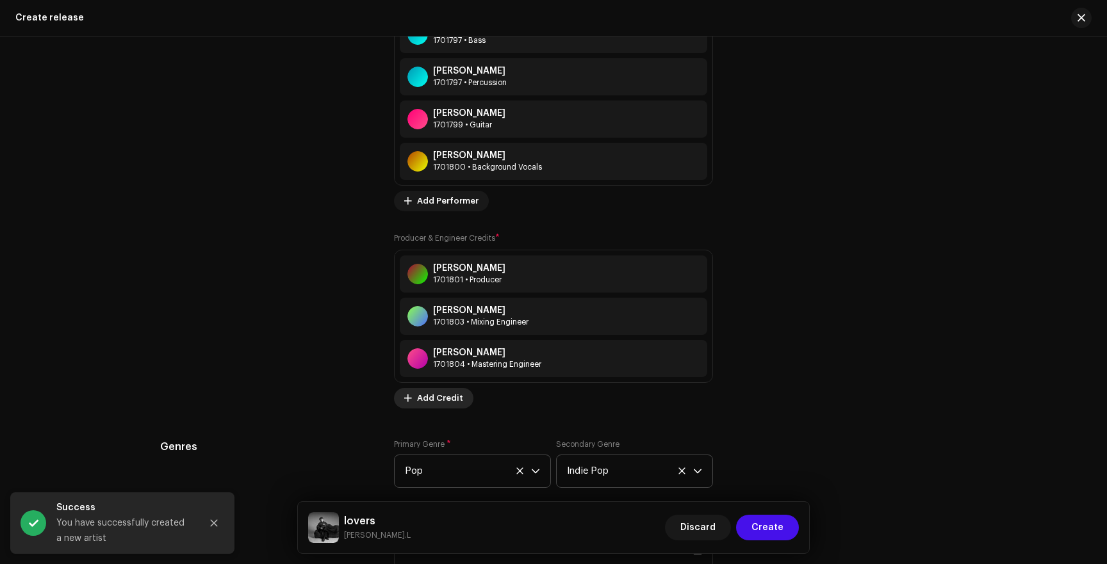
click at [417, 404] on span "Add Credit" at bounding box center [440, 399] width 46 height 26
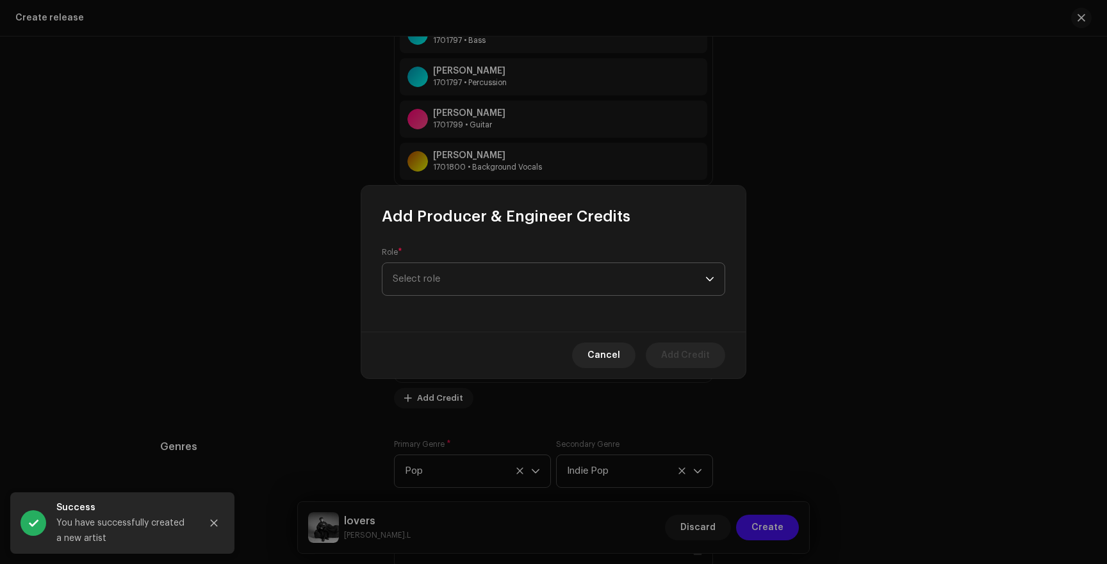
click at [444, 283] on span "Select role" at bounding box center [549, 279] width 313 height 32
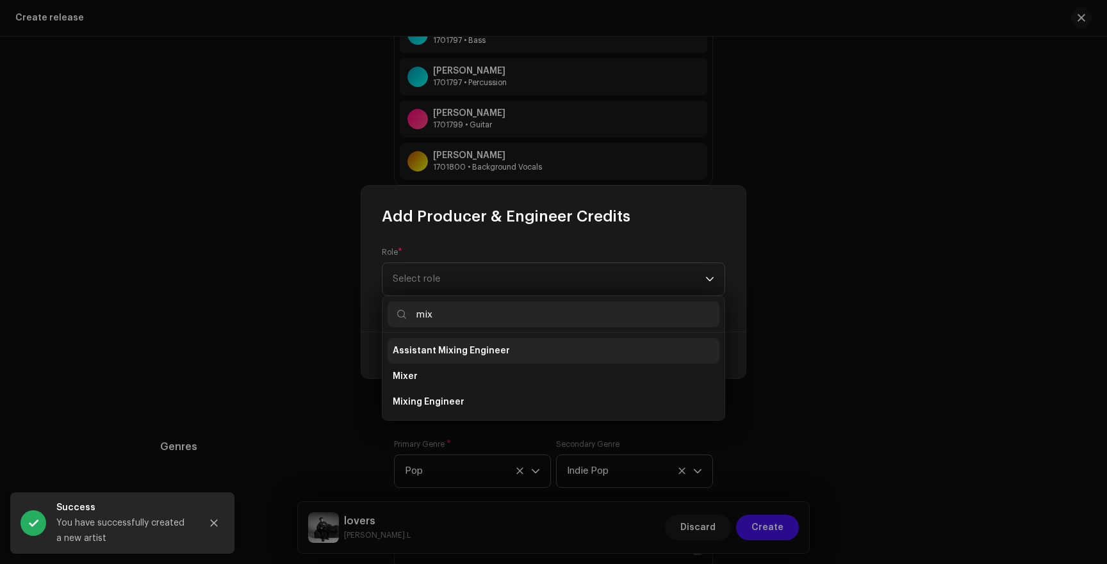
type input "mix"
click at [449, 355] on span "Assistant Mixing Engineer" at bounding box center [451, 351] width 117 height 13
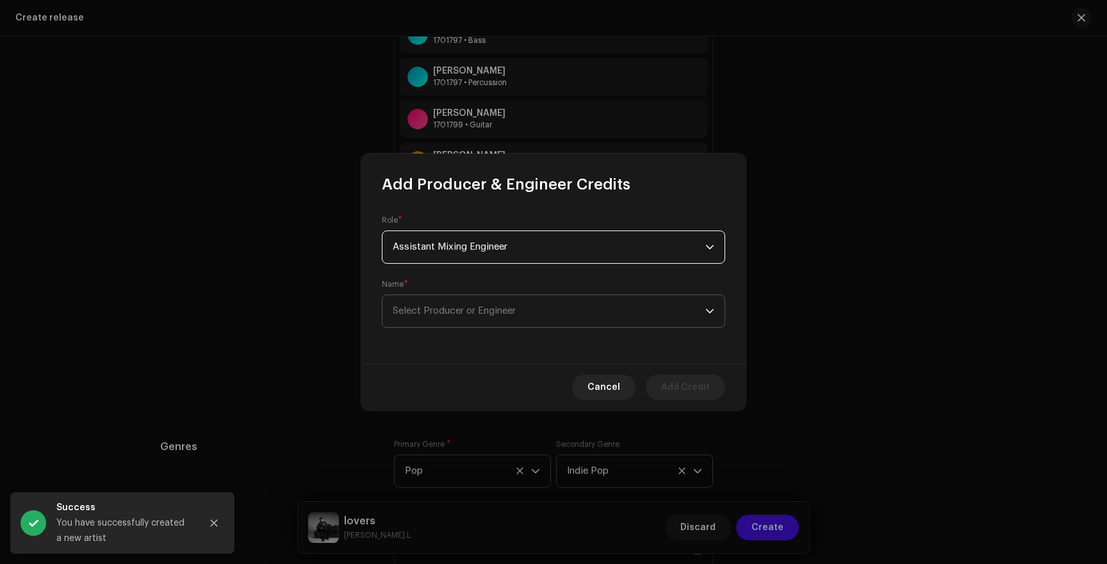
click at [455, 302] on span "Select Producer or Engineer" at bounding box center [549, 311] width 313 height 32
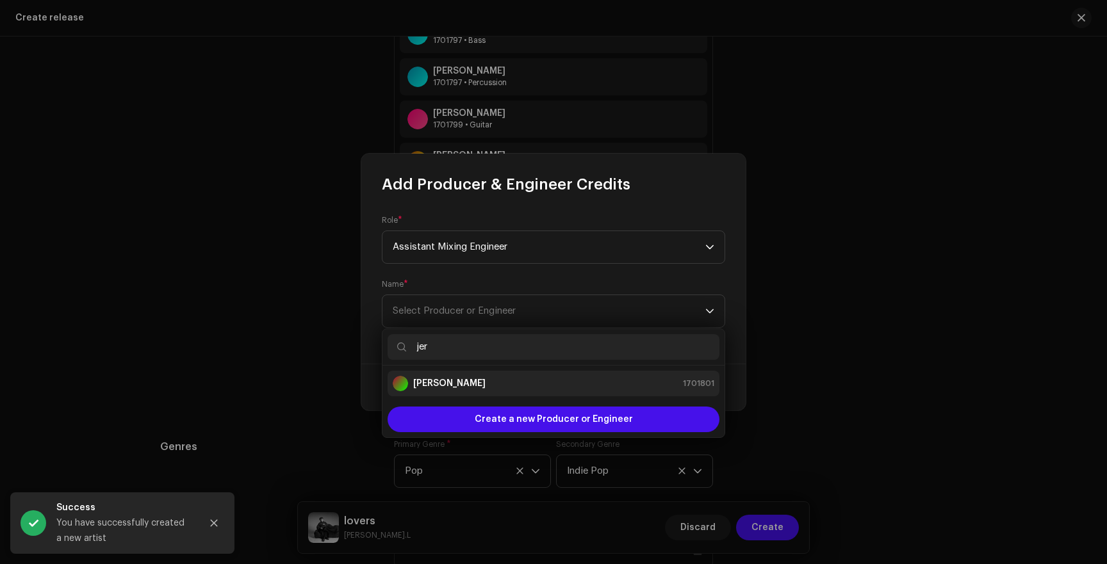
type input "jer"
click at [449, 376] on div "[PERSON_NAME]" at bounding box center [439, 383] width 93 height 15
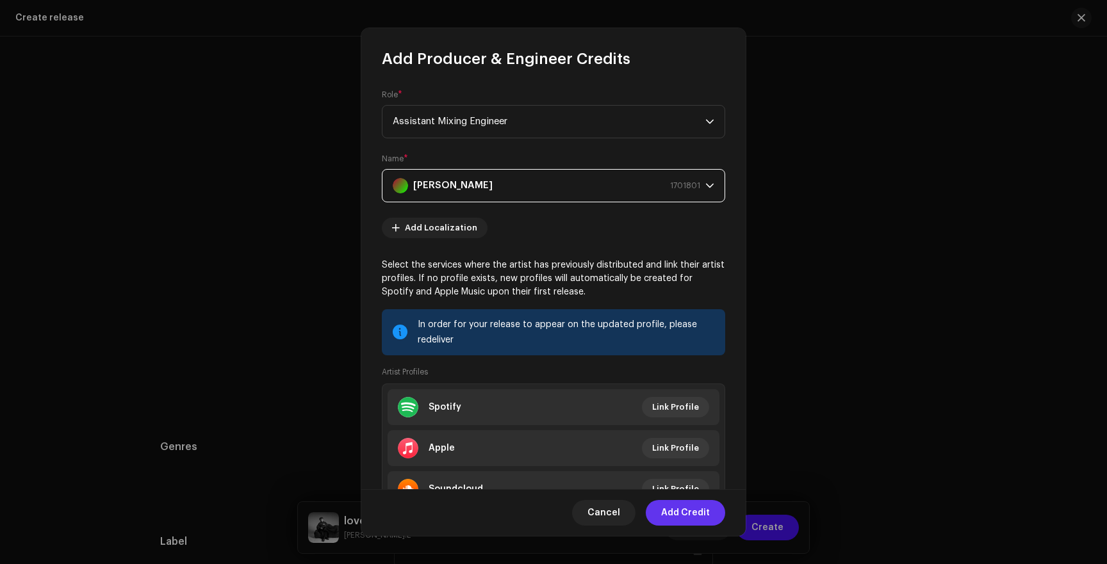
click at [678, 509] on span "Add Credit" at bounding box center [685, 513] width 49 height 26
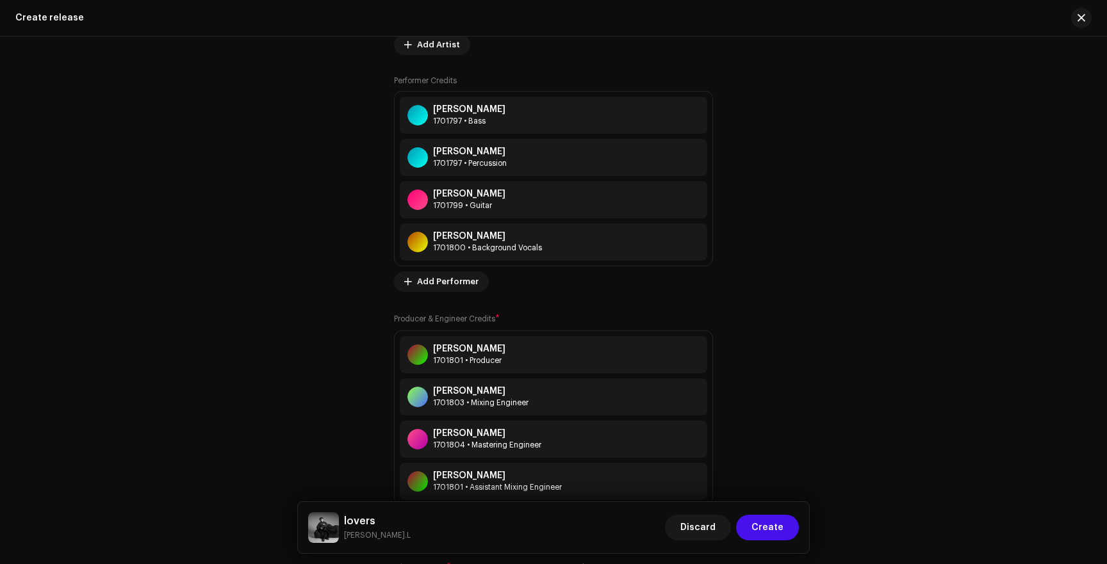
scroll to position [1564, 0]
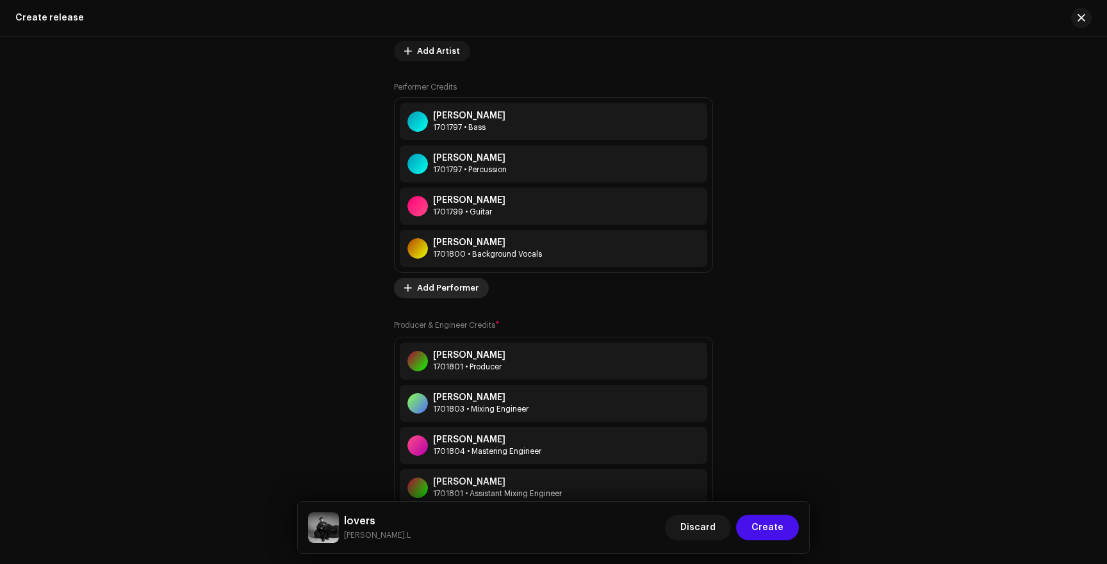
click at [450, 294] on span "Add Performer" at bounding box center [448, 288] width 62 height 26
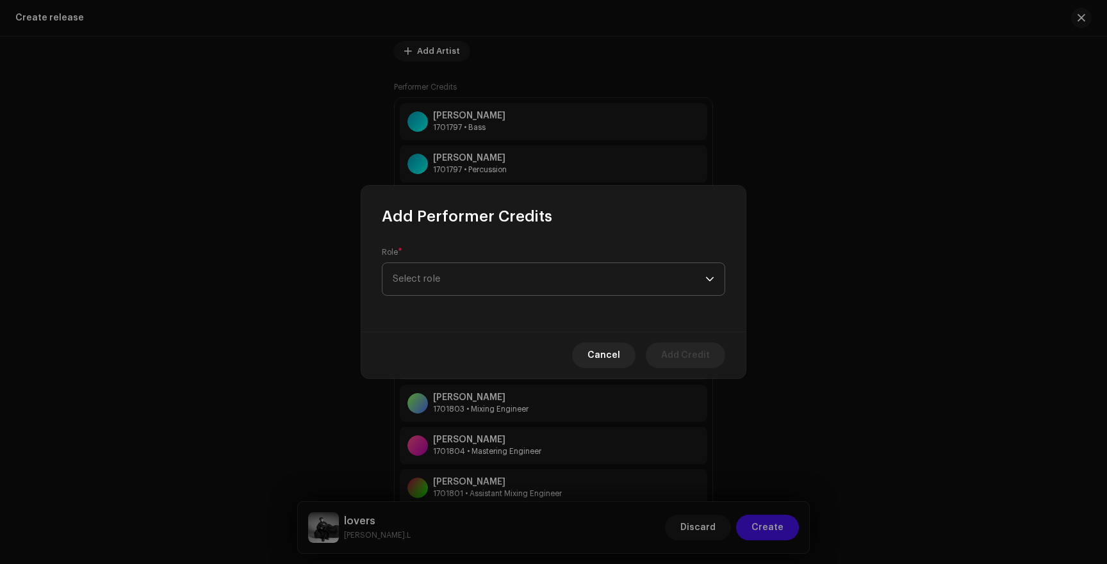
click at [468, 269] on span "Select role" at bounding box center [549, 279] width 313 height 32
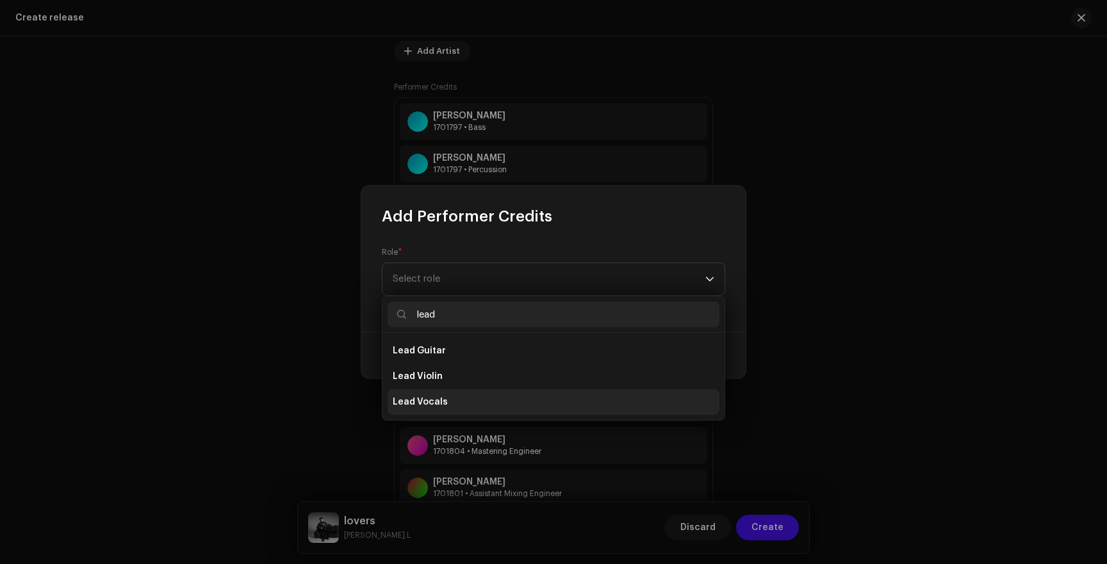
type input "lead"
click at [434, 405] on span "Lead Vocals" at bounding box center [420, 402] width 55 height 13
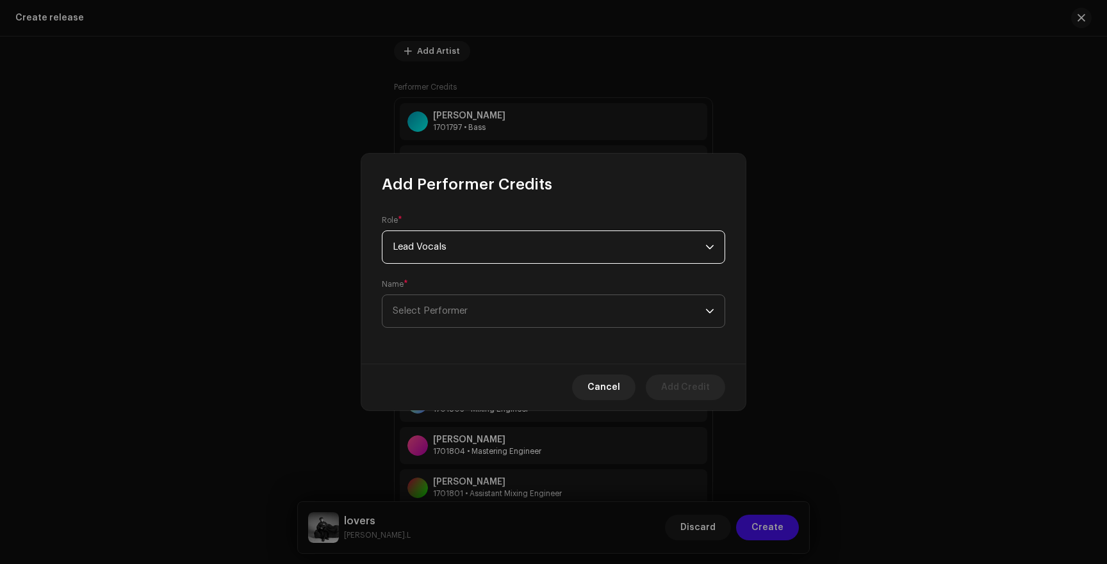
click at [455, 309] on span "Select Performer" at bounding box center [430, 311] width 75 height 10
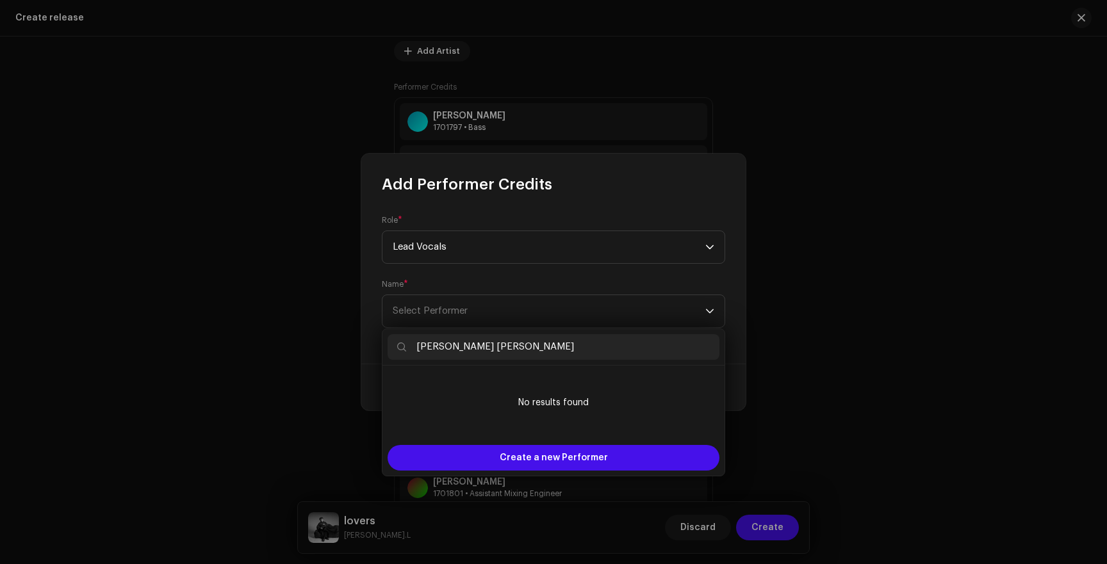
click at [493, 348] on input "[PERSON_NAME] [PERSON_NAME]" at bounding box center [554, 347] width 332 height 26
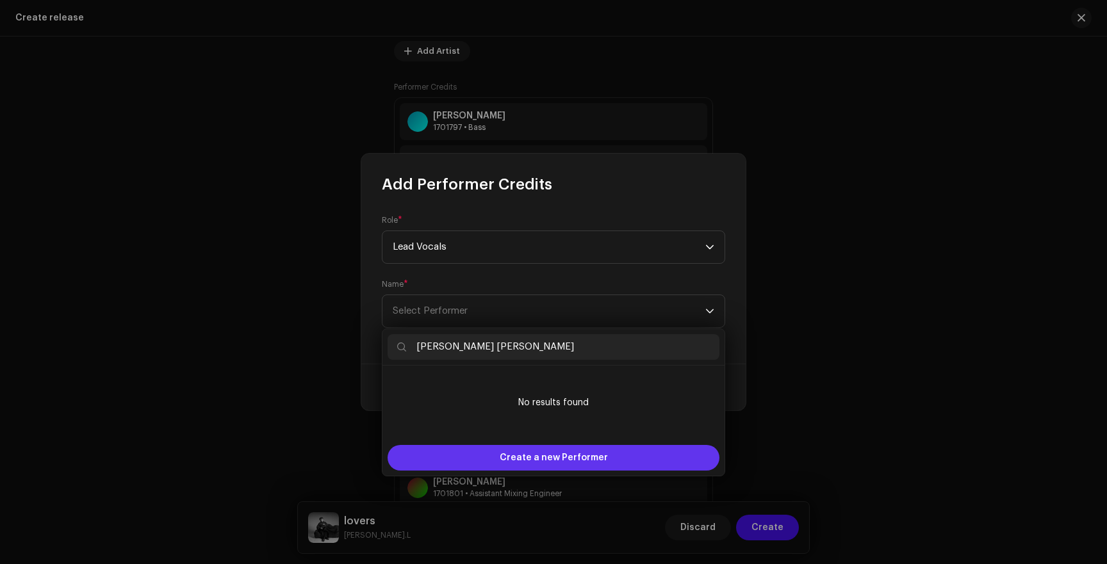
type input "[PERSON_NAME] [PERSON_NAME]"
click at [507, 462] on span "Create a new Performer" at bounding box center [554, 458] width 108 height 26
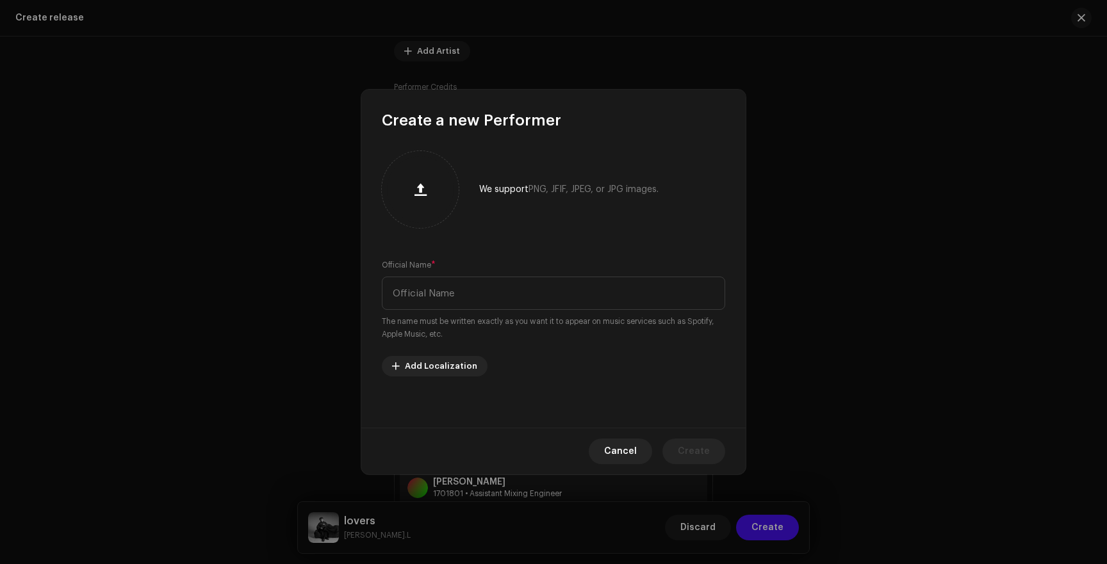
click at [462, 273] on div "Official Name * The name must be written exactly as you want it to appear on mu…" at bounding box center [553, 300] width 343 height 82
click at [460, 296] on input "text" at bounding box center [553, 293] width 343 height 33
paste input "[PERSON_NAME] [PERSON_NAME]"
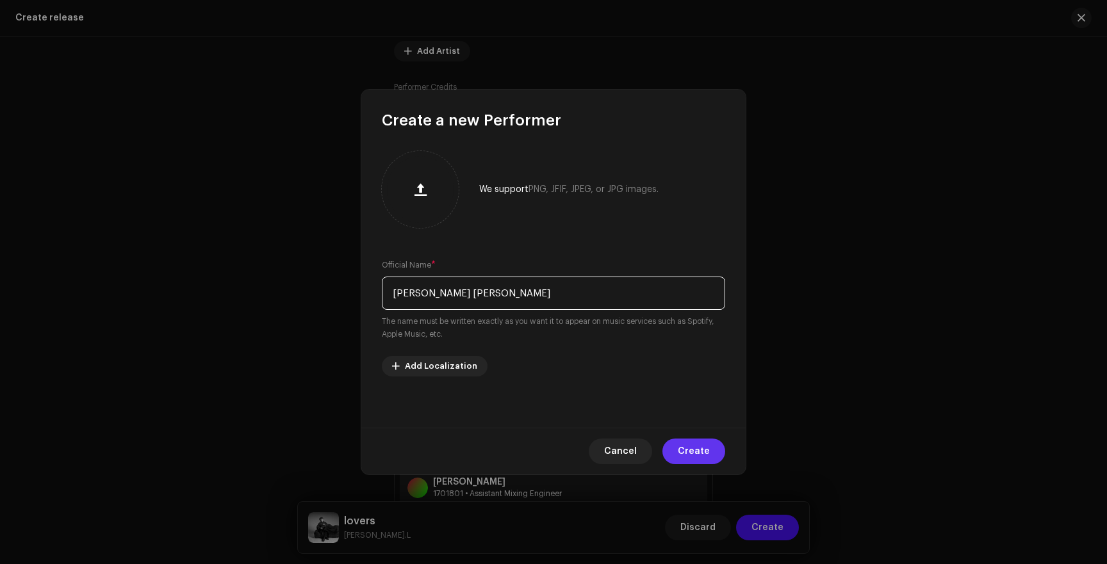
type input "[PERSON_NAME] [PERSON_NAME]"
click at [690, 449] on span "Create" at bounding box center [694, 452] width 32 height 26
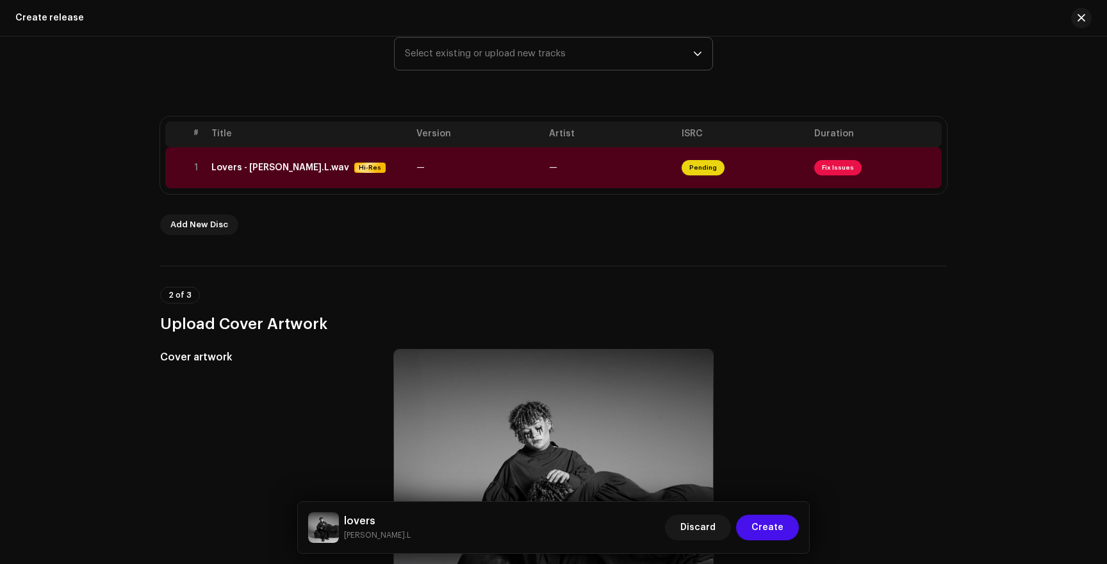
scroll to position [195, 0]
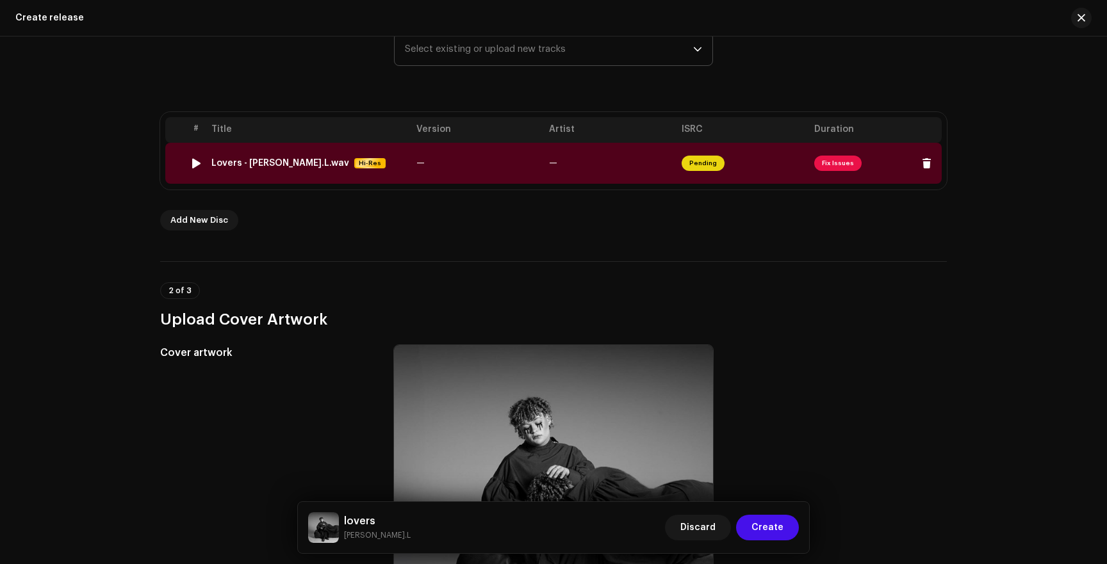
click at [473, 161] on td "—" at bounding box center [477, 163] width 133 height 41
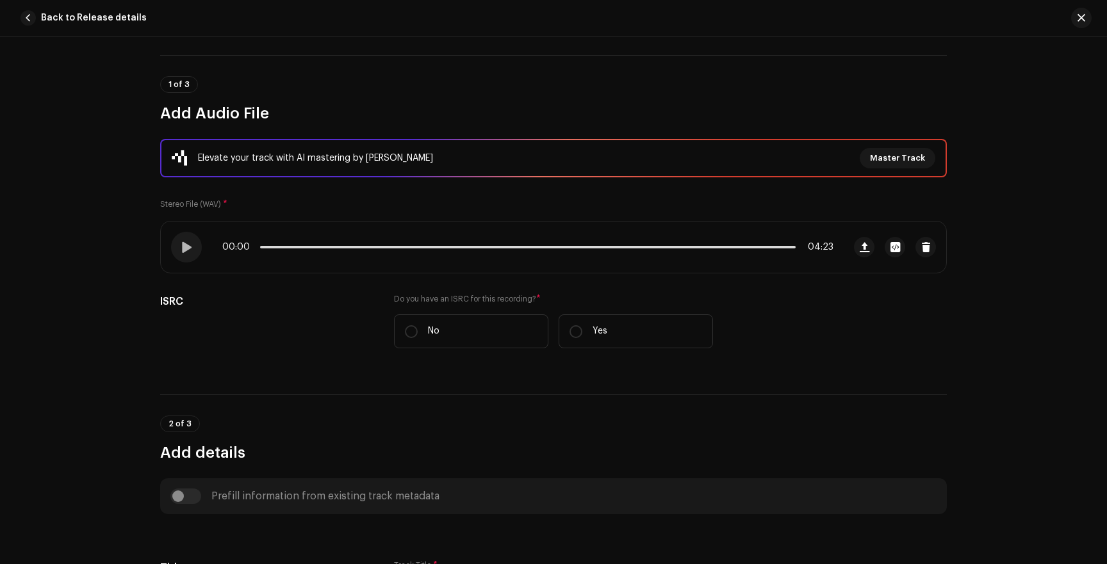
scroll to position [99, 0]
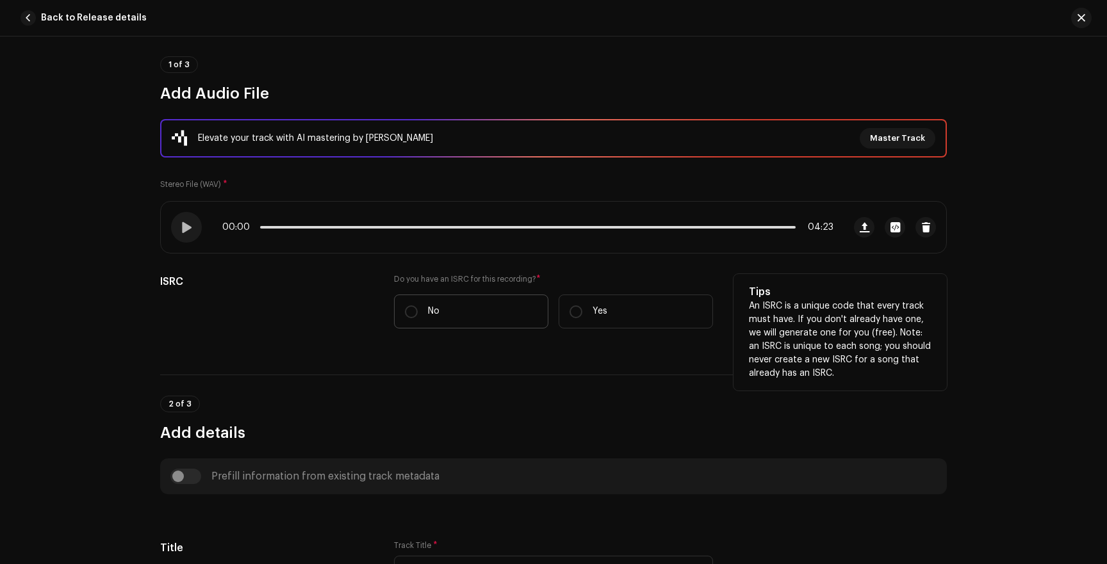
click at [406, 305] on label "No" at bounding box center [471, 312] width 154 height 34
click at [406, 306] on input "No" at bounding box center [411, 312] width 13 height 13
radio input "true"
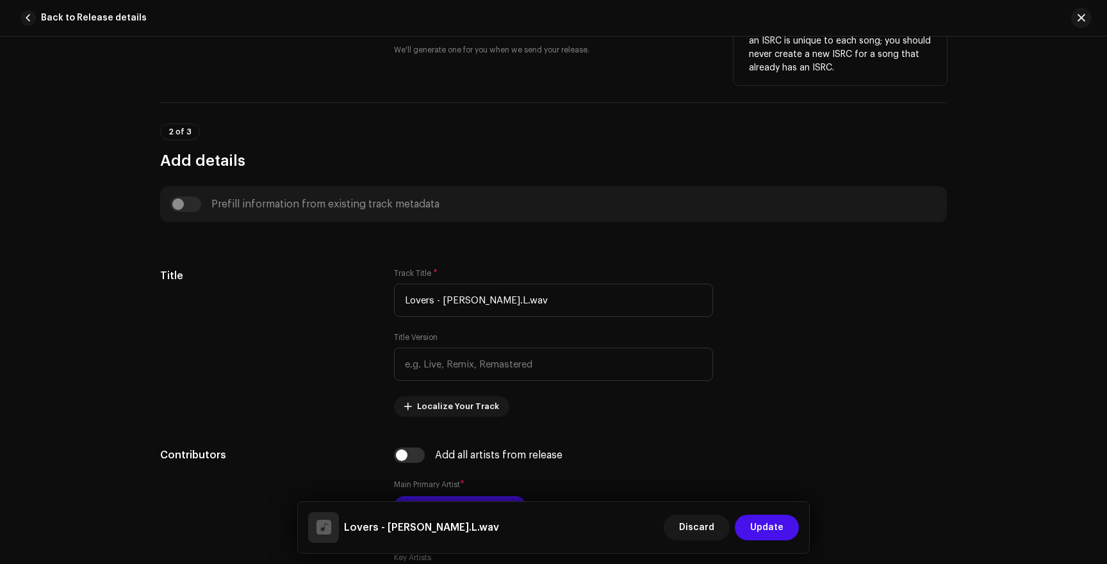
scroll to position [405, 0]
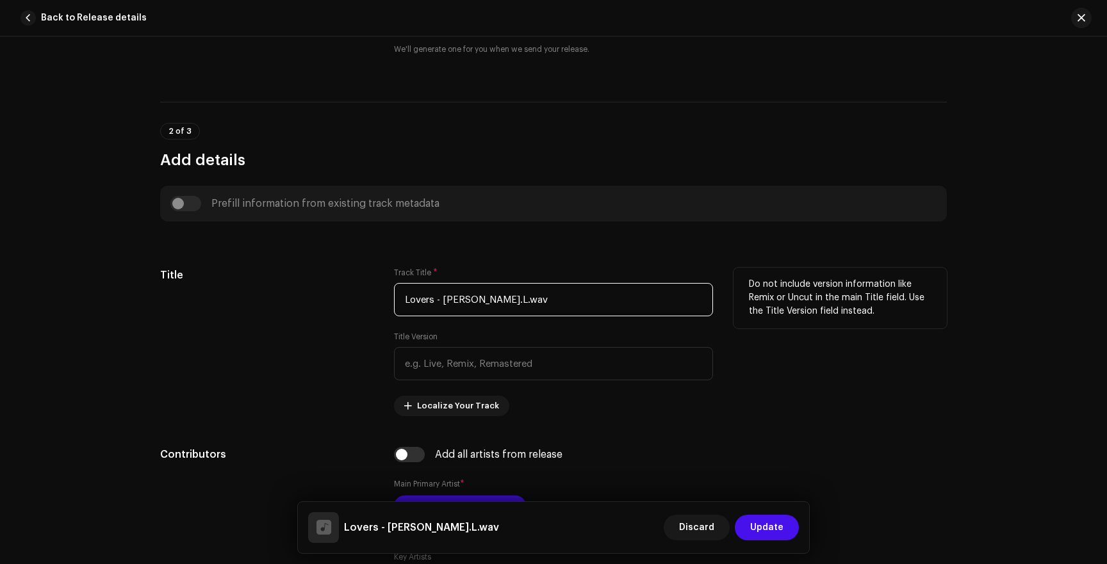
click at [475, 301] on input "Lovers - [PERSON_NAME].L.wav" at bounding box center [553, 299] width 319 height 33
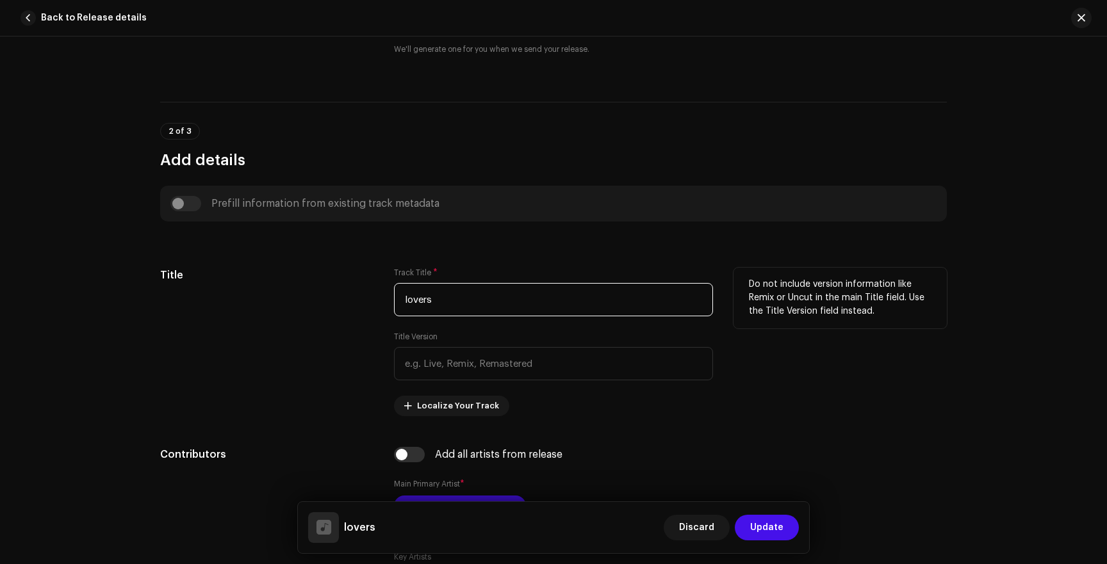
type input "lovers"
click at [351, 306] on div "Title" at bounding box center [266, 342] width 213 height 149
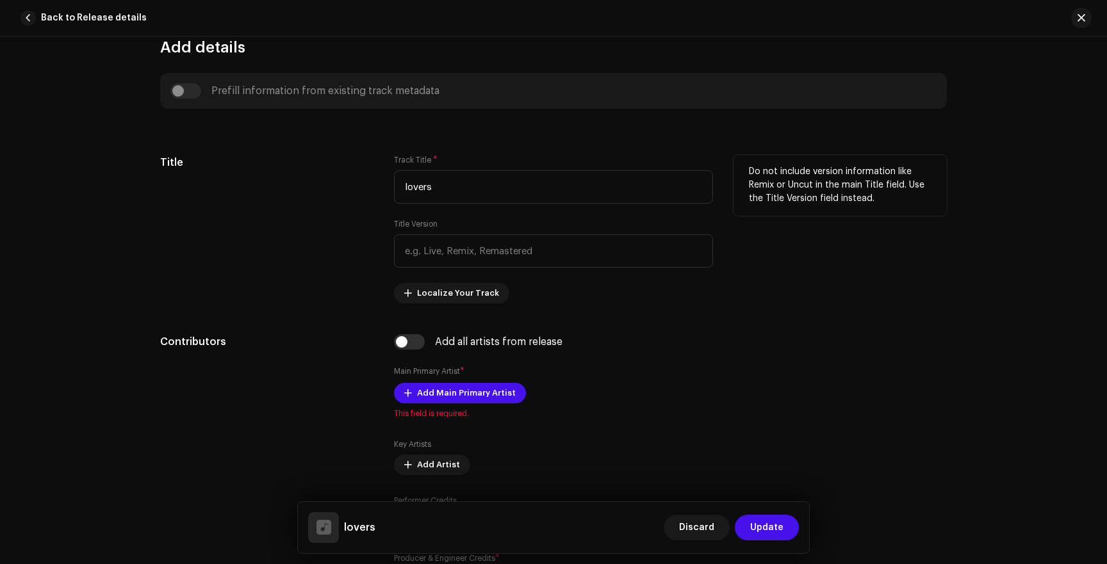
scroll to position [539, 0]
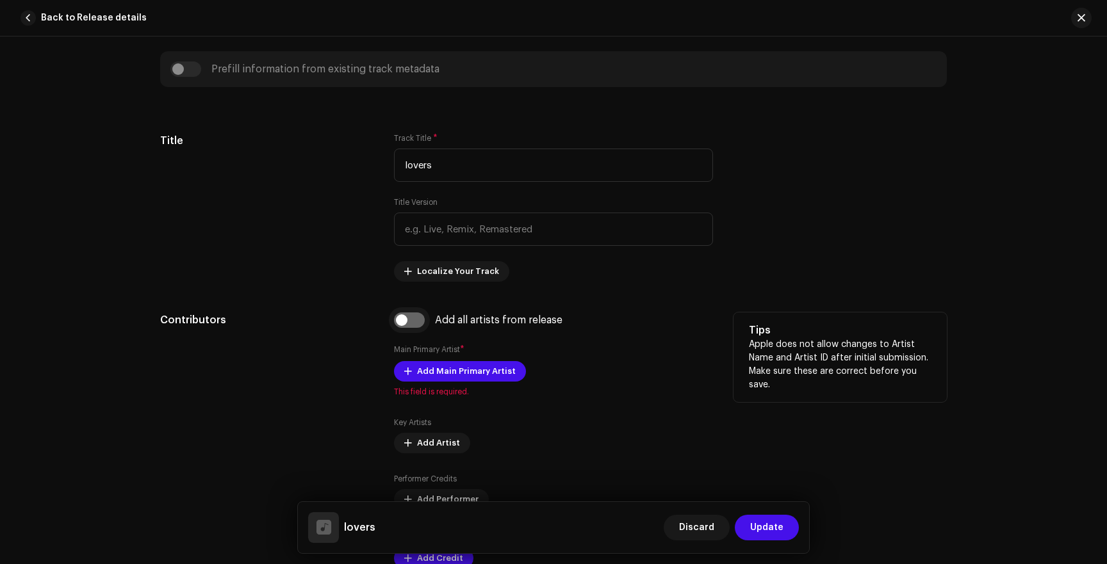
click at [409, 328] on input "checkbox" at bounding box center [409, 320] width 31 height 15
checkbox input "true"
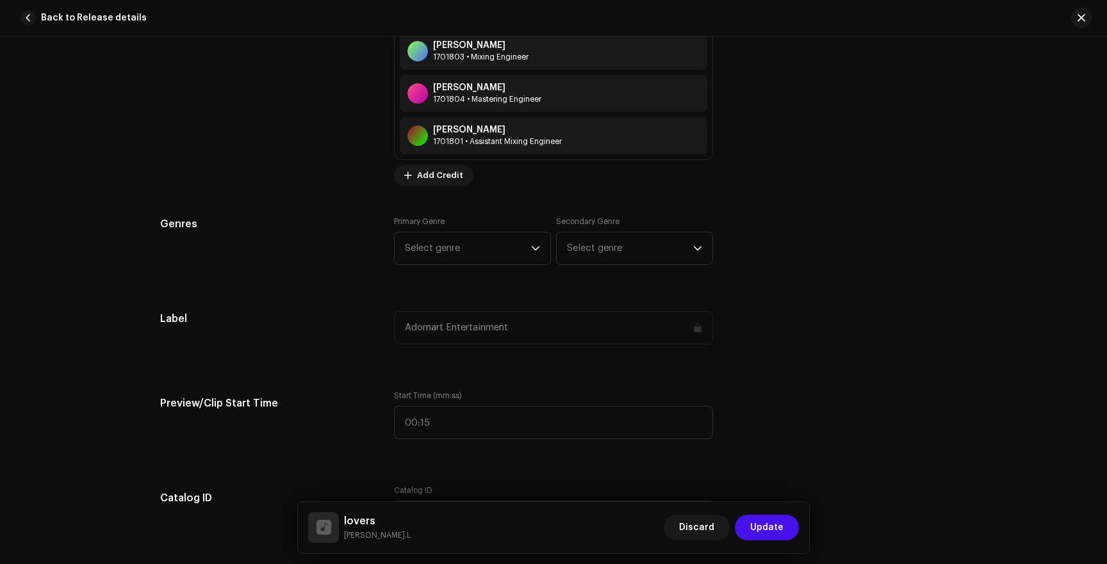
scroll to position [1395, 0]
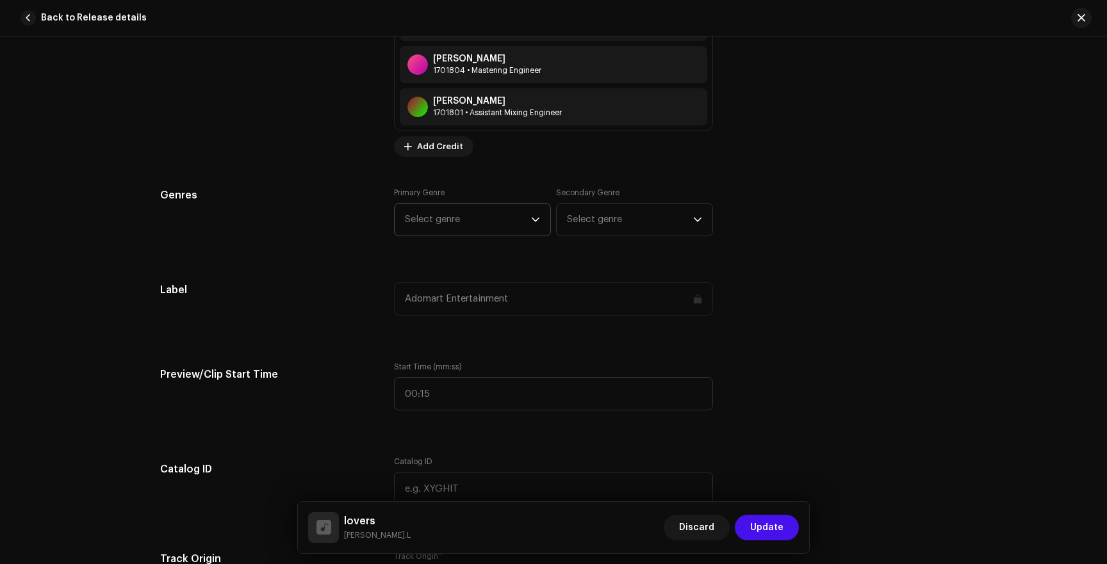
click at [462, 214] on span "Select genre" at bounding box center [468, 220] width 126 height 32
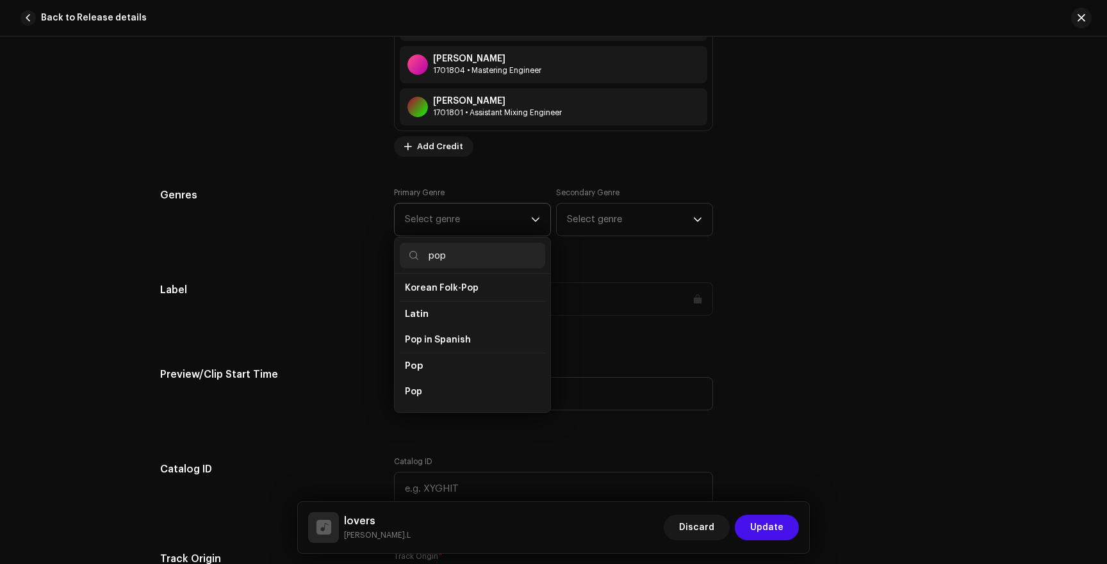
scroll to position [416, 0]
type input "pop"
click at [420, 369] on li "Pop" at bounding box center [472, 378] width 145 height 26
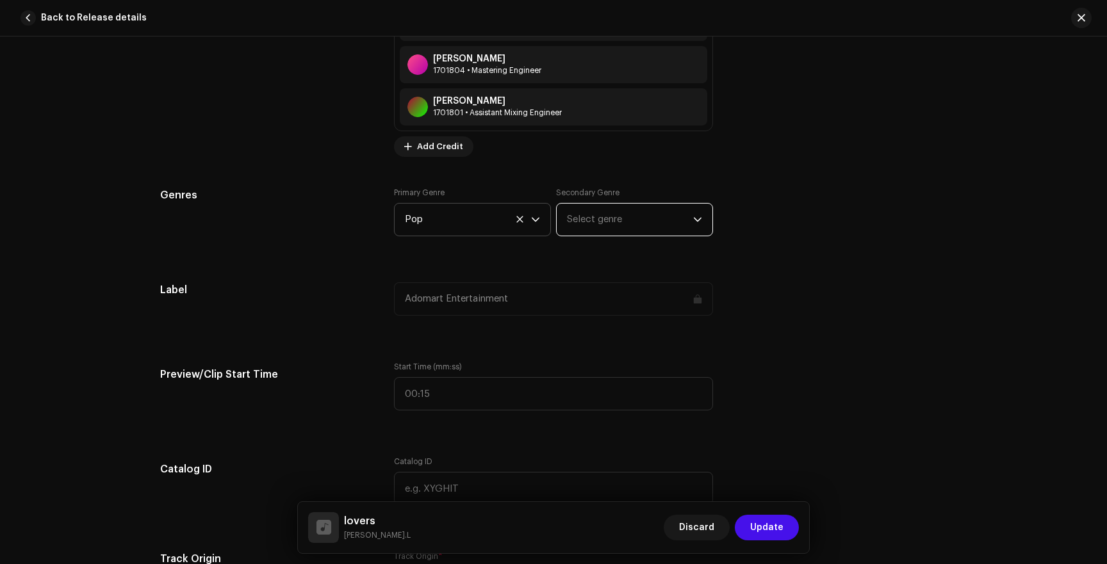
click at [586, 221] on span "Select genre" at bounding box center [630, 220] width 126 height 32
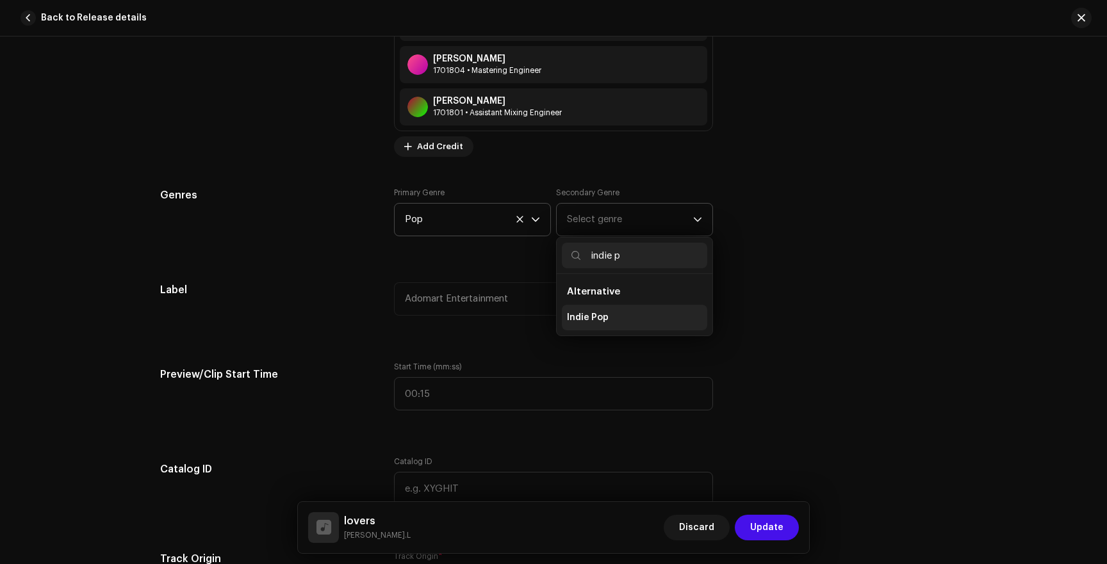
type input "indie p"
click at [582, 321] on span "Indie Pop" at bounding box center [588, 317] width 42 height 13
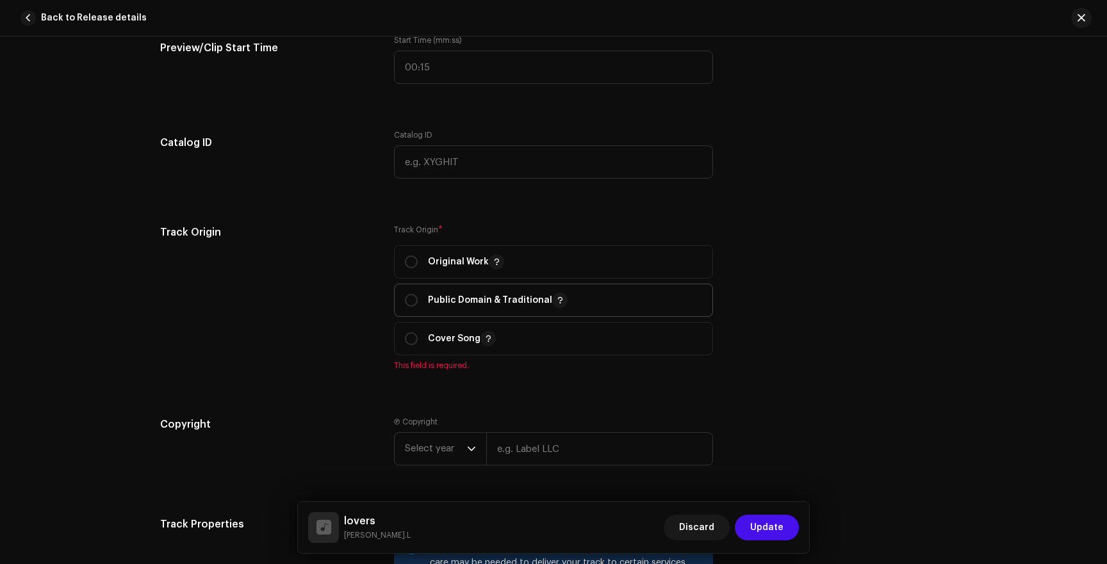
scroll to position [1732, 0]
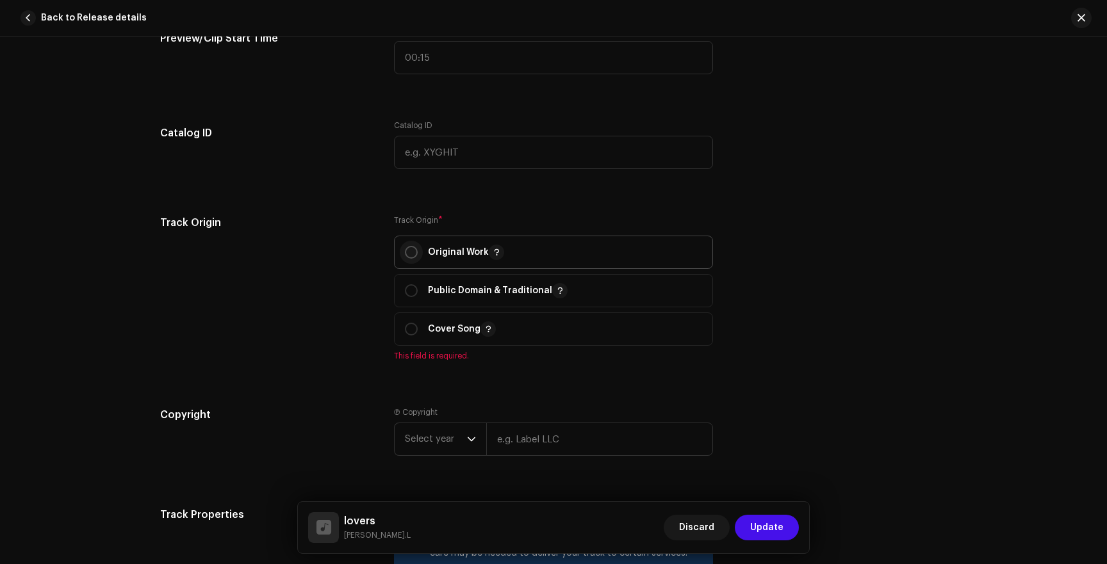
click at [408, 252] on input "radio" at bounding box center [411, 252] width 13 height 13
radio input "true"
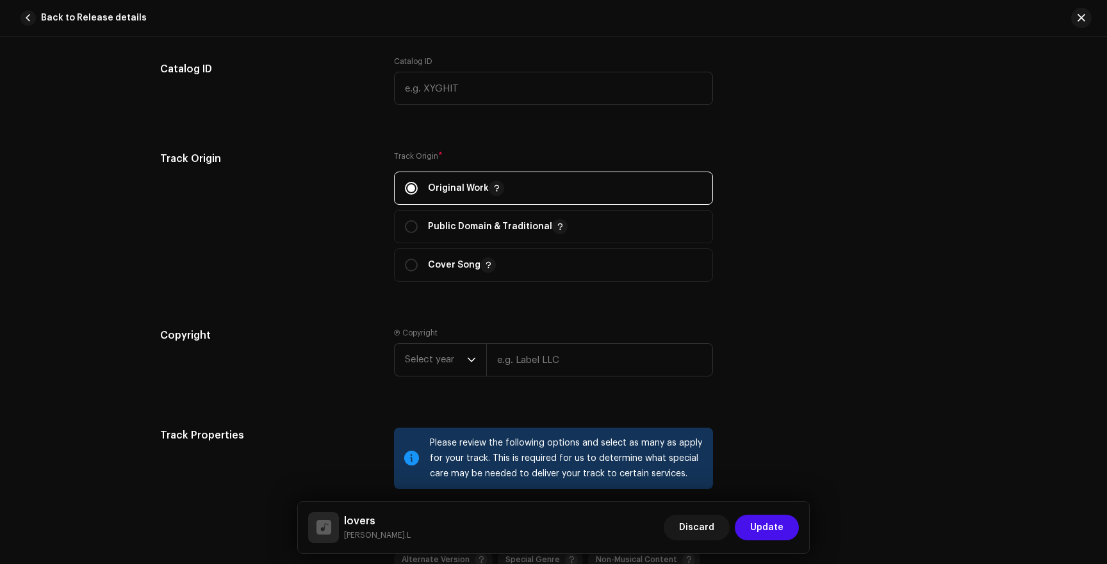
scroll to position [1827, 0]
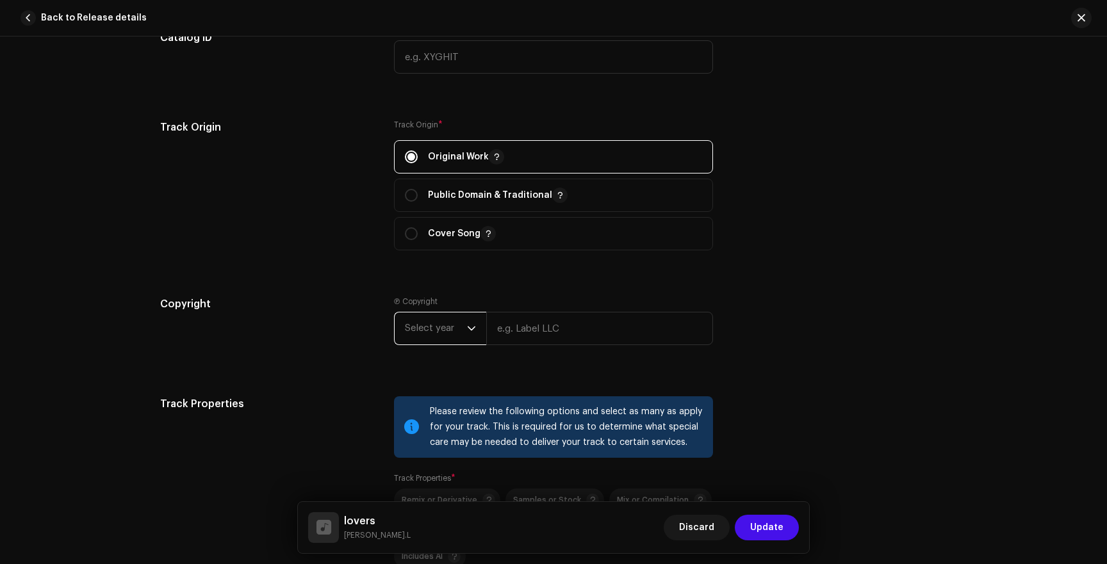
click at [441, 343] on span "Select year" at bounding box center [436, 329] width 62 height 32
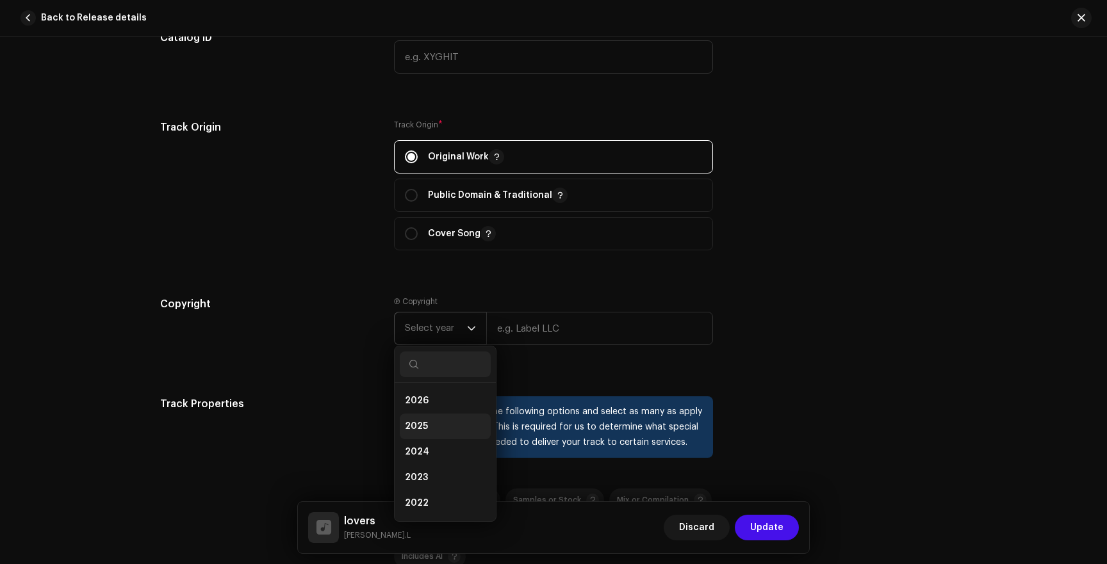
click at [423, 421] on li "2025" at bounding box center [445, 427] width 91 height 26
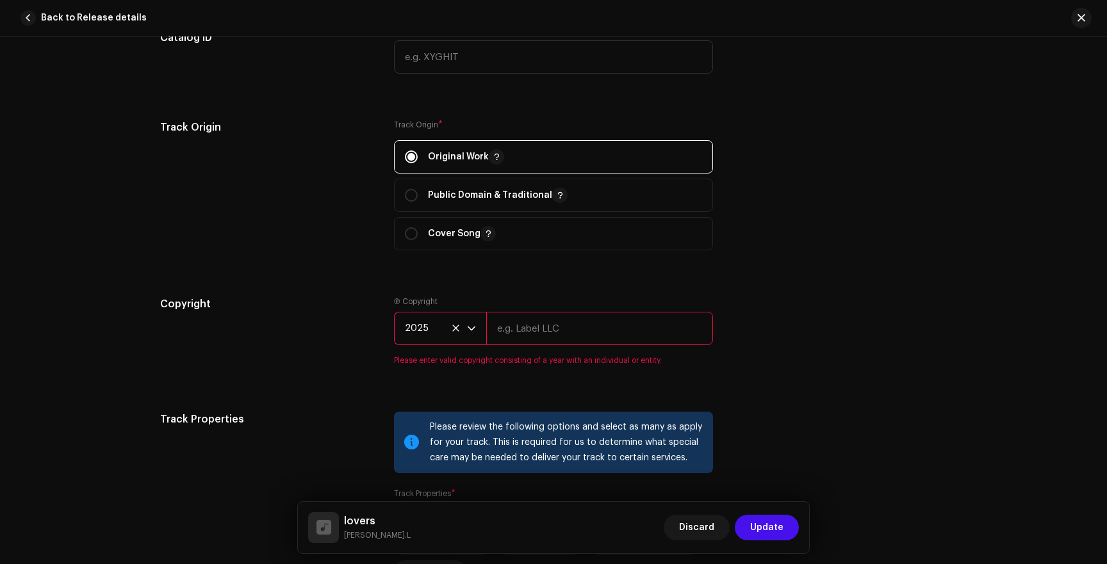
click at [532, 335] on input "text" at bounding box center [599, 328] width 227 height 33
type input "Adomart Entertainment | Distributed by G30 Music"
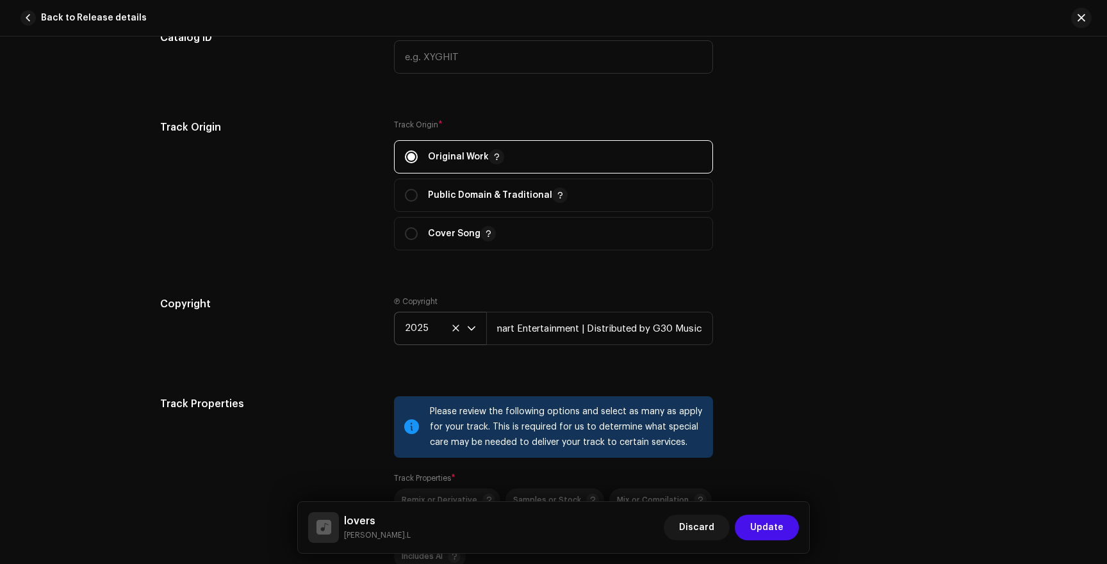
click at [747, 331] on div "Copyright Ⓟ Copyright 2025 Adomart Entertainment | Distributed by G30 Music" at bounding box center [553, 331] width 787 height 69
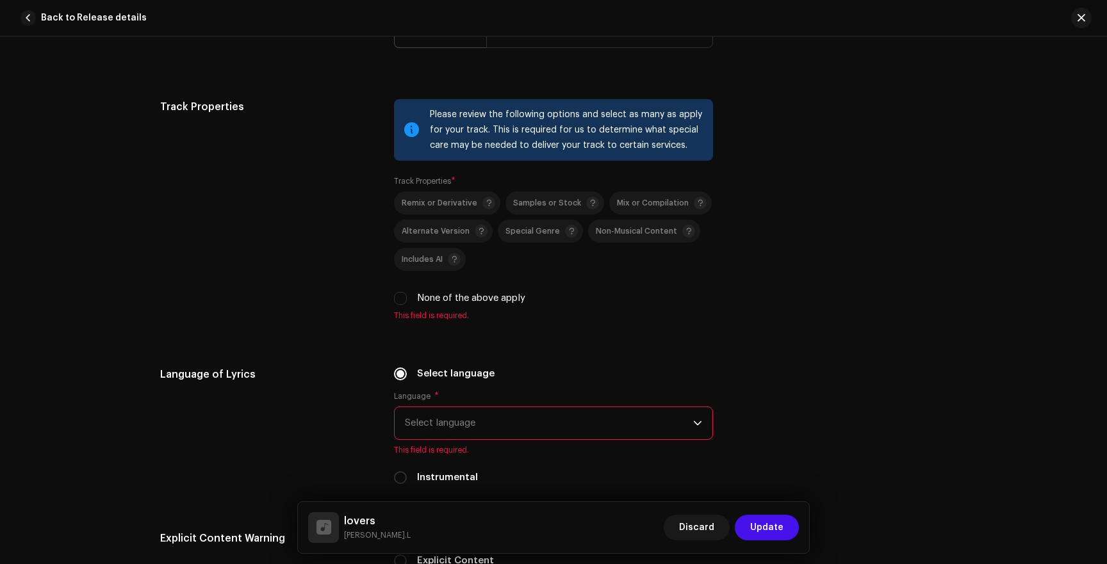
scroll to position [2151, 0]
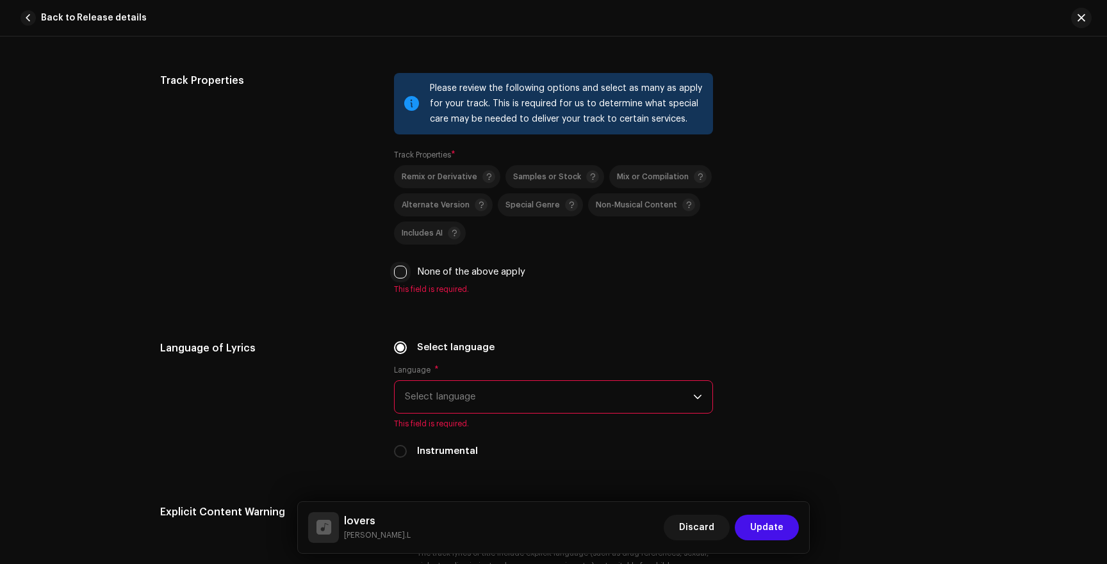
click at [394, 275] on input "None of the above apply" at bounding box center [400, 272] width 13 height 13
checkbox input "true"
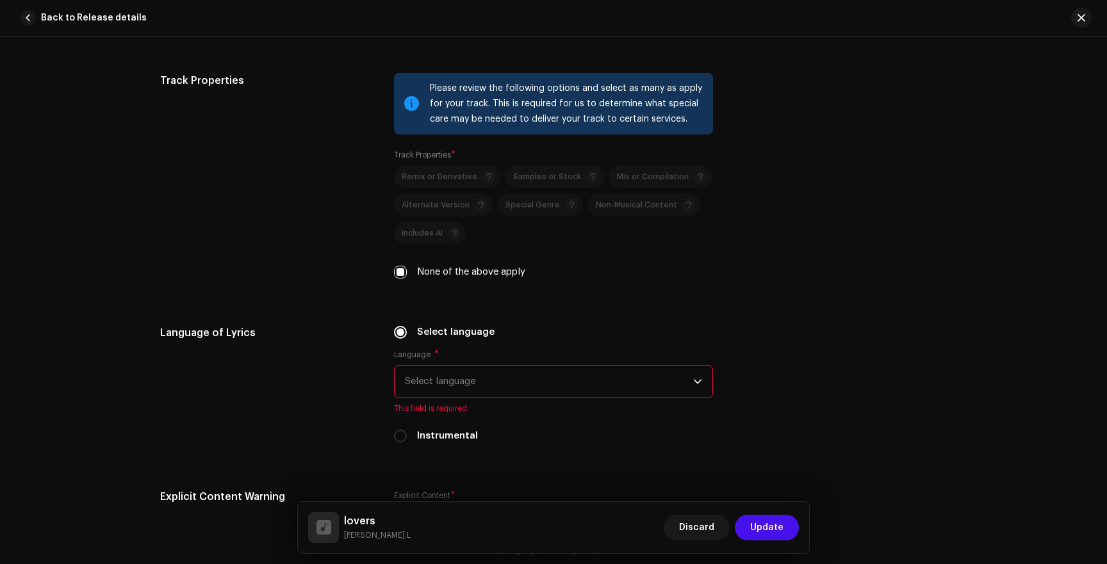
click at [438, 376] on span "Select language" at bounding box center [549, 382] width 288 height 32
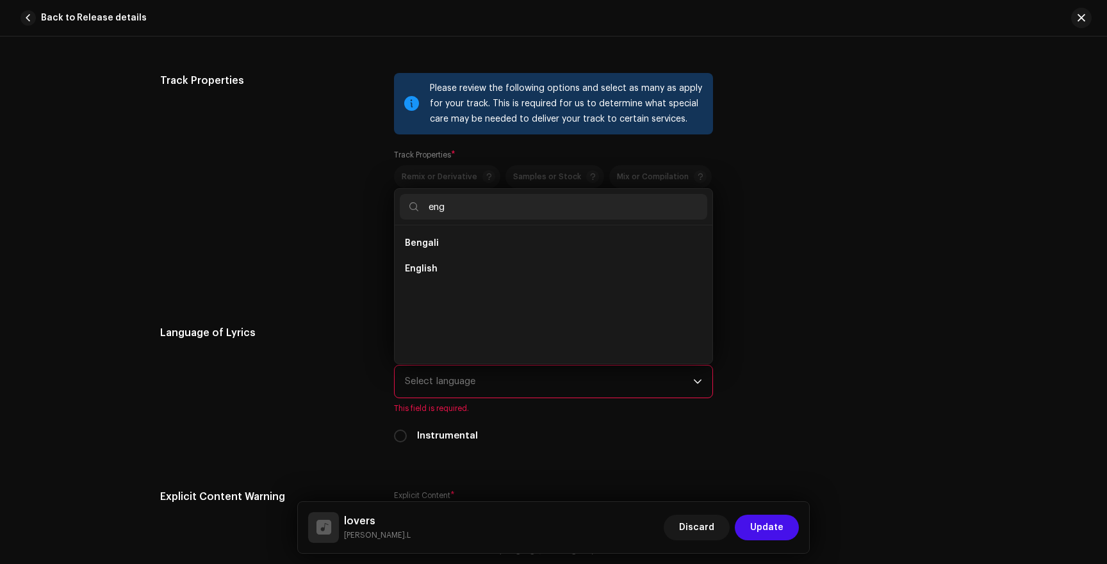
scroll to position [0, 0]
type input "eng"
click at [430, 269] on span "English" at bounding box center [421, 269] width 33 height 13
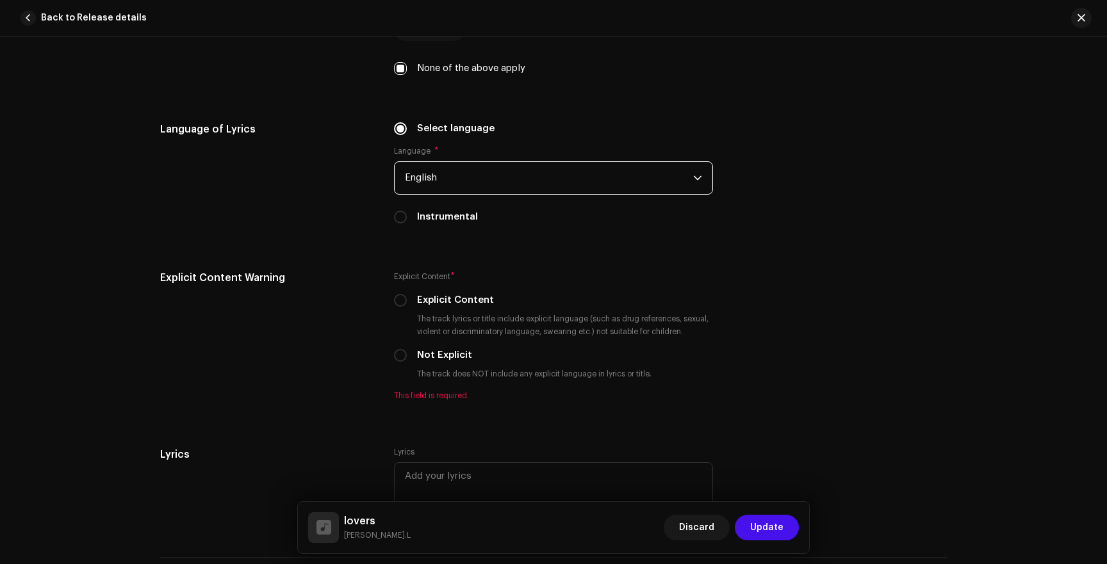
scroll to position [2397, 0]
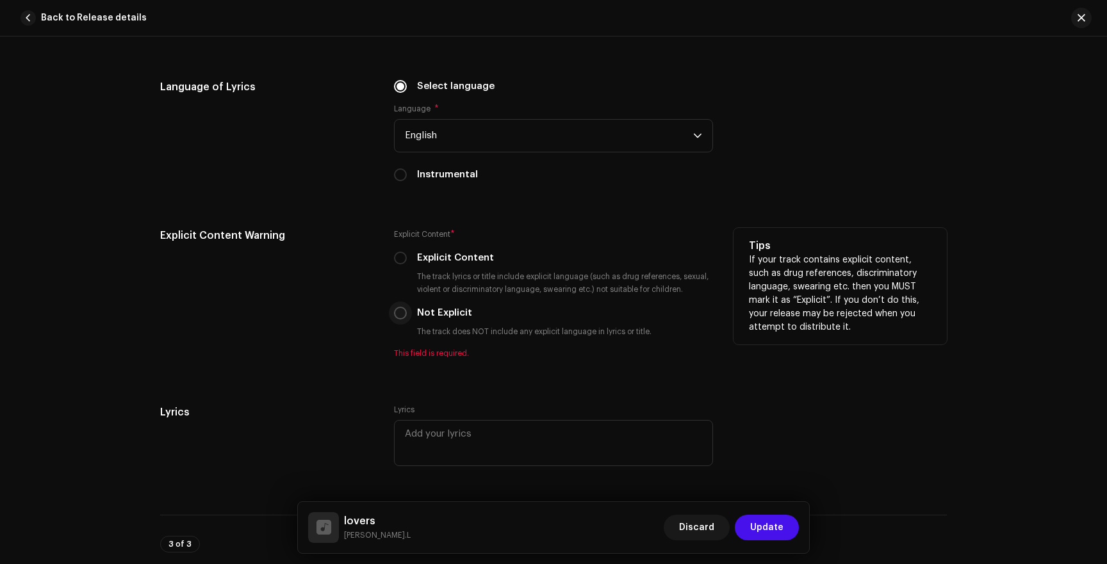
click at [394, 316] on input "Not Explicit" at bounding box center [400, 313] width 13 height 13
radio input "true"
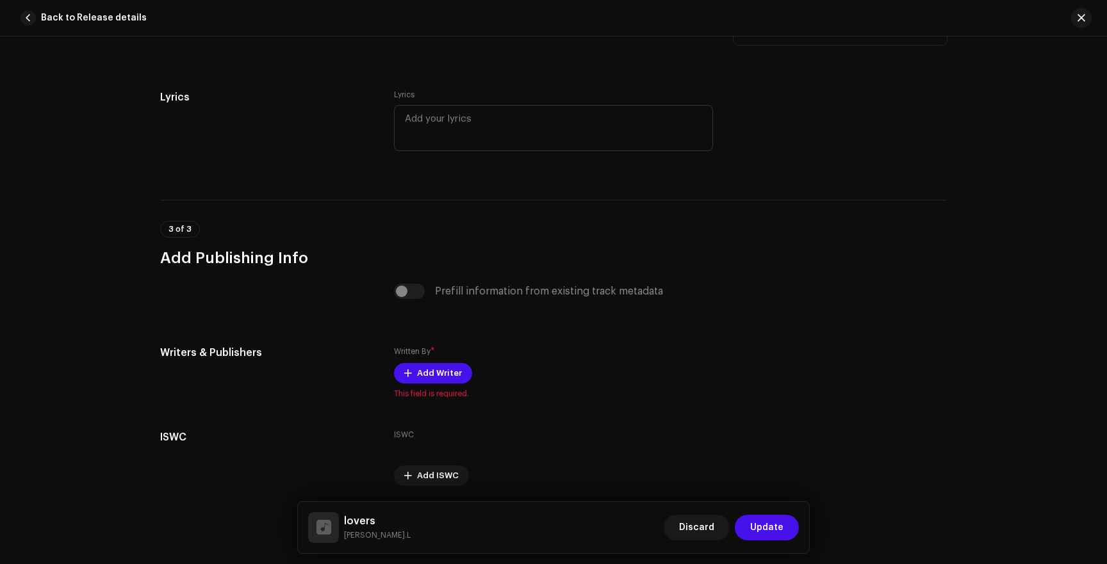
scroll to position [2744, 0]
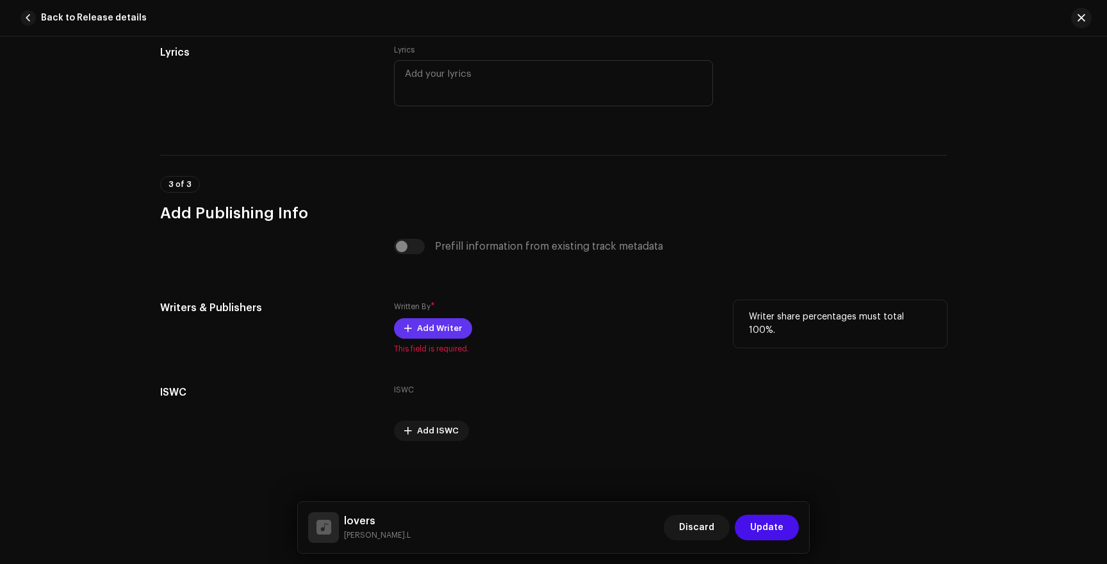
click at [417, 324] on span "Add Writer" at bounding box center [439, 329] width 45 height 26
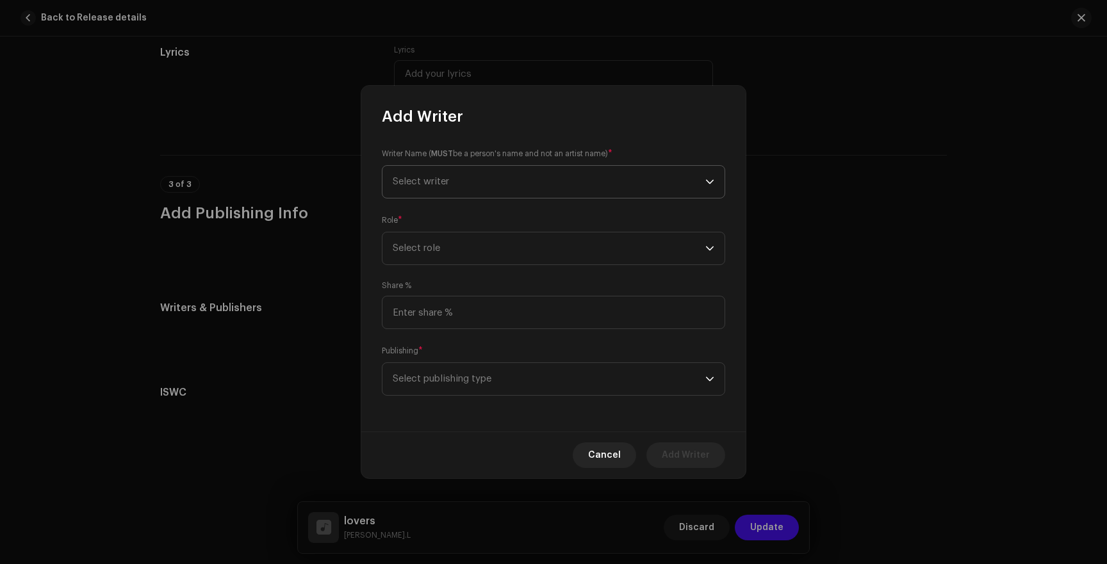
click at [448, 194] on span "Select writer" at bounding box center [549, 182] width 313 height 32
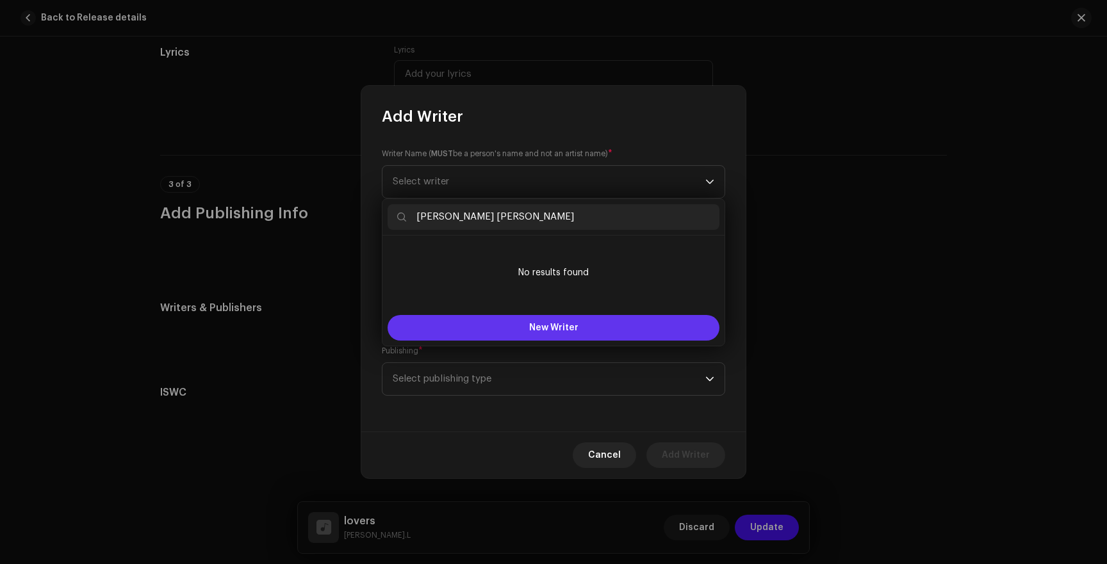
type input "[PERSON_NAME] [PERSON_NAME]"
click at [531, 324] on span "New Writer" at bounding box center [553, 328] width 49 height 9
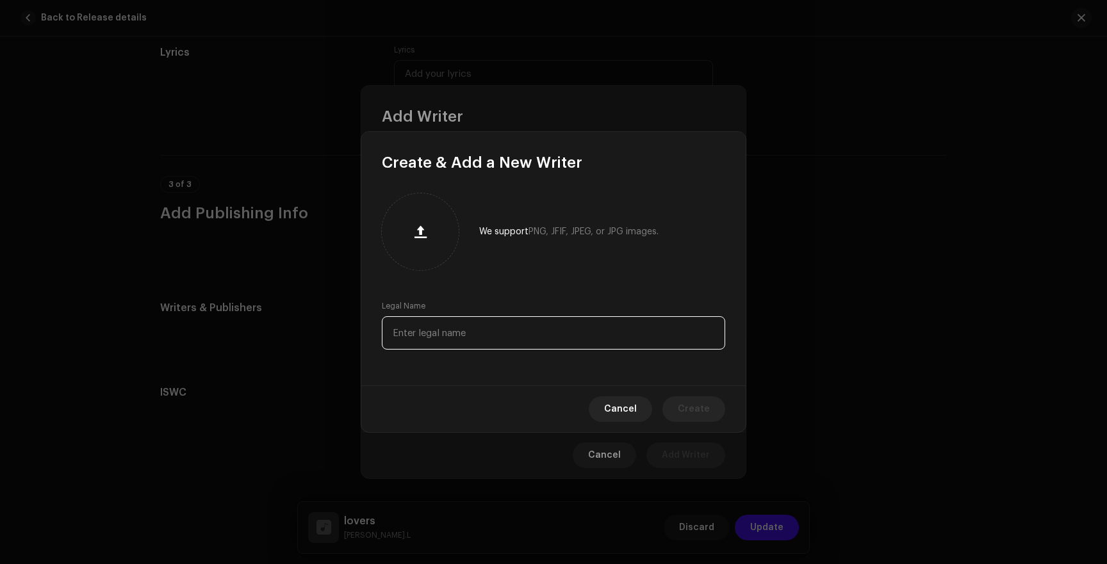
click at [443, 325] on input "text" at bounding box center [553, 332] width 343 height 33
type input "[PERSON_NAME] [PERSON_NAME]"
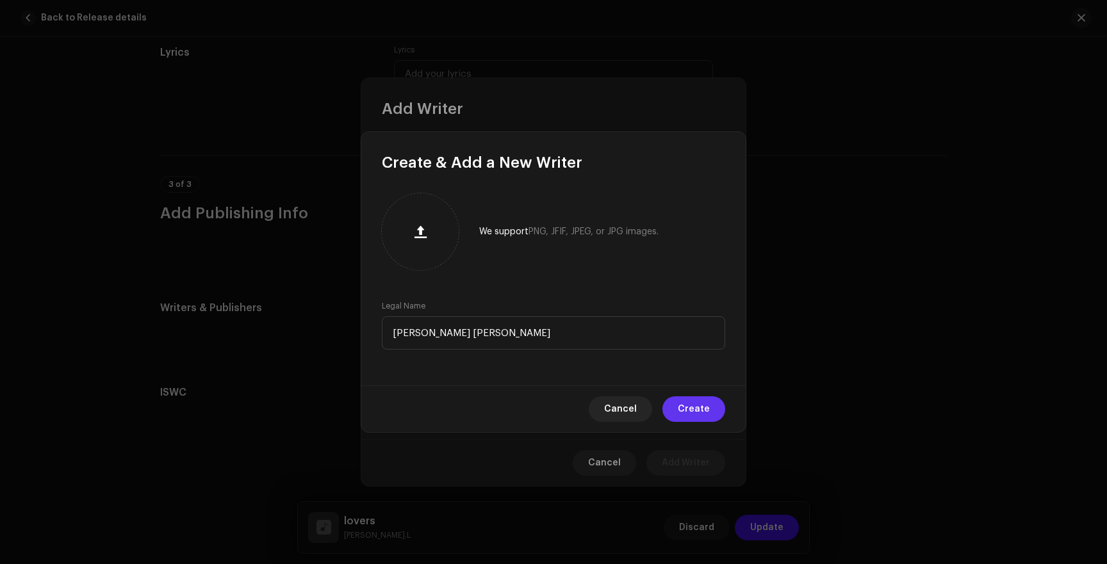
click at [680, 400] on button "Create" at bounding box center [693, 410] width 63 height 26
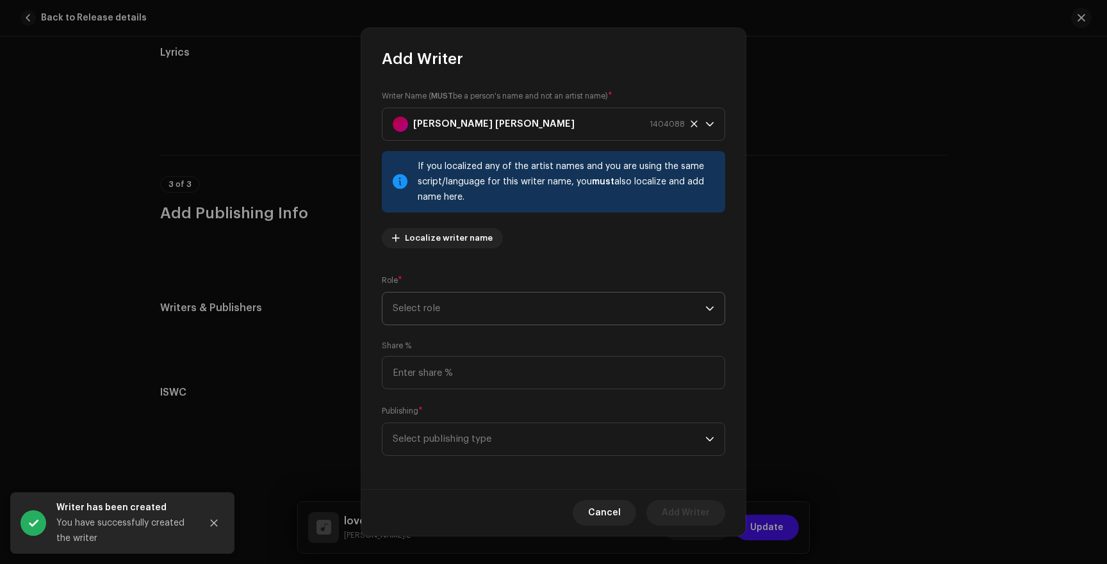
click at [433, 299] on span "Select role" at bounding box center [549, 309] width 313 height 32
click at [432, 428] on li "Composer & Lyricist" at bounding box center [551, 421] width 327 height 26
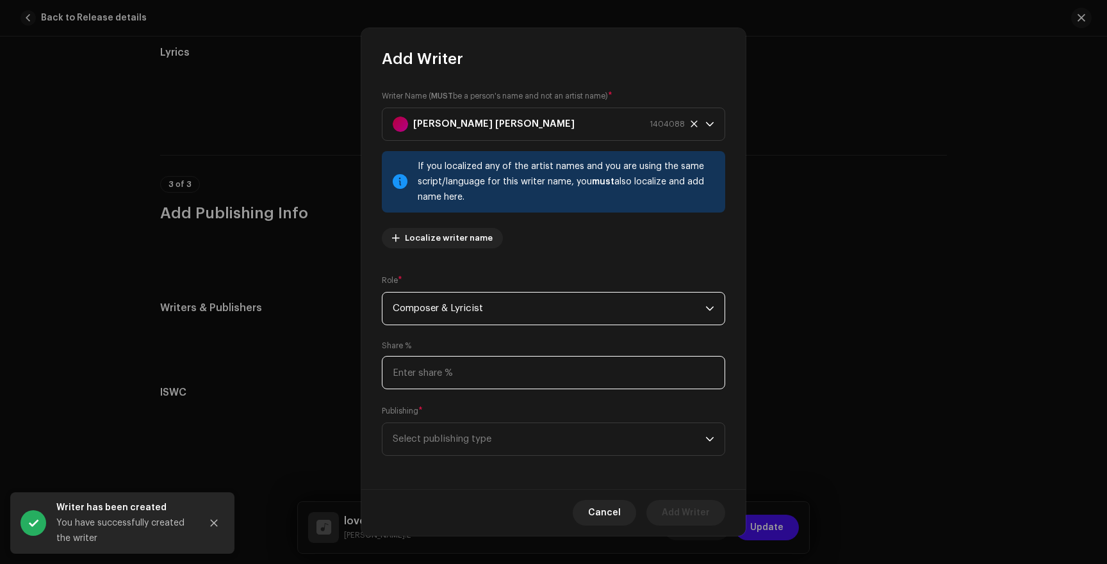
click at [437, 365] on input at bounding box center [553, 372] width 343 height 33
type input "100.00"
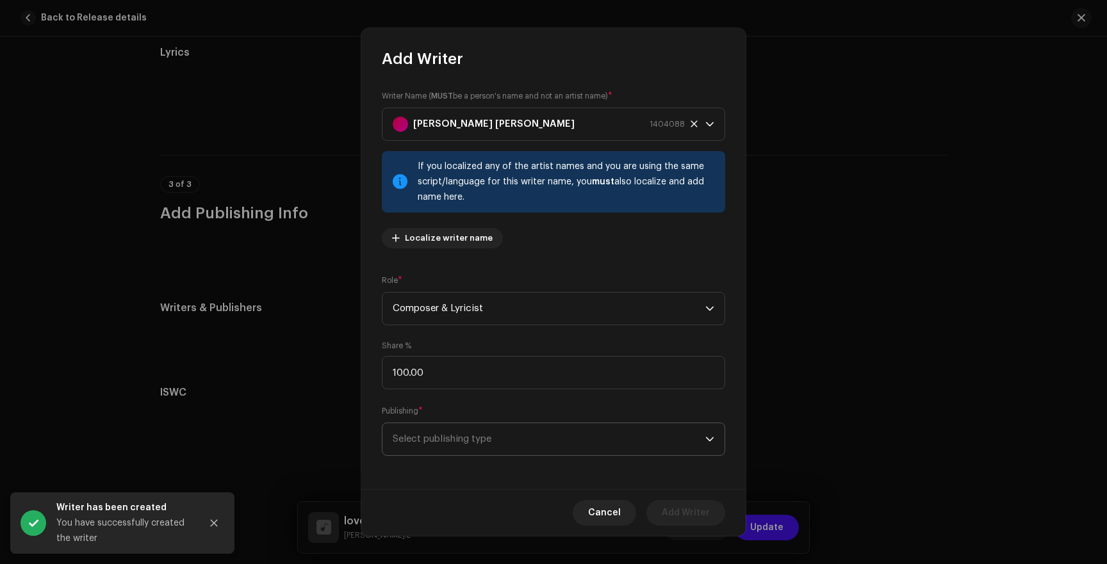
click at [466, 447] on span "Select publishing type" at bounding box center [549, 439] width 313 height 32
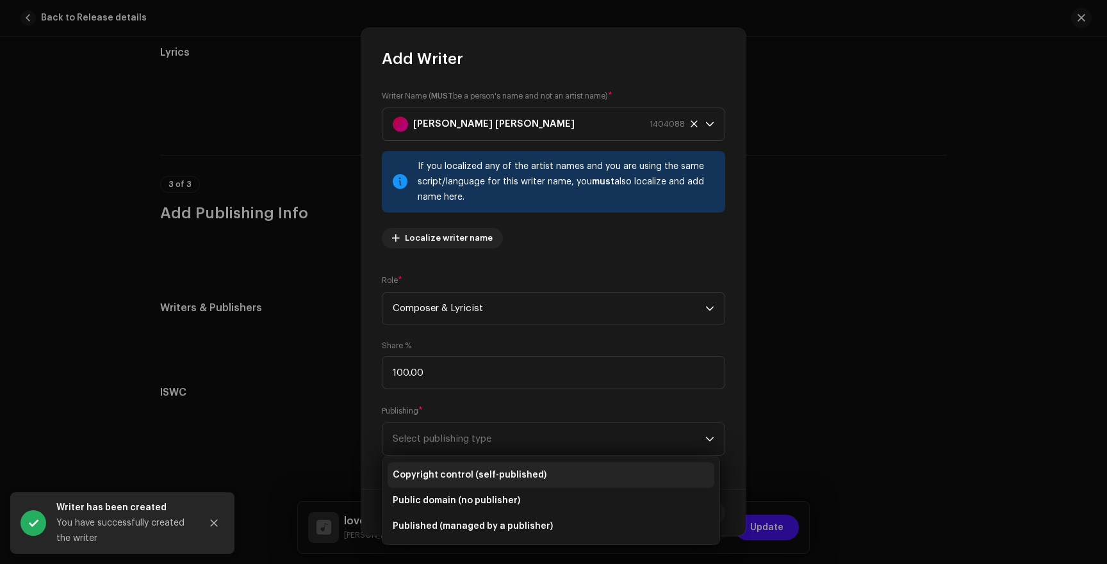
click at [444, 481] on span "Copyright control (self-published)" at bounding box center [470, 475] width 154 height 13
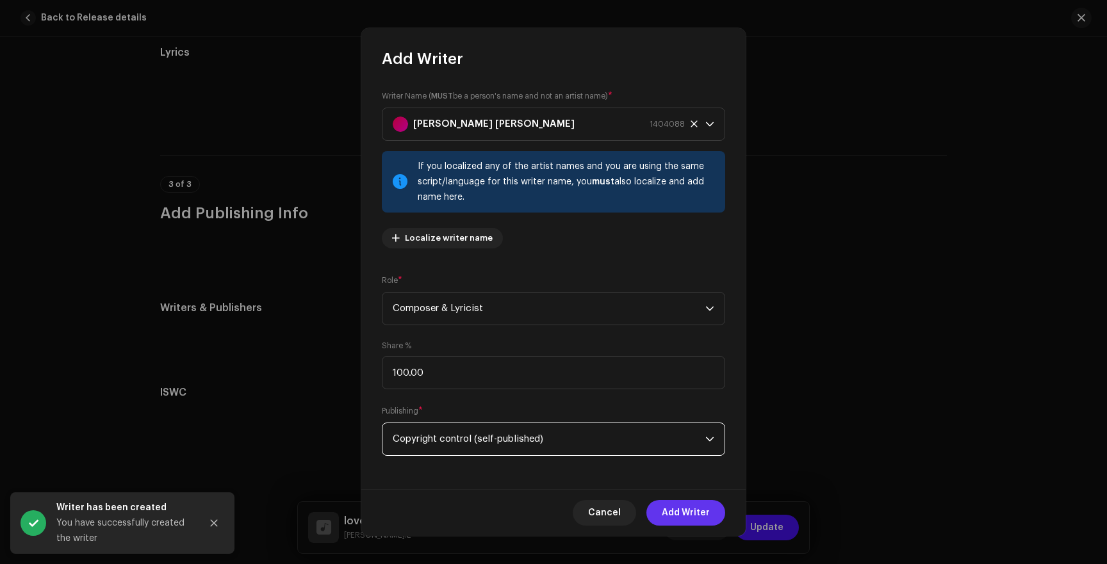
click at [680, 504] on span "Add Writer" at bounding box center [686, 513] width 48 height 26
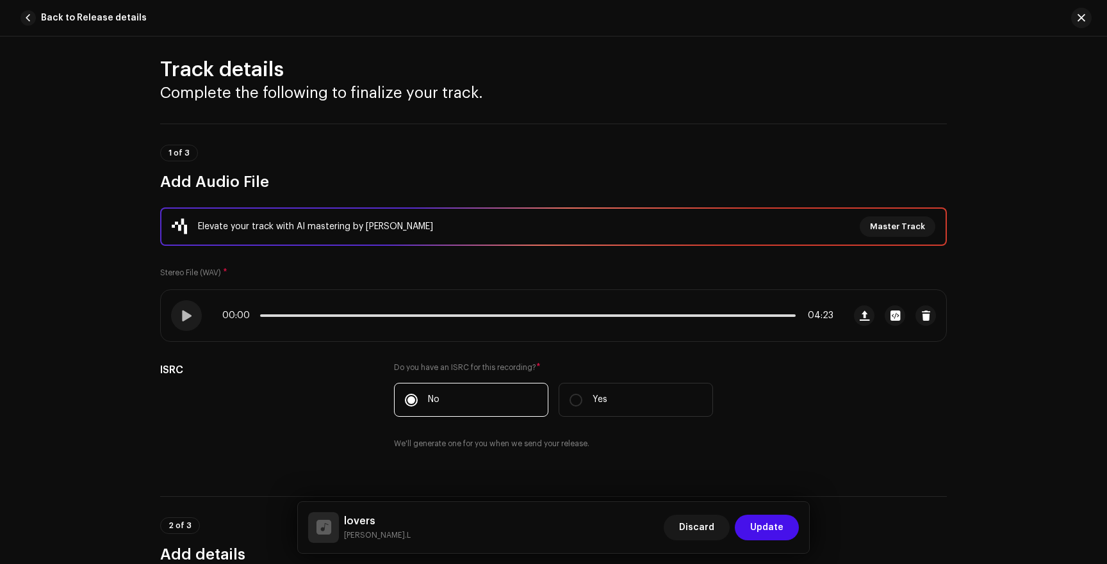
scroll to position [0, 0]
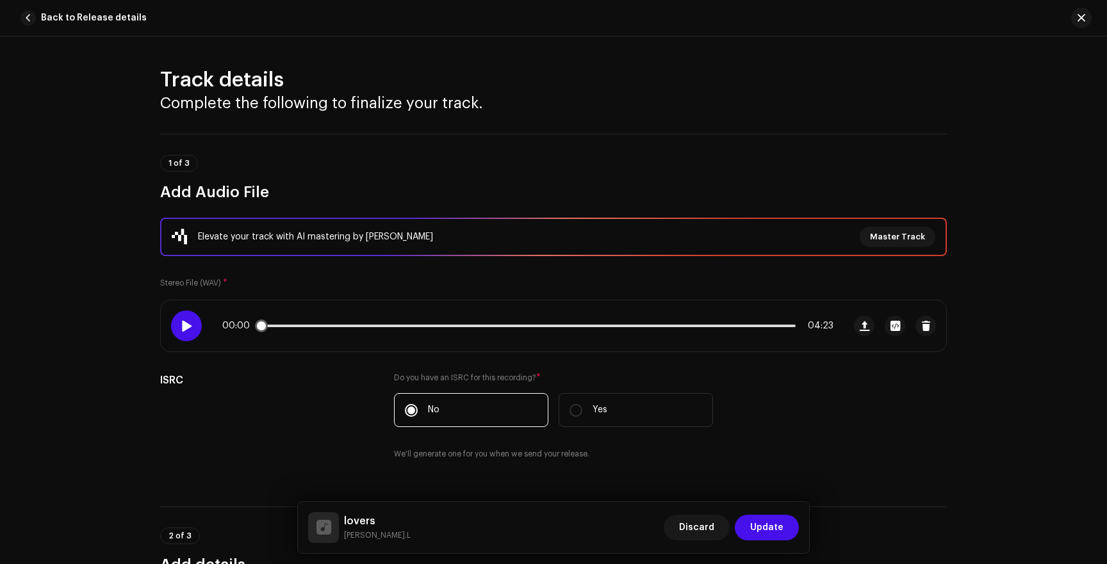
click at [183, 316] on div at bounding box center [186, 326] width 31 height 31
drag, startPoint x: 279, startPoint y: 322, endPoint x: 306, endPoint y: 323, distance: 27.6
click at [305, 322] on div "00:02 04:23" at bounding box center [527, 326] width 611 height 10
click at [306, 323] on div "00:02 04:23" at bounding box center [527, 326] width 611 height 10
click at [311, 323] on div "00:03 04:23" at bounding box center [527, 326] width 611 height 10
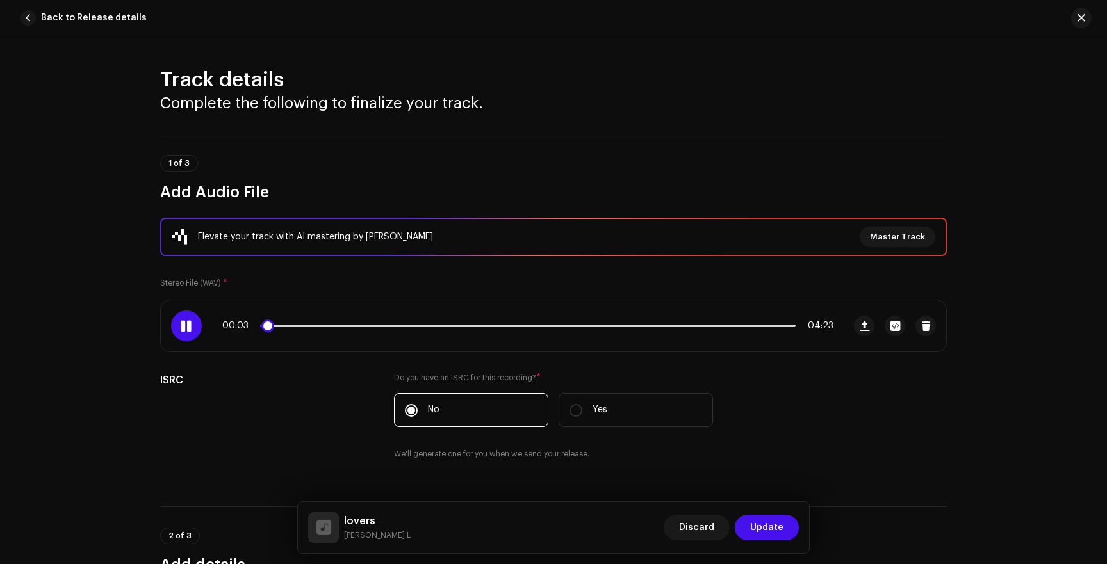
click at [311, 327] on div "00:03 04:23" at bounding box center [527, 326] width 611 height 10
drag, startPoint x: 270, startPoint y: 324, endPoint x: 318, endPoint y: 324, distance: 47.4
click at [316, 324] on span at bounding box center [312, 326] width 13 height 13
drag, startPoint x: 318, startPoint y: 324, endPoint x: 361, endPoint y: 324, distance: 42.9
click at [331, 324] on span at bounding box center [324, 326] width 13 height 13
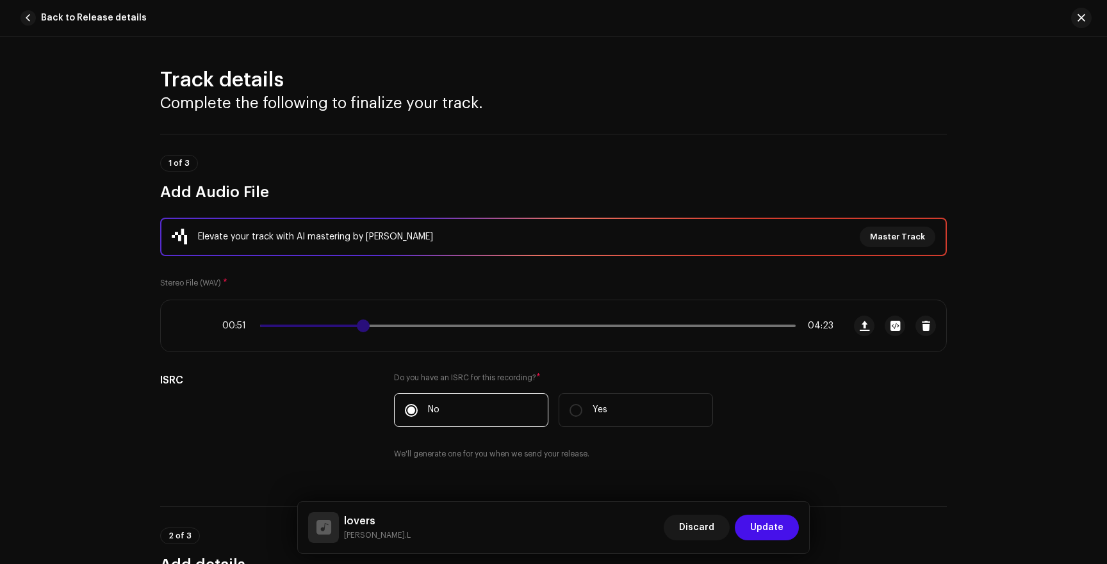
drag, startPoint x: 361, startPoint y: 324, endPoint x: 392, endPoint y: 328, distance: 31.6
click at [370, 327] on span at bounding box center [363, 326] width 13 height 13
drag, startPoint x: 392, startPoint y: 328, endPoint x: 378, endPoint y: 327, distance: 14.1
click at [390, 327] on span at bounding box center [396, 326] width 13 height 13
drag, startPoint x: 378, startPoint y: 327, endPoint x: 370, endPoint y: 327, distance: 7.7
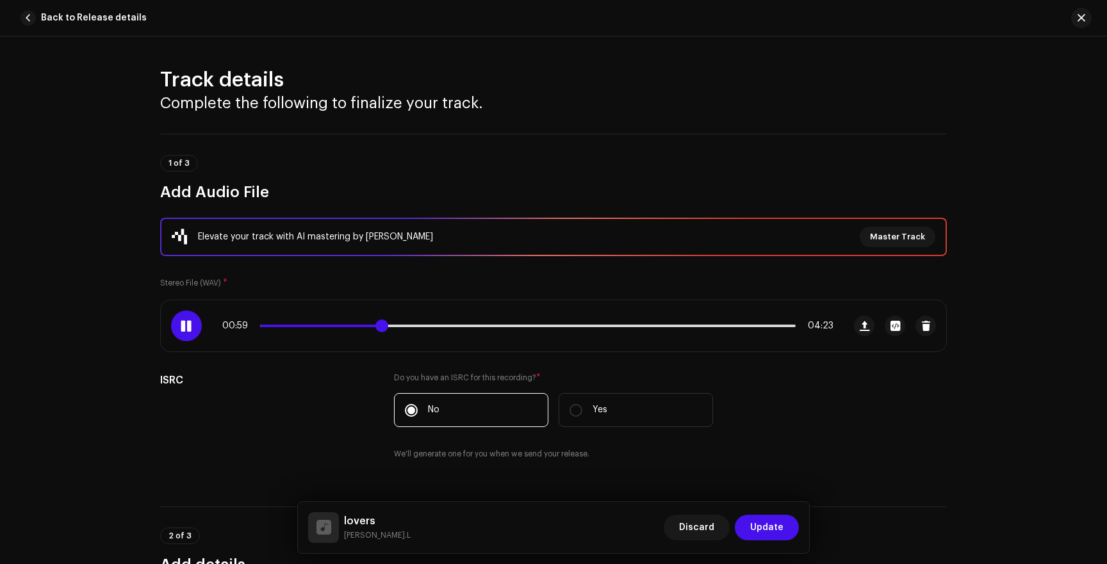
click at [375, 327] on span at bounding box center [381, 326] width 13 height 13
drag, startPoint x: 370, startPoint y: 327, endPoint x: 359, endPoint y: 327, distance: 10.9
click at [369, 327] on span at bounding box center [375, 326] width 13 height 13
drag, startPoint x: 367, startPoint y: 325, endPoint x: 360, endPoint y: 326, distance: 7.1
click at [360, 326] on span at bounding box center [365, 326] width 13 height 13
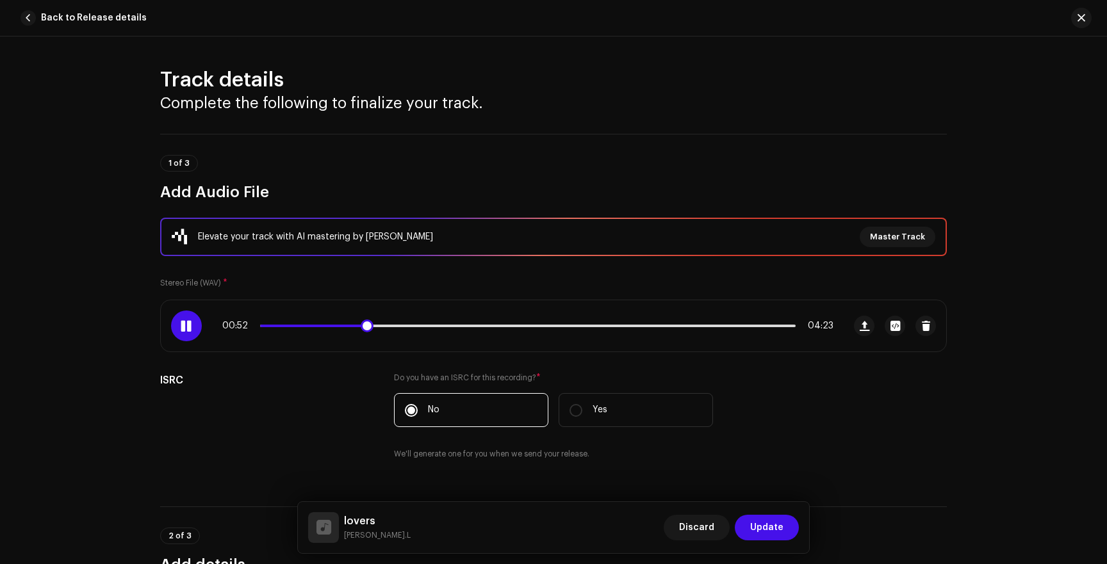
click at [191, 321] on div at bounding box center [186, 326] width 31 height 31
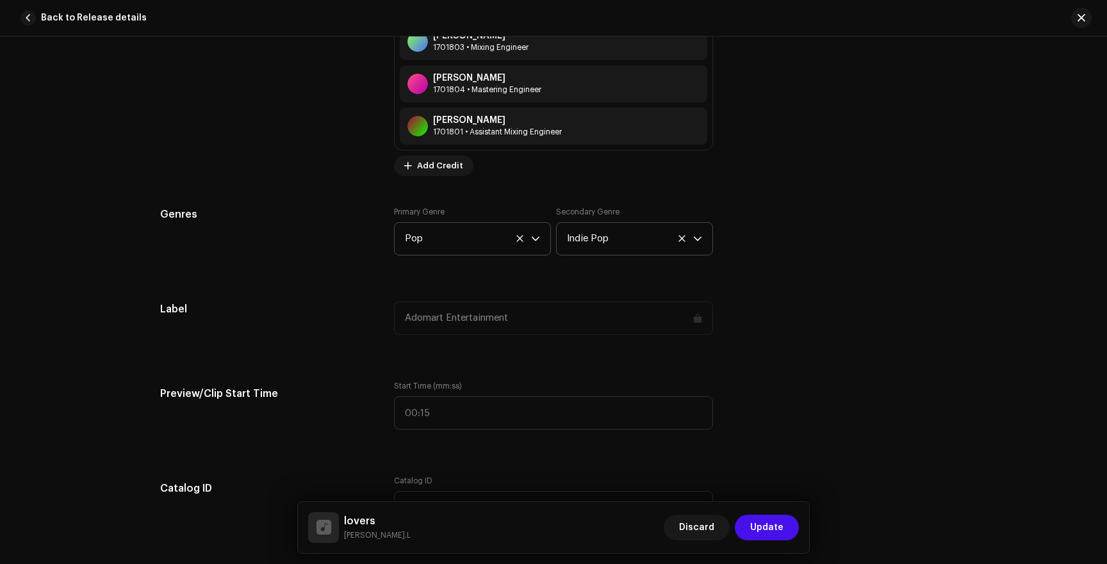
scroll to position [1407, 0]
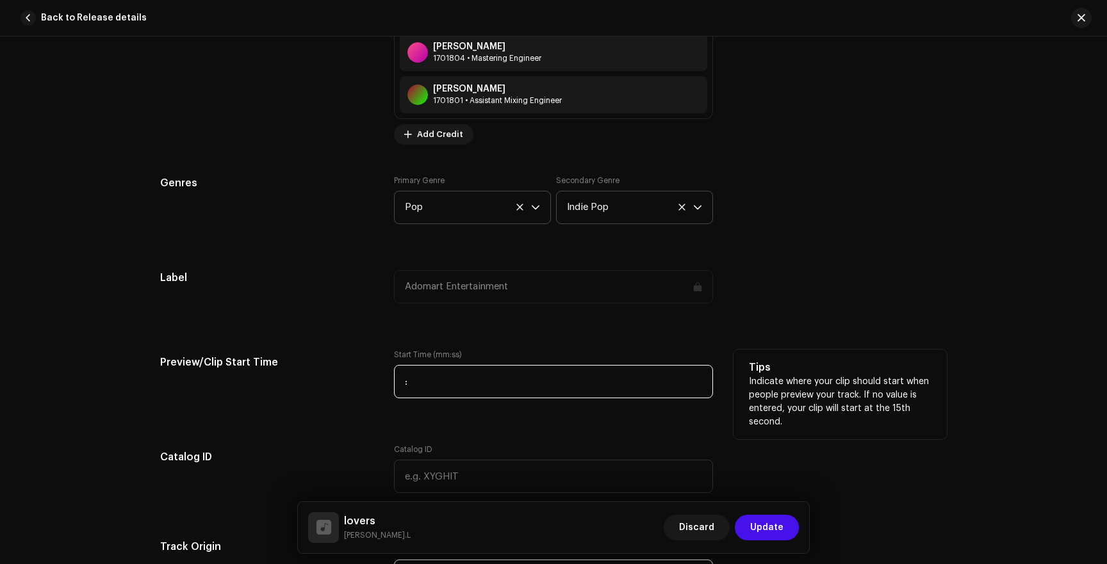
click at [475, 386] on input ":" at bounding box center [553, 381] width 319 height 33
type input "00:52"
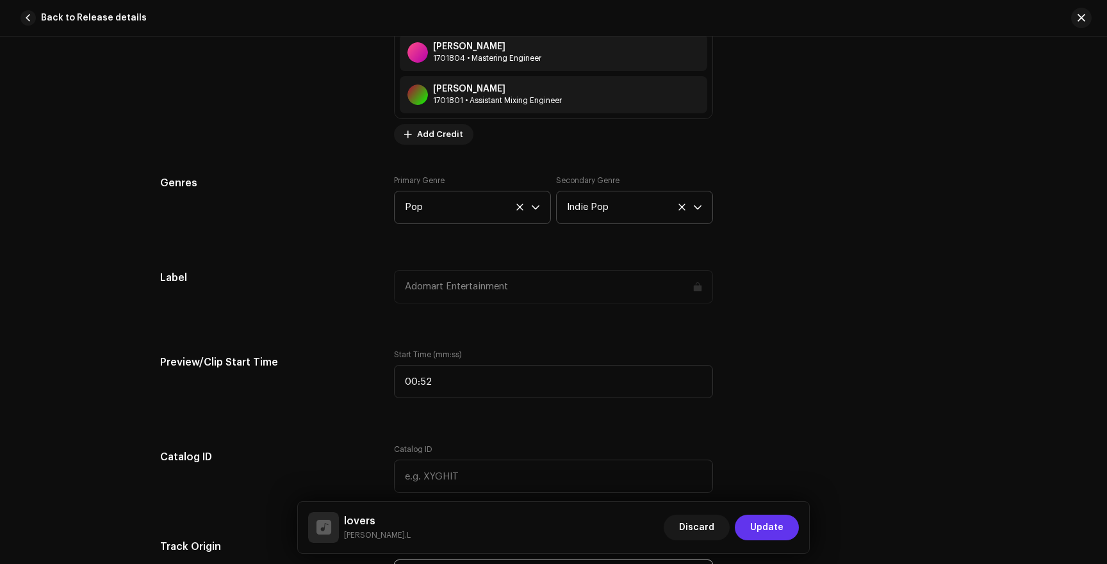
click at [769, 526] on span "Update" at bounding box center [766, 528] width 33 height 26
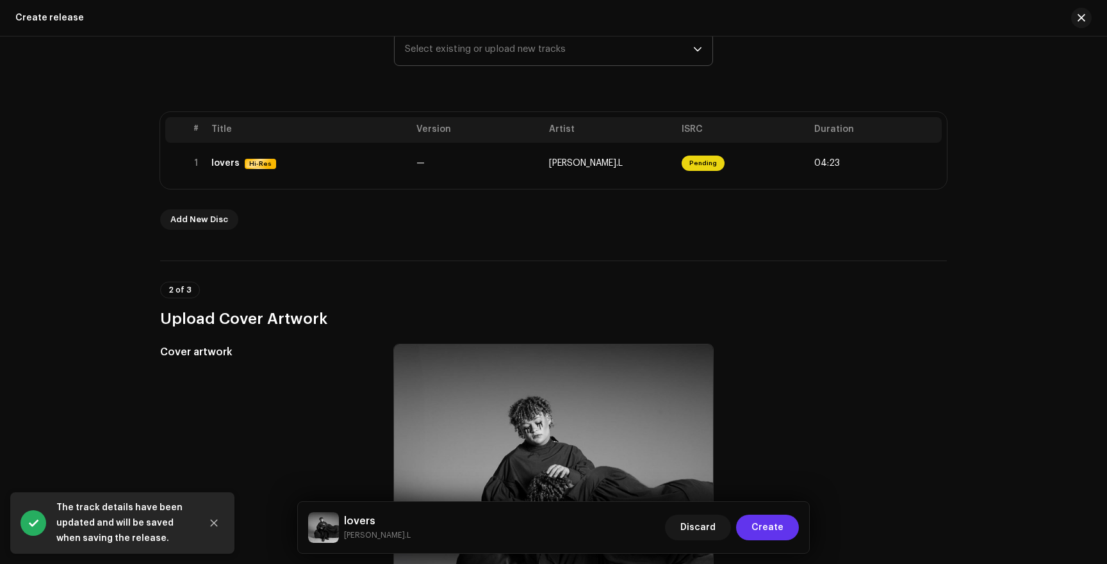
click at [771, 534] on span "Create" at bounding box center [767, 528] width 32 height 26
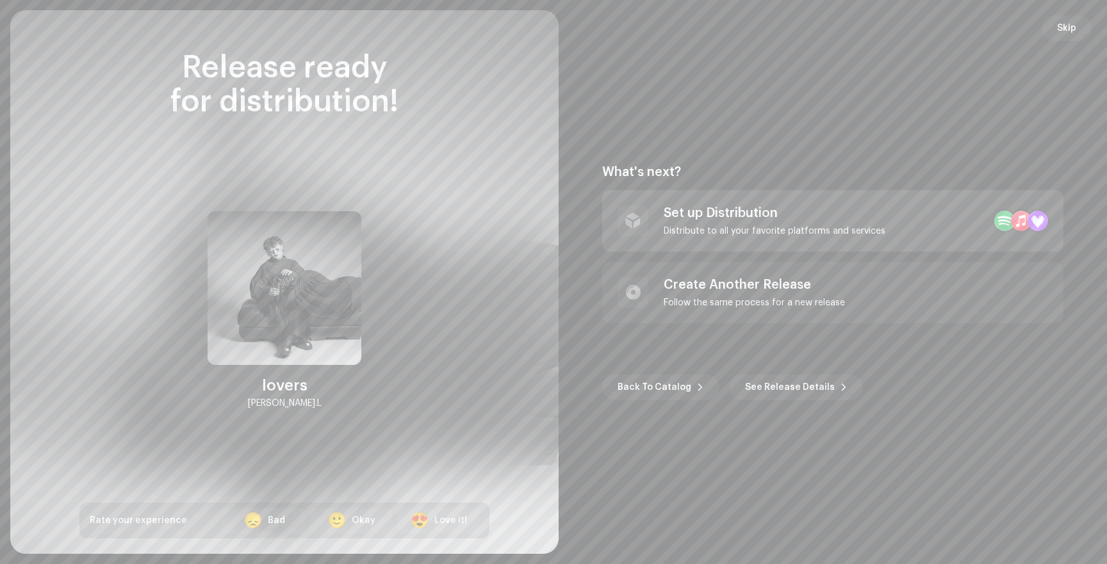
click at [724, 218] on div "Set up Distribution" at bounding box center [775, 213] width 222 height 15
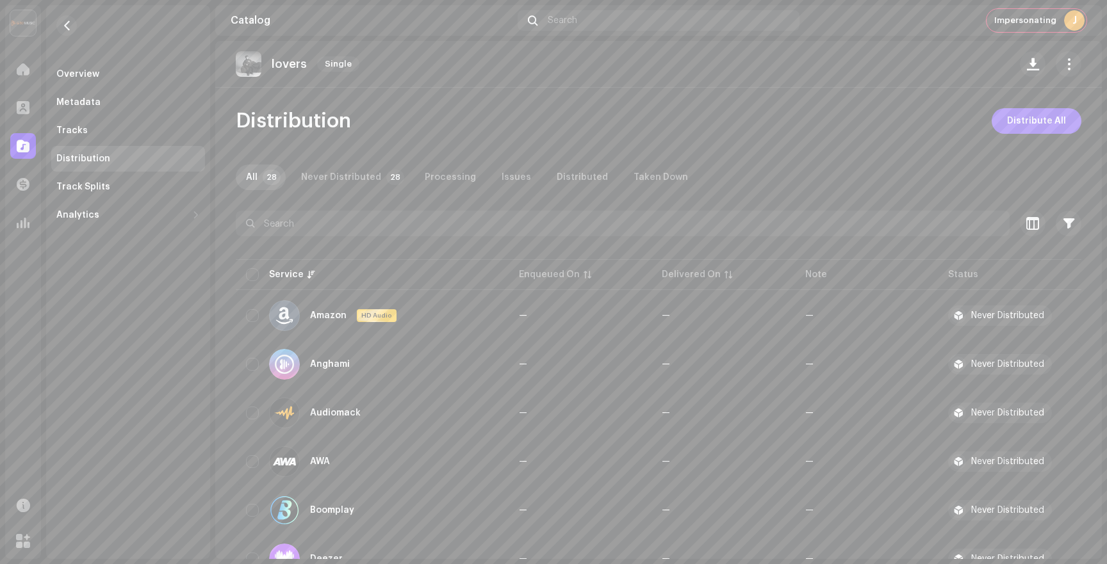
click at [1020, 118] on span "Distribute All" at bounding box center [1036, 121] width 59 height 26
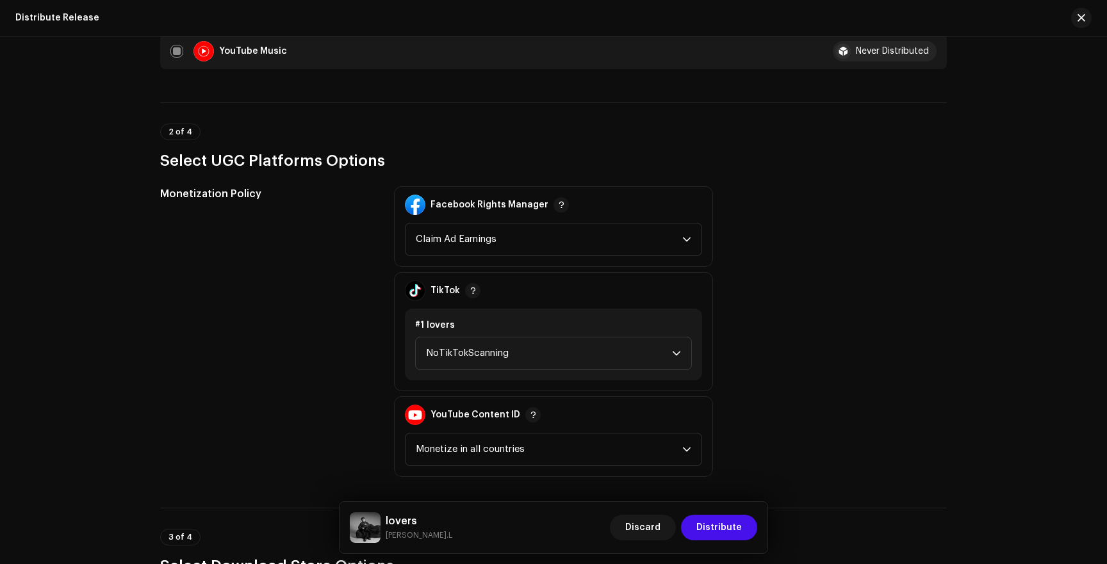
scroll to position [1263, 0]
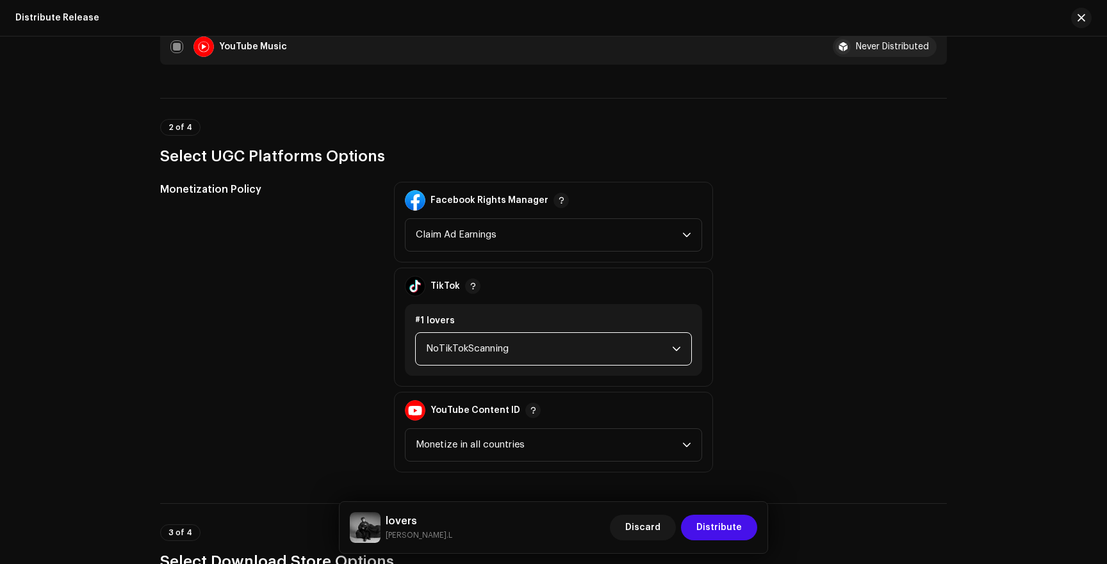
click at [474, 350] on span "NoTikTokScanning" at bounding box center [549, 349] width 246 height 32
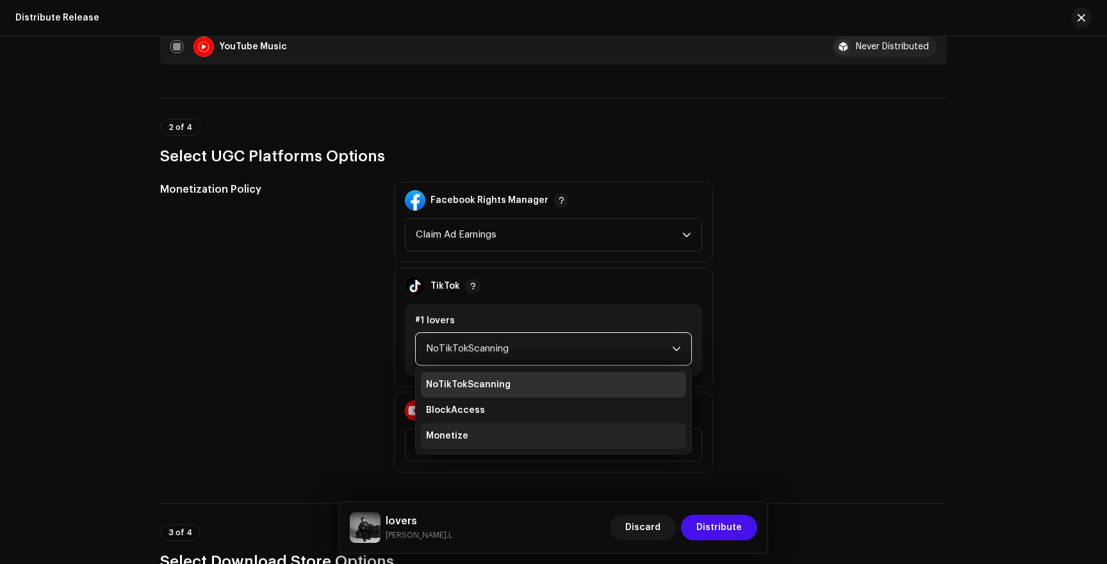
click at [441, 429] on li "Monetize" at bounding box center [553, 436] width 265 height 26
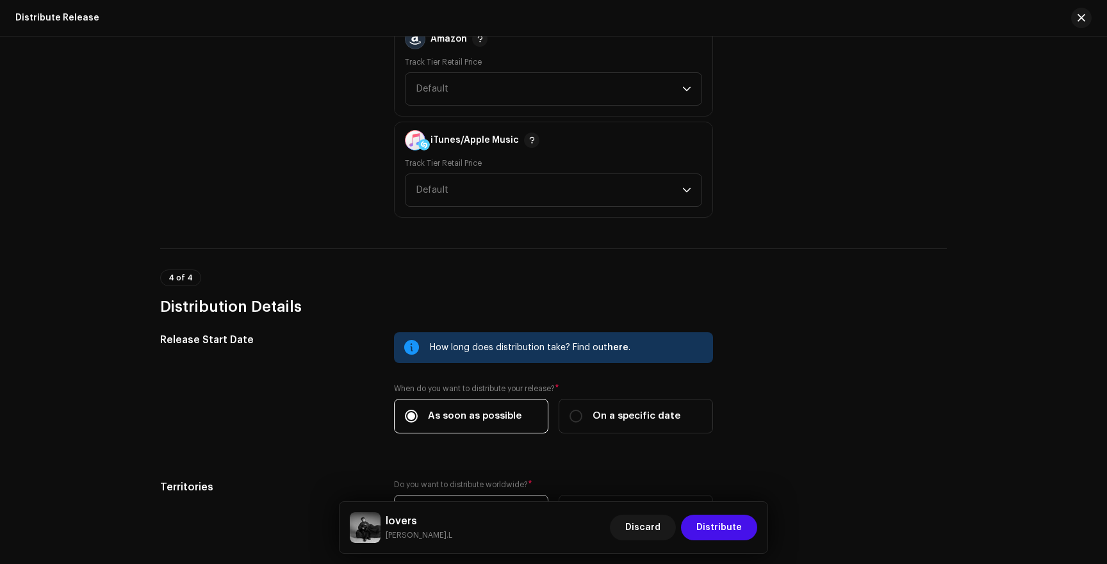
scroll to position [1935, 0]
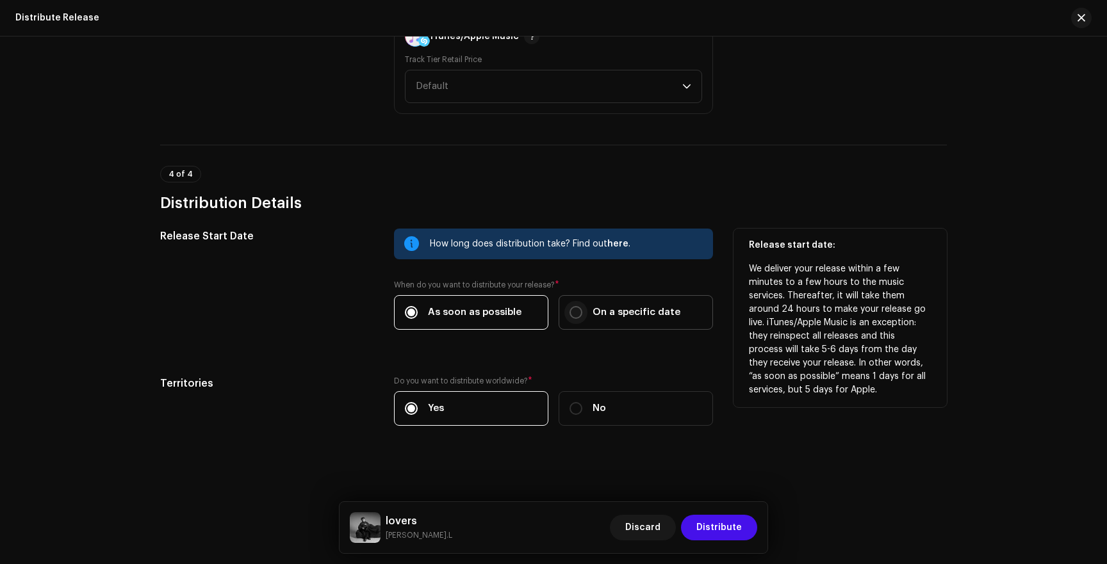
click at [579, 309] on input "On a specific date" at bounding box center [576, 312] width 13 height 13
radio input "true"
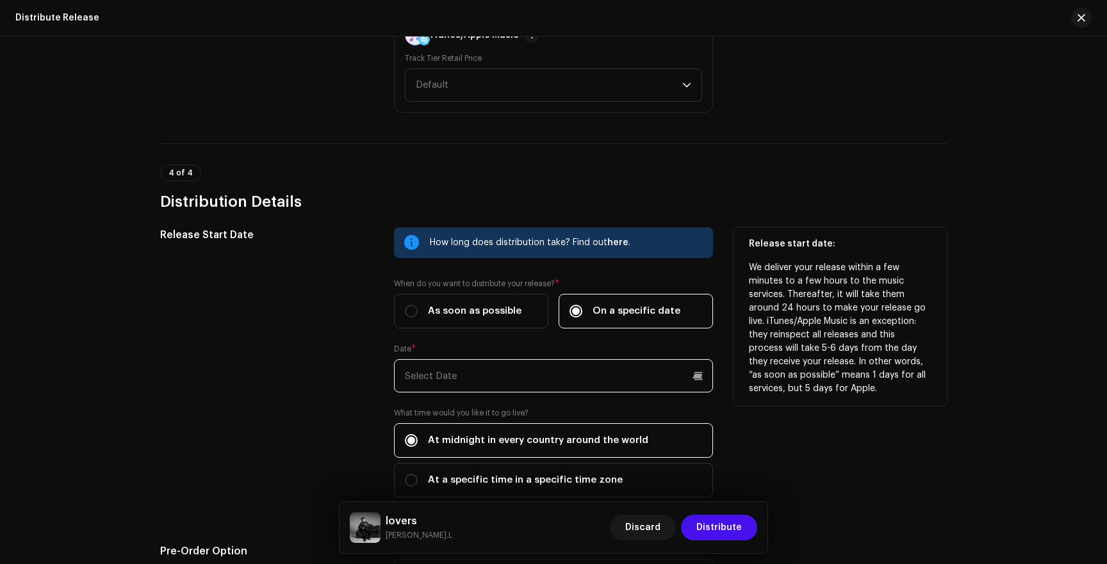
click at [525, 372] on input "text" at bounding box center [553, 375] width 319 height 33
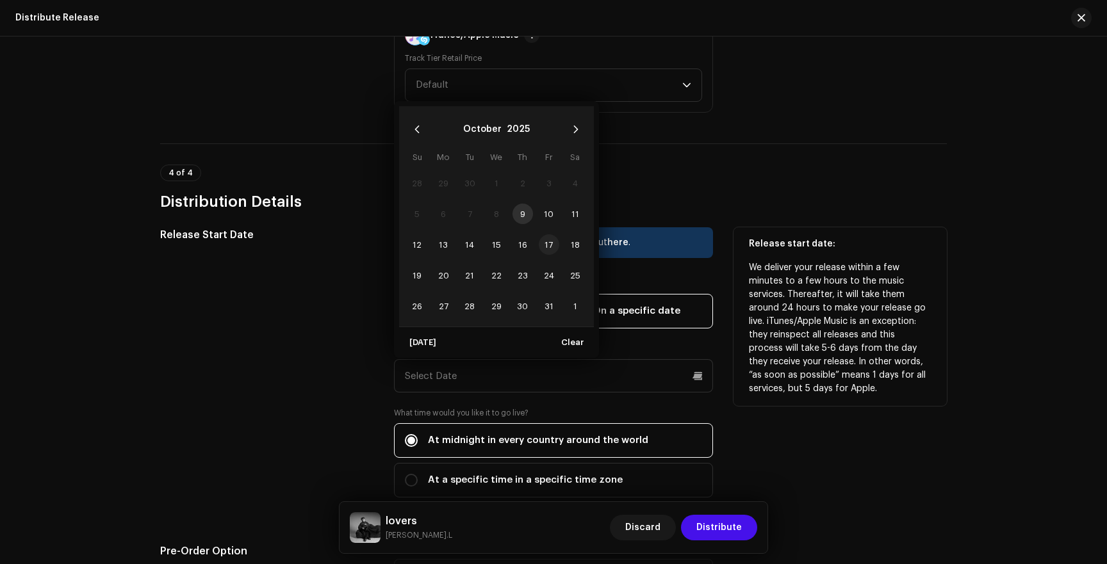
click at [545, 242] on span "17" at bounding box center [549, 244] width 21 height 21
type input "[DATE]"
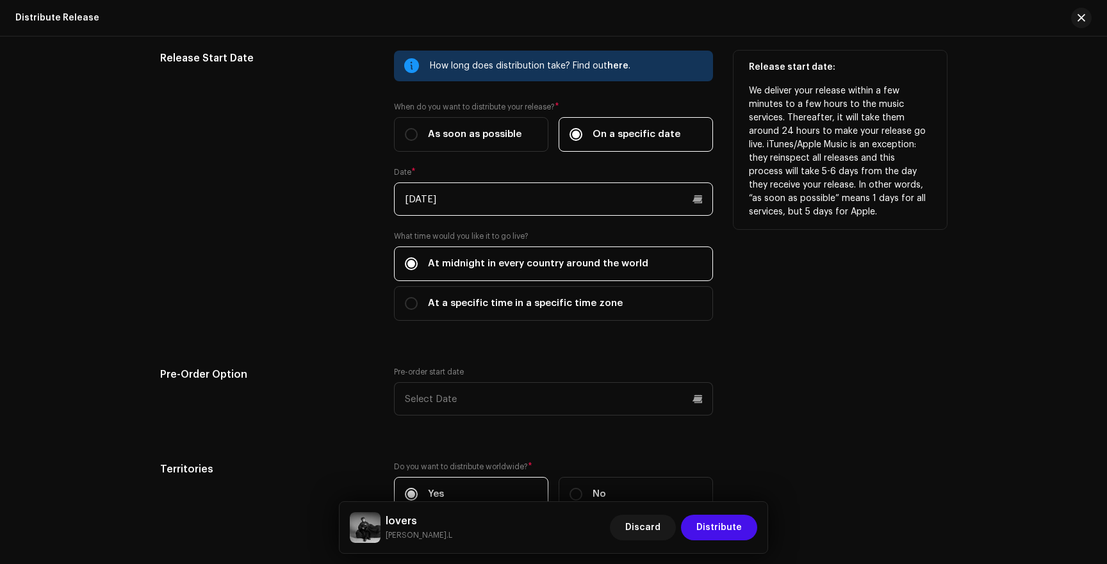
scroll to position [2199, 0]
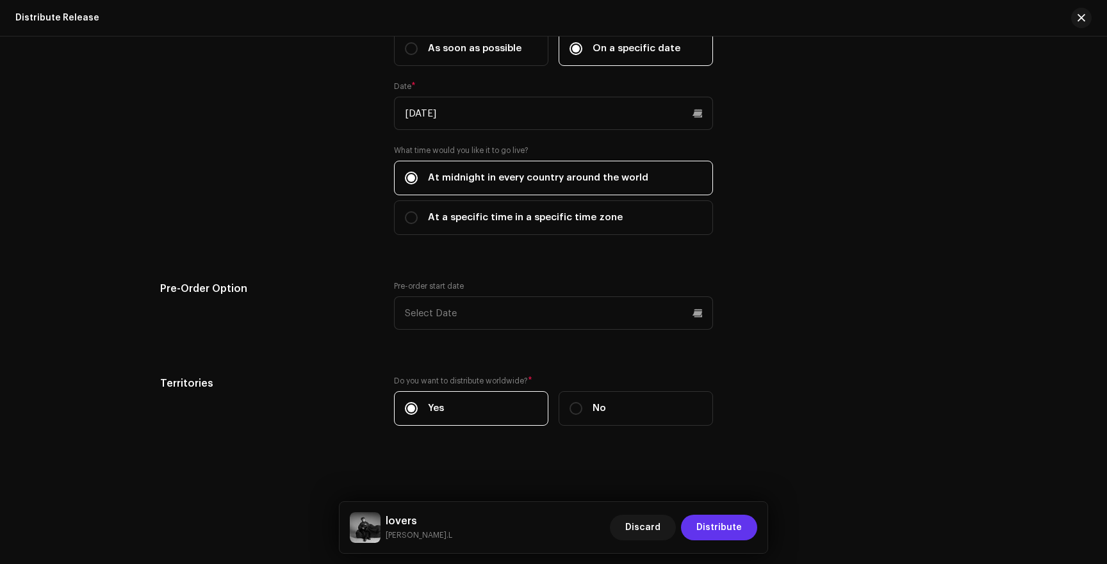
click at [715, 520] on span "Distribute" at bounding box center [718, 528] width 45 height 26
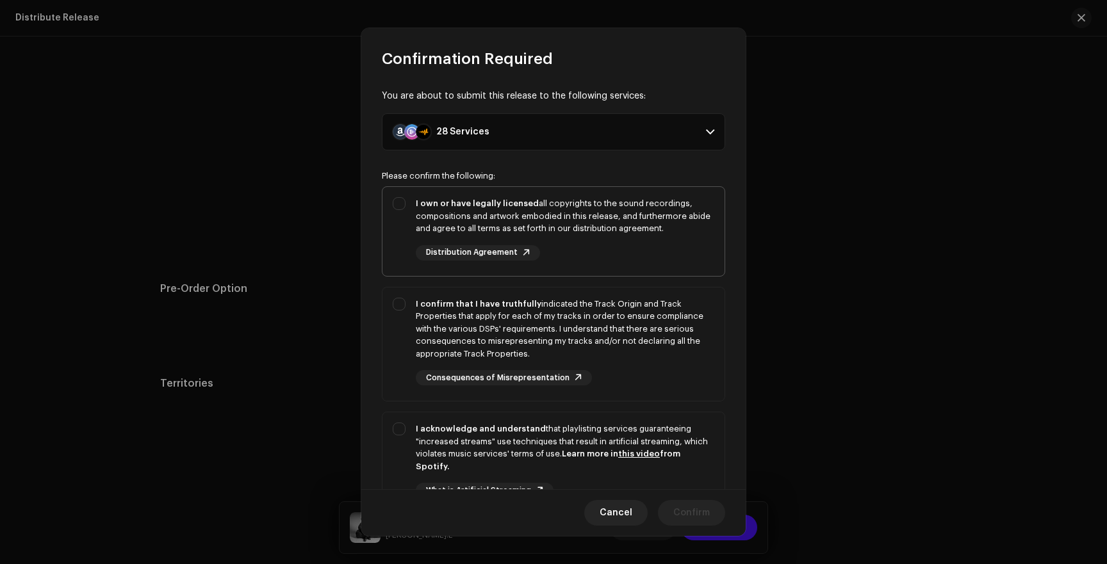
click at [559, 224] on div "I own or have legally licensed all copyrights to the sound recordings, composit…" at bounding box center [565, 216] width 299 height 38
checkbox input "true"
click at [568, 309] on div "I confirm that I have truthfully indicated the Track Origin and Track Propertie…" at bounding box center [565, 329] width 299 height 63
checkbox input "true"
click at [582, 415] on div "I acknowledge and understand that playlisting services guaranteeing "increased …" at bounding box center [553, 471] width 342 height 117
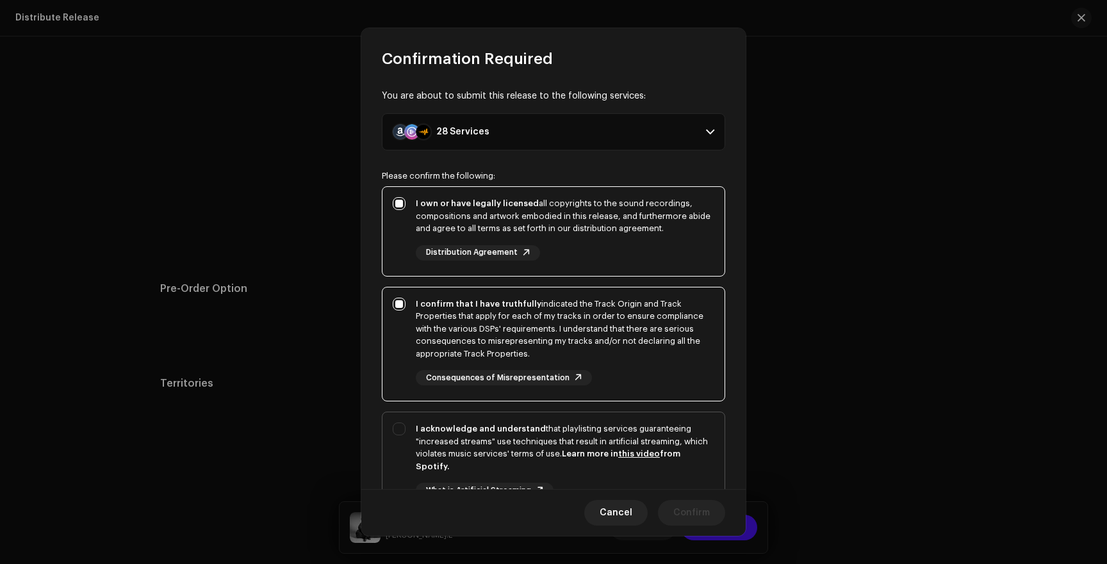
checkbox input "true"
click at [689, 504] on span "Confirm" at bounding box center [691, 513] width 37 height 26
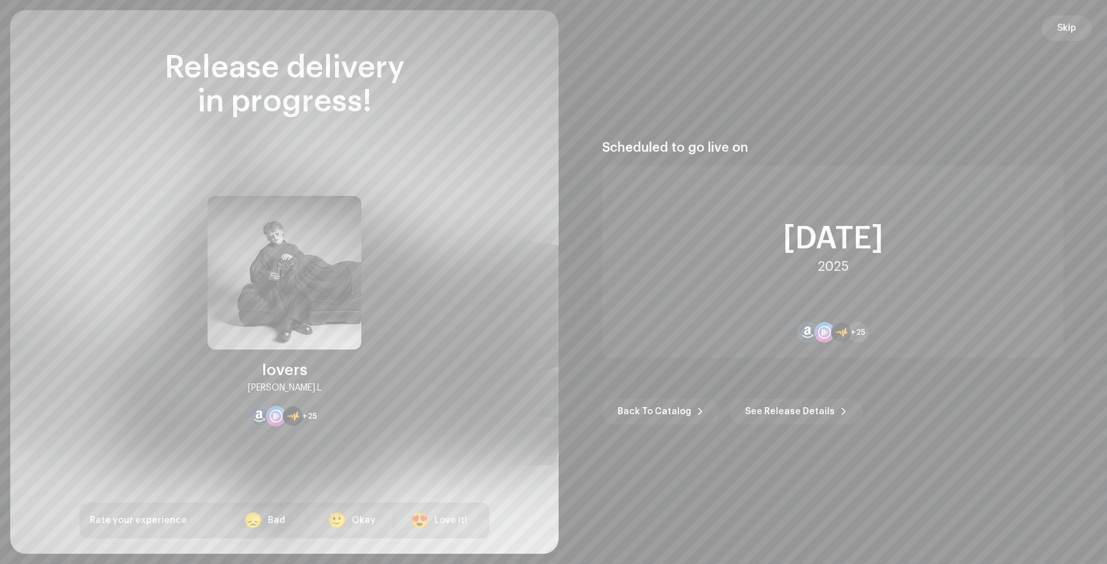
click at [1063, 23] on span "Skip" at bounding box center [1066, 28] width 19 height 26
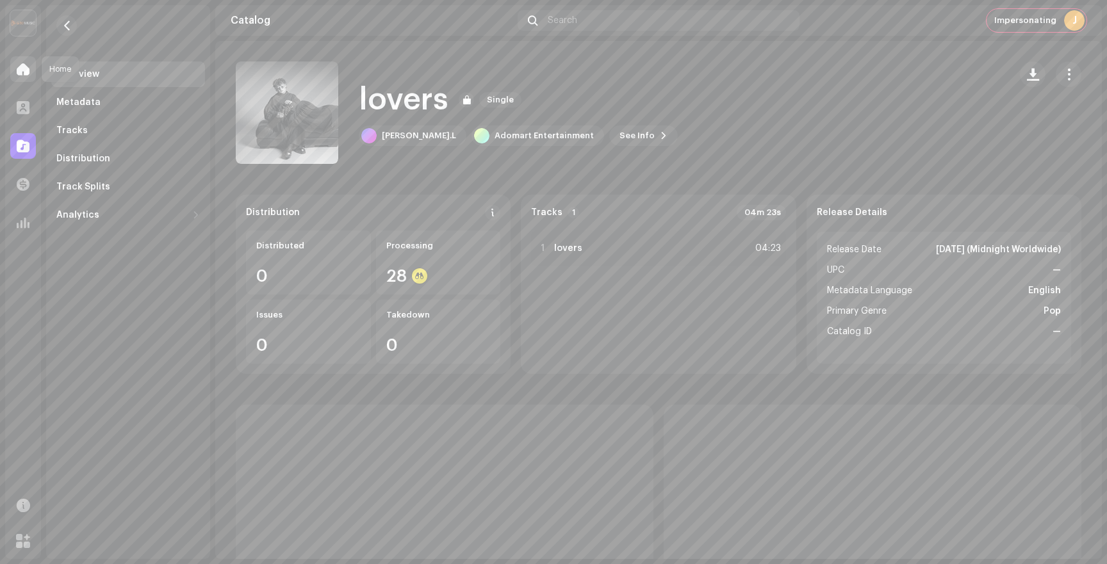
click at [33, 67] on div at bounding box center [23, 69] width 26 height 26
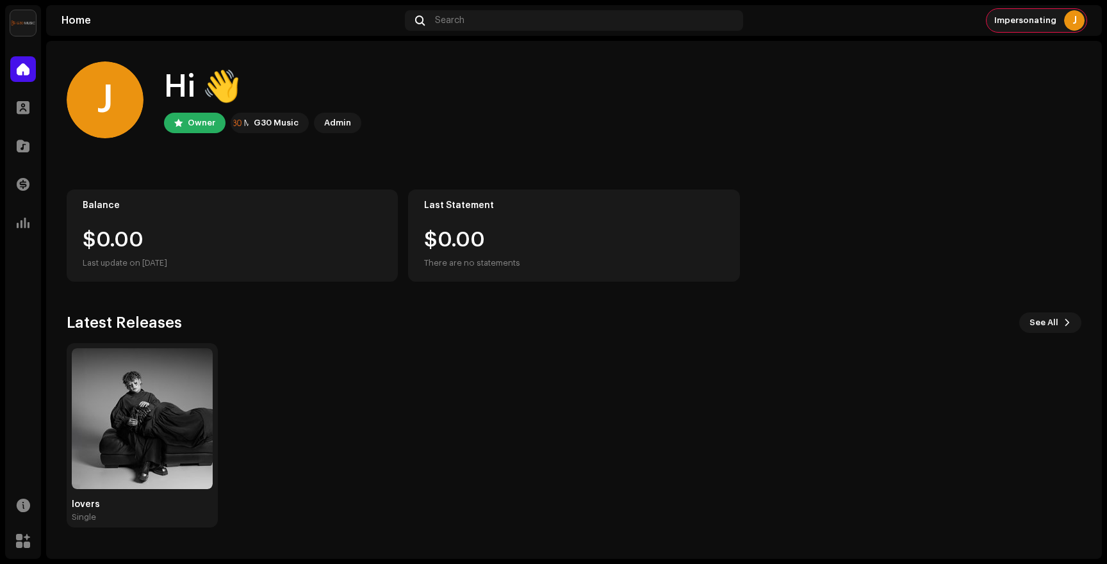
click at [1071, 19] on div "J" at bounding box center [1074, 20] width 21 height 21
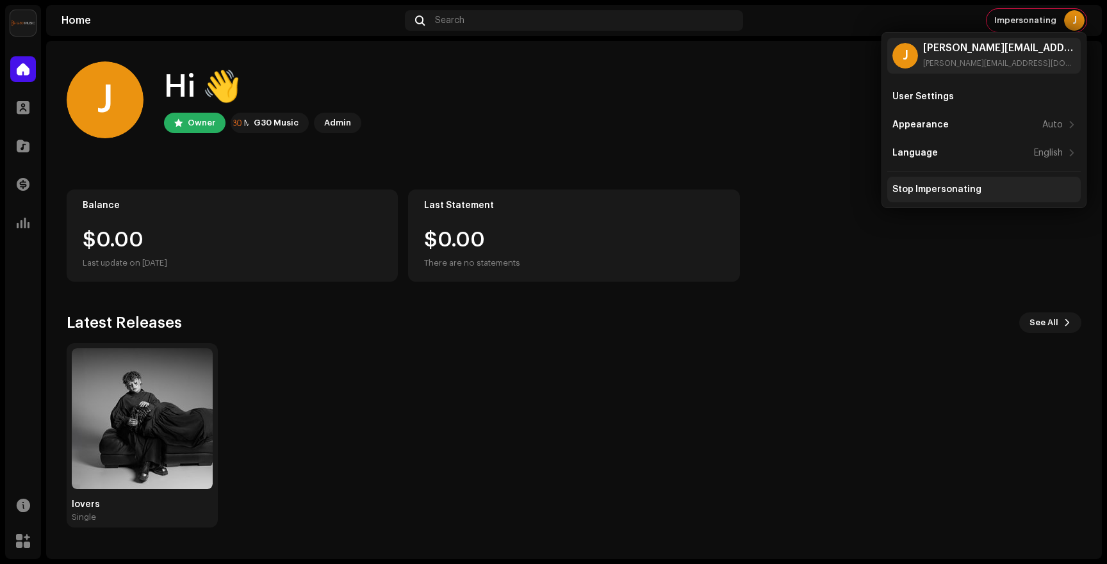
click at [937, 187] on div "Stop Impersonating" at bounding box center [936, 190] width 89 height 10
